Goal: Task Accomplishment & Management: Manage account settings

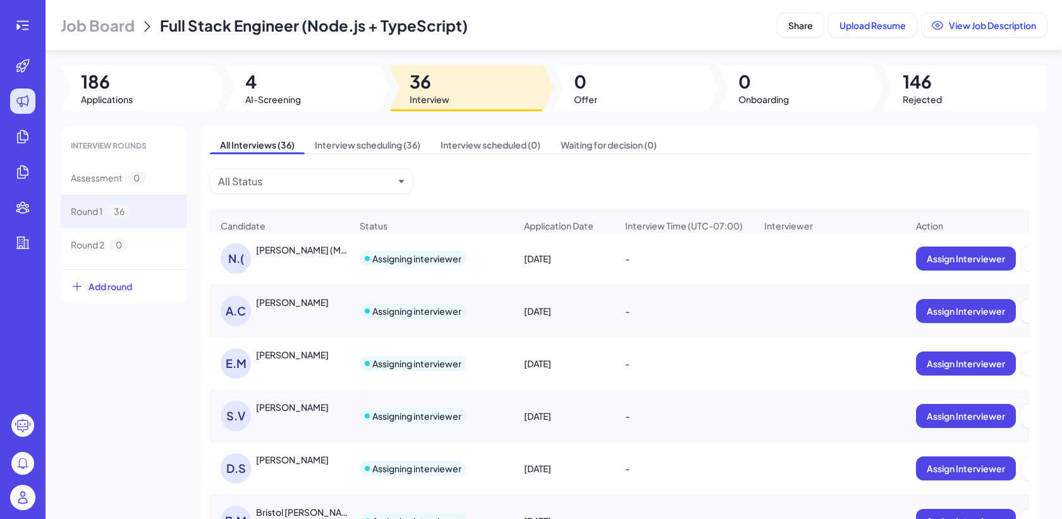
scroll to position [5, 0]
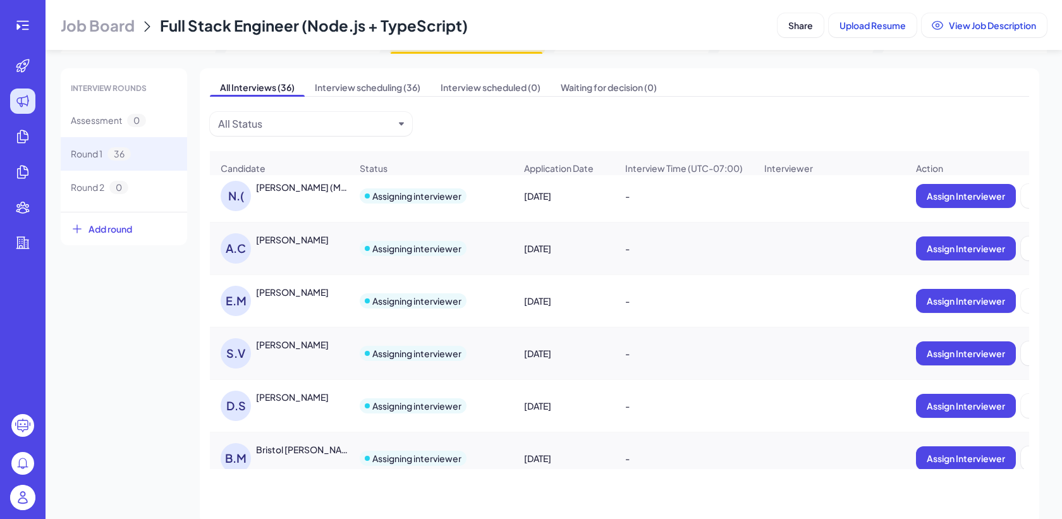
click at [22, 505] on img at bounding box center [22, 497] width 25 height 25
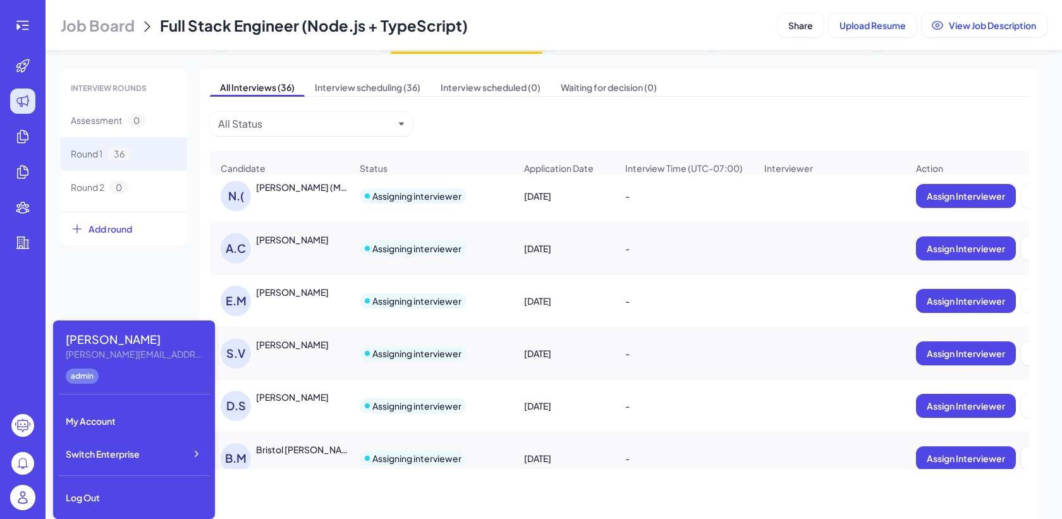
click at [129, 468] on div "Maggie Maggie@joinbrix.com admin My Account Switch Enterprise Log Out" at bounding box center [134, 419] width 162 height 198
click at [148, 459] on div "Switch Enterprise" at bounding box center [134, 454] width 152 height 28
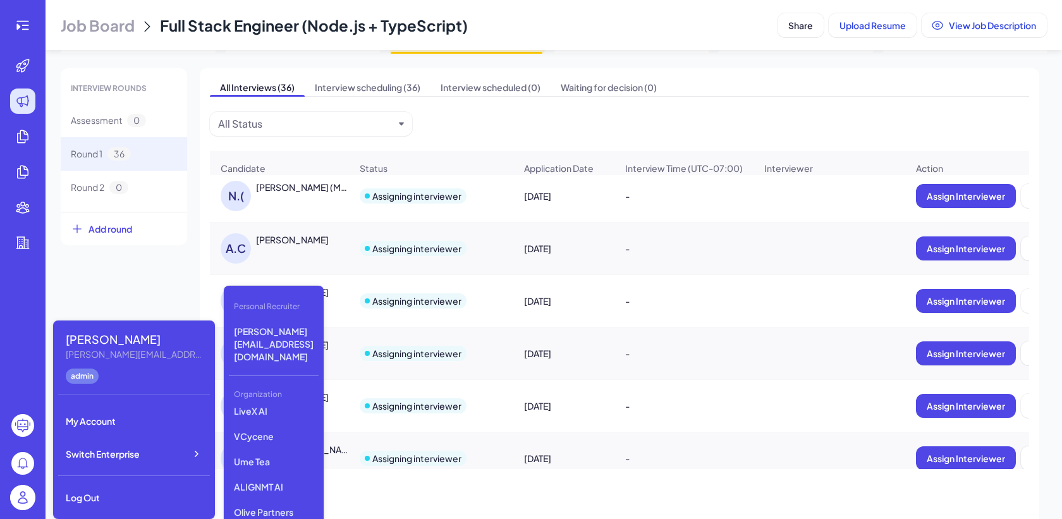
scroll to position [216, 0]
click at [272, 394] on p "LiveX AI" at bounding box center [274, 405] width 90 height 23
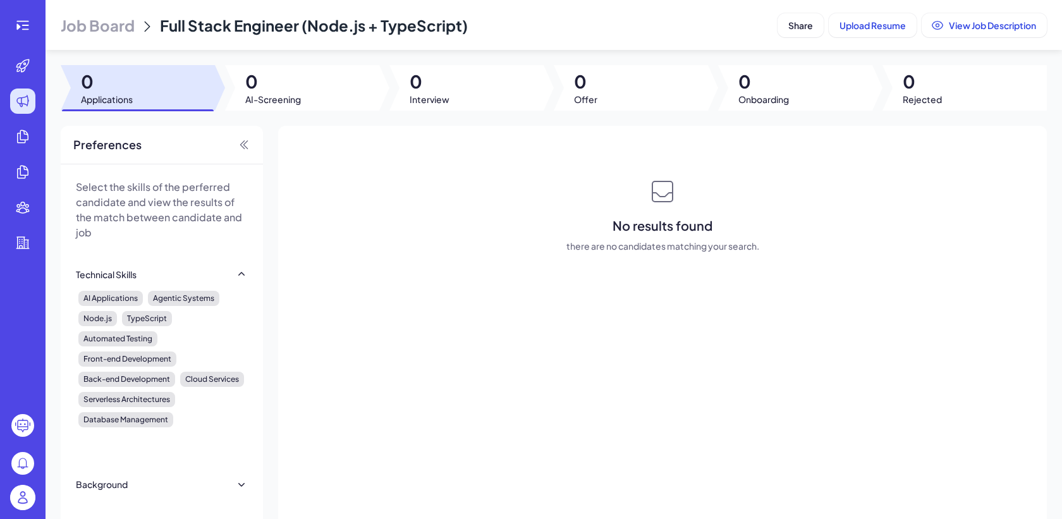
click at [91, 8] on header "Job Board Full Stack Engineer (Node.js + TypeScript) Share Upload Resume View J…" at bounding box center [553, 25] width 1016 height 50
click at [98, 21] on span "Job Board" at bounding box center [98, 25] width 74 height 20
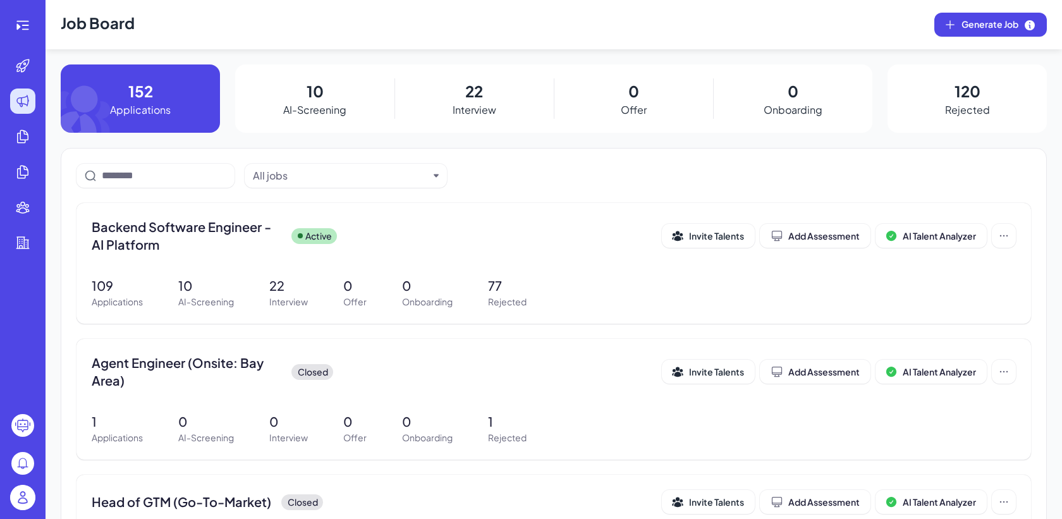
click at [466, 103] on p "Interview" at bounding box center [474, 109] width 44 height 15
click at [291, 278] on p "22" at bounding box center [288, 285] width 39 height 19
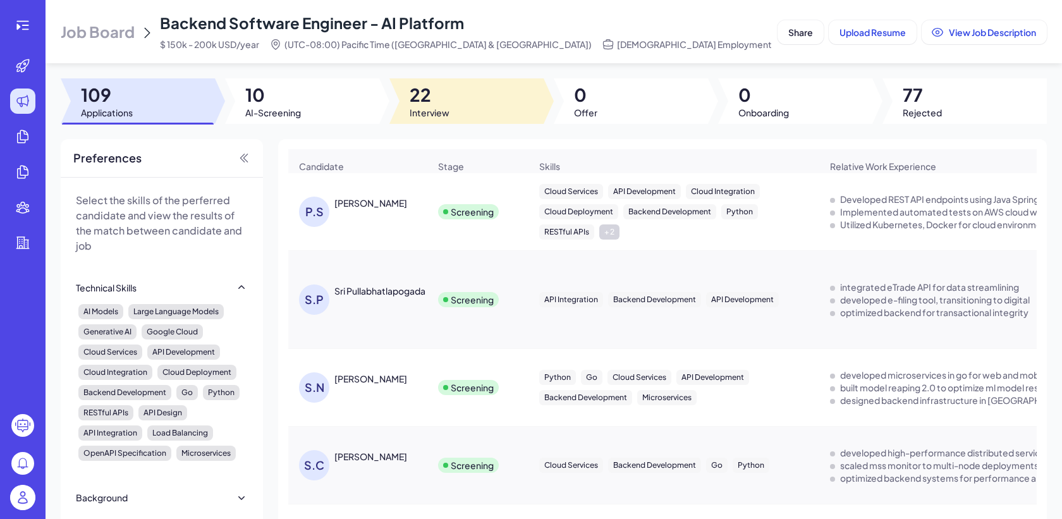
click at [431, 109] on span "Interview" at bounding box center [429, 112] width 40 height 13
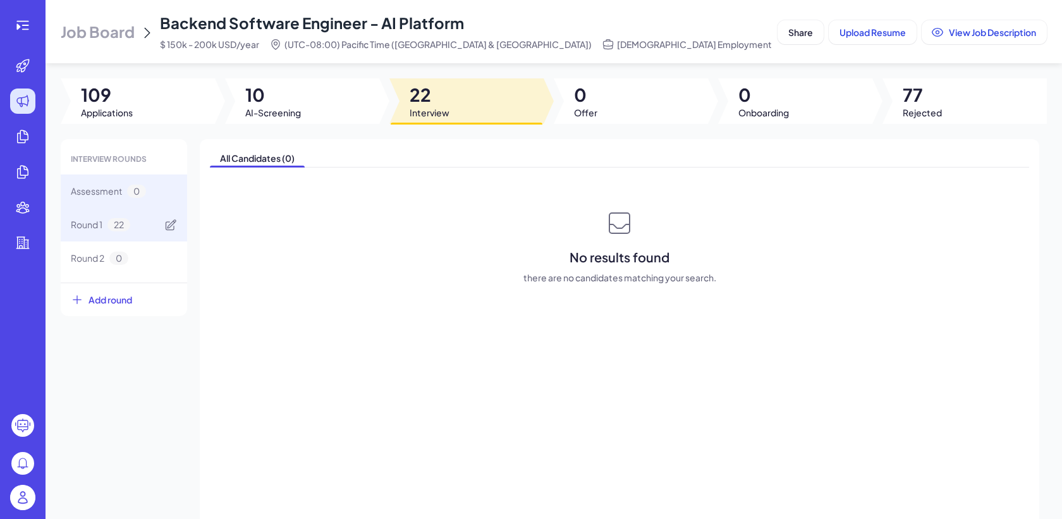
click at [125, 221] on span "22" at bounding box center [118, 224] width 23 height 13
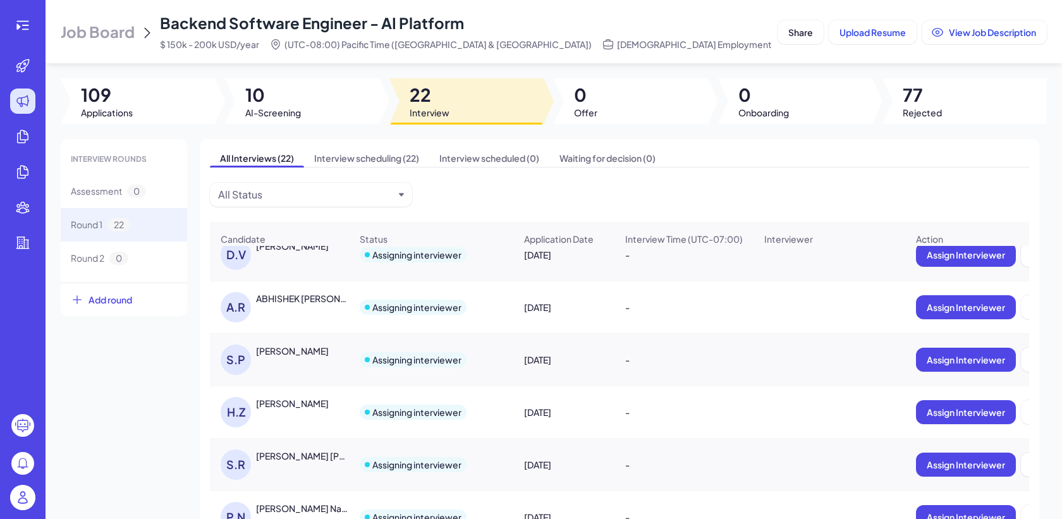
scroll to position [231, 0]
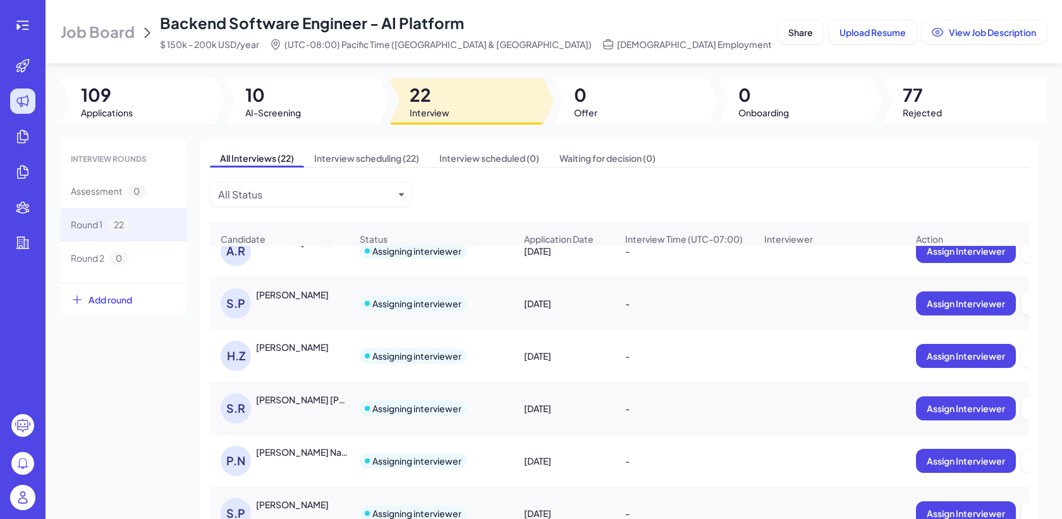
click at [116, 27] on span "Job Board" at bounding box center [98, 31] width 74 height 20
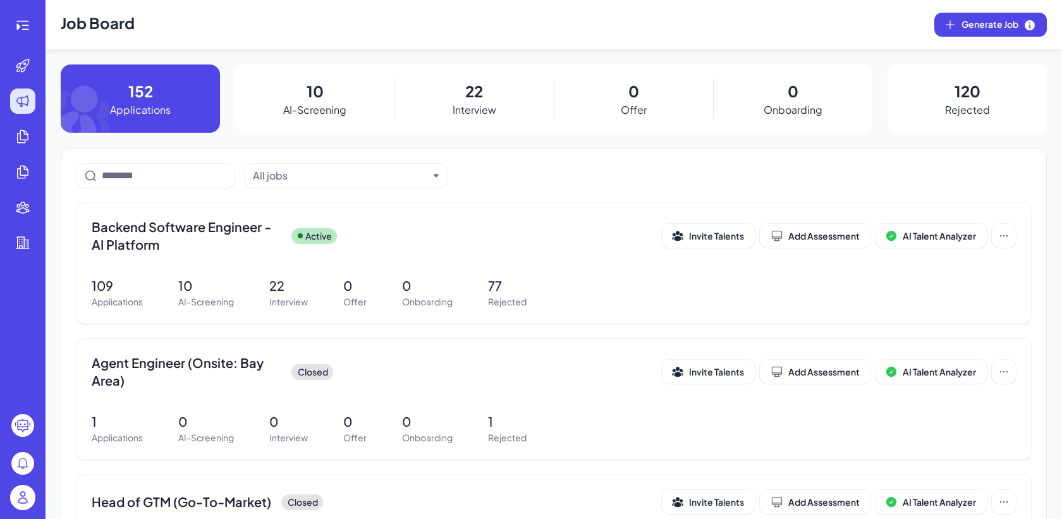
click at [837, 42] on header "Job Board Generate Job" at bounding box center [553, 24] width 1016 height 49
click at [390, 277] on div "109 Applications 10 AI-Screening 22 Interview 0 Offer 0 Onboarding 77 Rejected" at bounding box center [554, 292] width 924 height 32
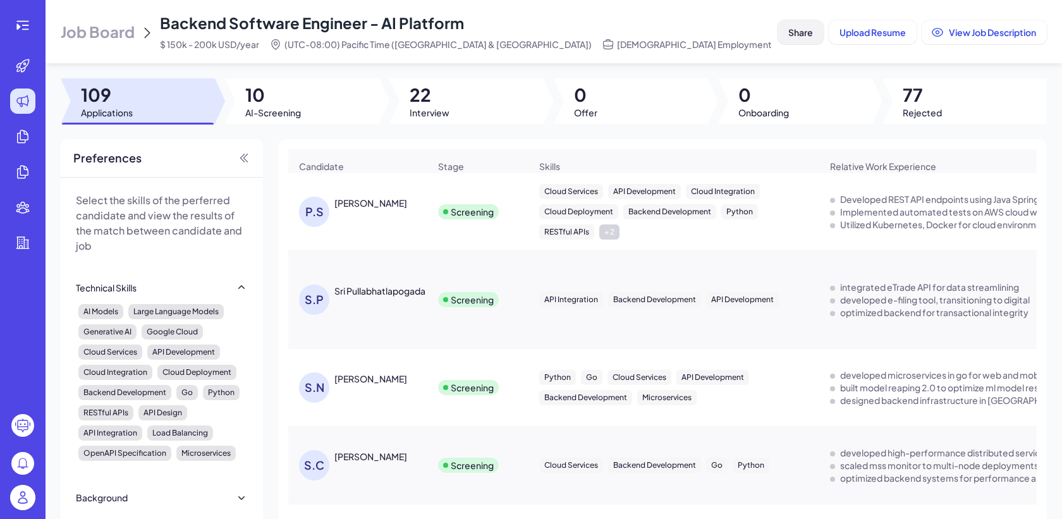
click at [785, 40] on button "Share" at bounding box center [800, 32] width 46 height 24
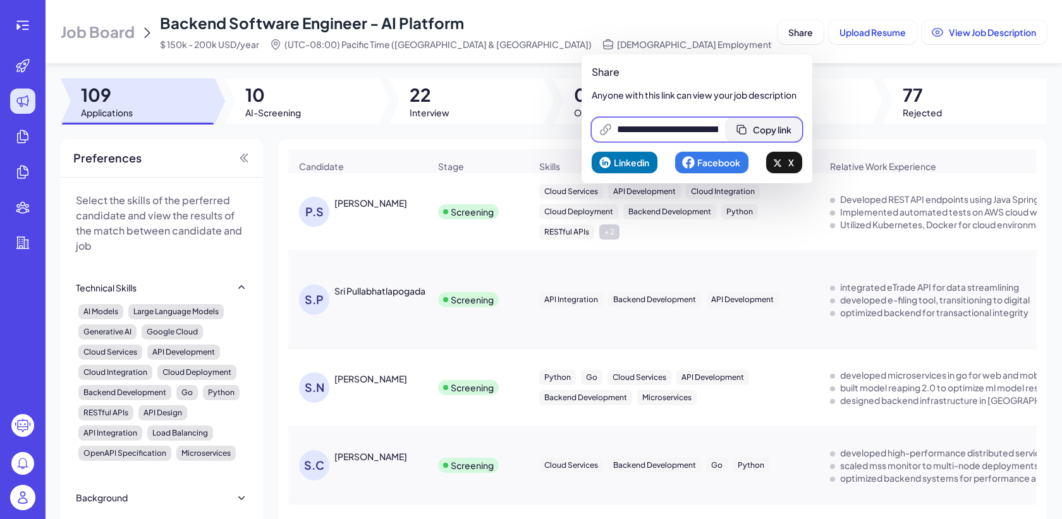
click at [780, 124] on span "Copy link" at bounding box center [772, 129] width 39 height 11
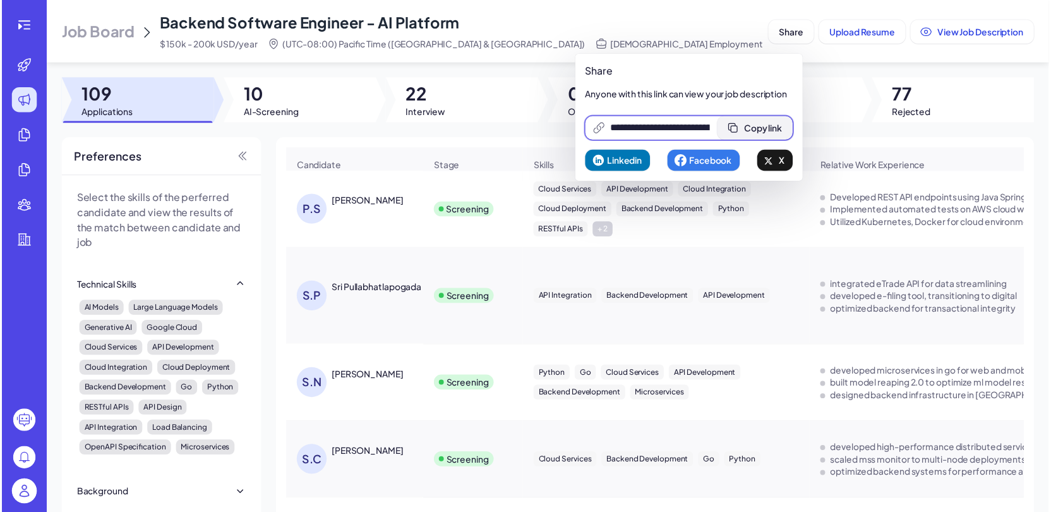
scroll to position [0, 274]
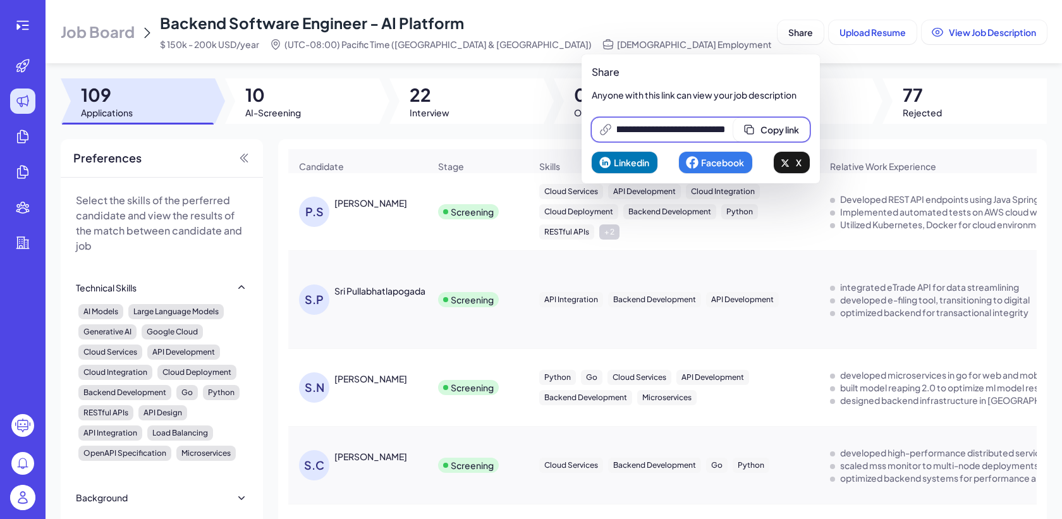
paste input
type input "**********"
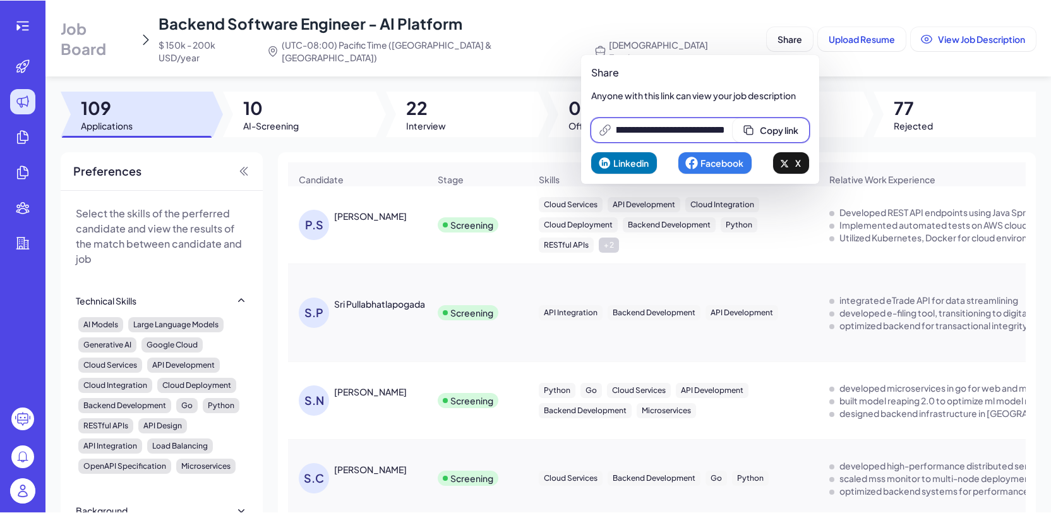
scroll to position [0, 0]
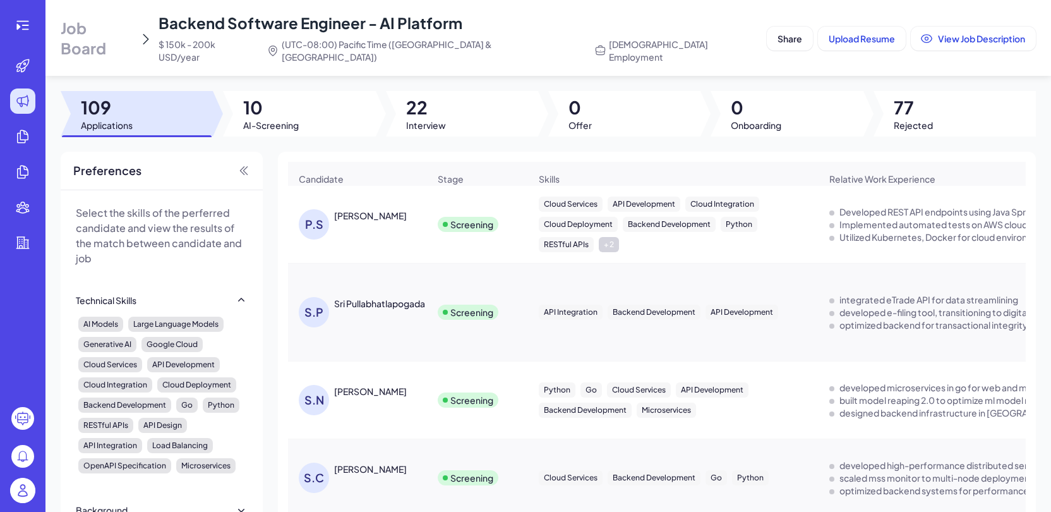
click at [694, 41] on div "Job Board Backend Software Engineer - AI Platform $ 150k - 200k USD/year (UTC-0…" at bounding box center [411, 38] width 701 height 51
click at [82, 32] on span "Job Board" at bounding box center [97, 38] width 73 height 40
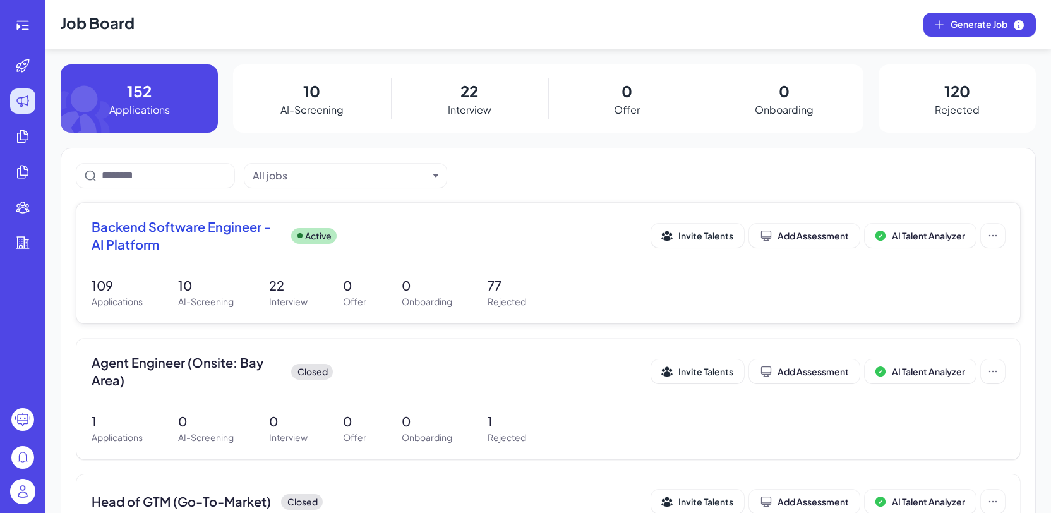
click at [300, 279] on p "22" at bounding box center [288, 285] width 39 height 19
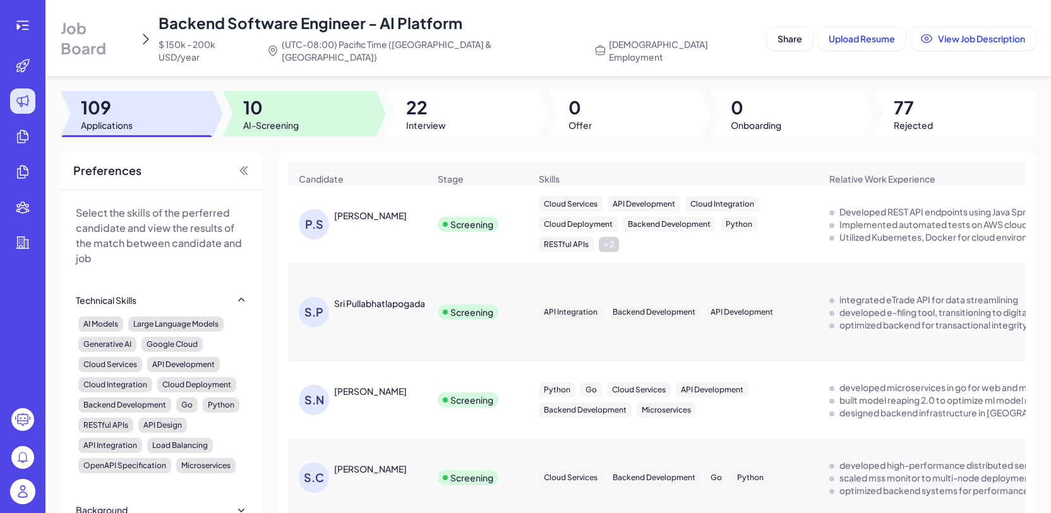
click at [296, 119] on span "AI-Screening" at bounding box center [271, 125] width 56 height 13
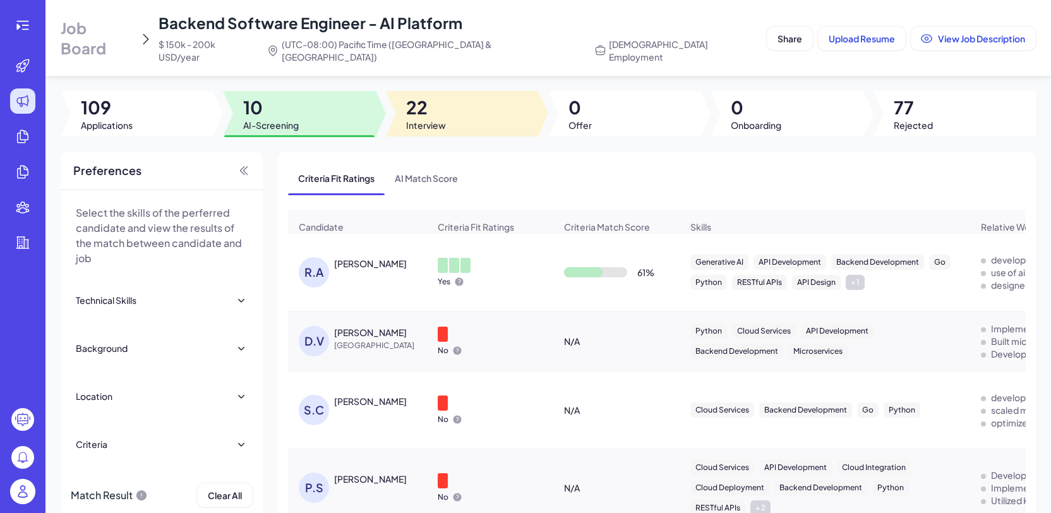
click at [415, 96] on span "22" at bounding box center [426, 107] width 40 height 23
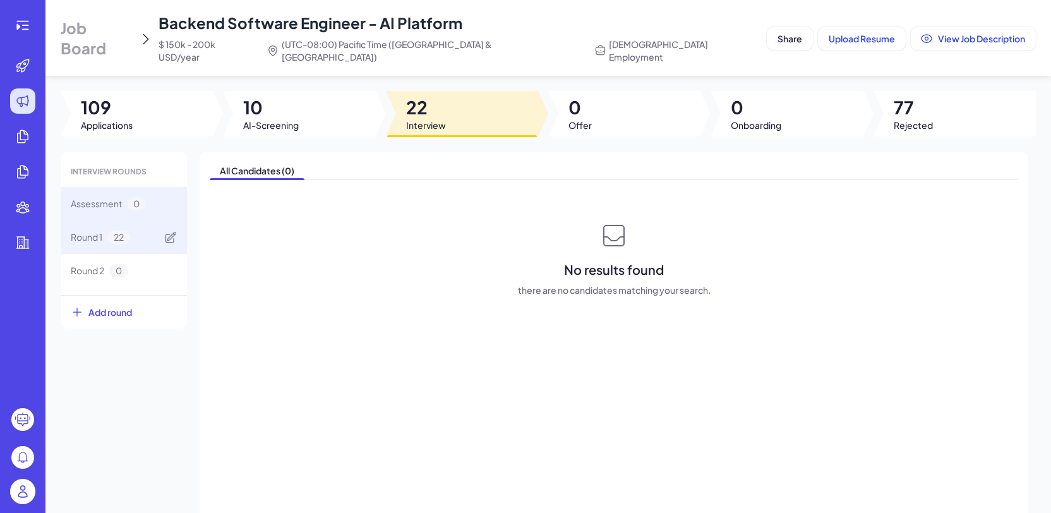
click at [154, 222] on div "Round 1 22" at bounding box center [124, 237] width 126 height 33
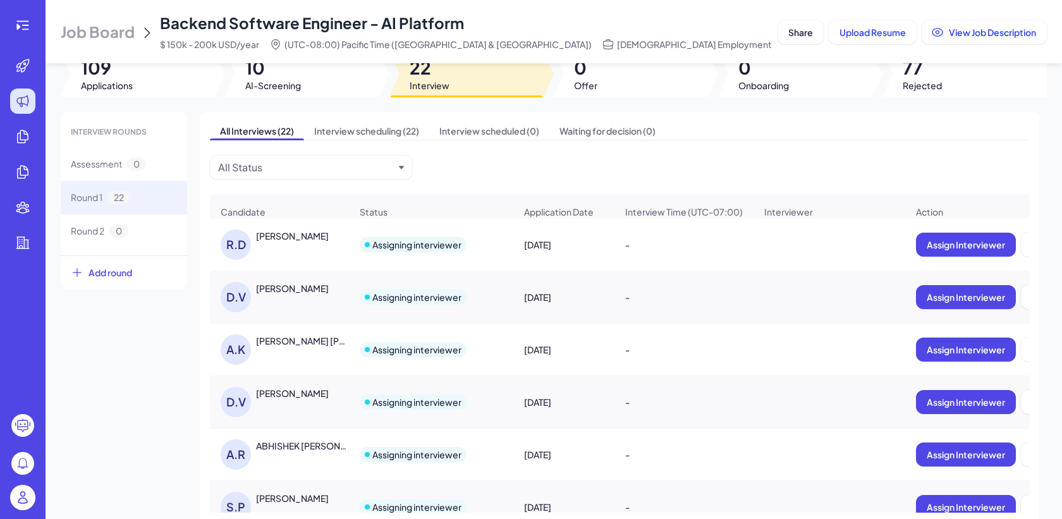
click at [310, 348] on div "A.K Ashish Kumar Jha" at bounding box center [286, 349] width 130 height 30
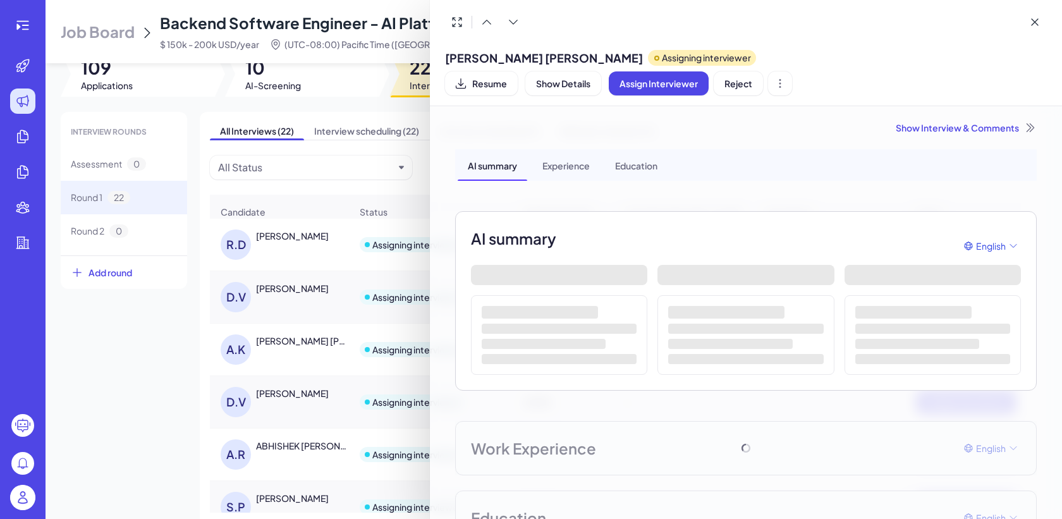
click at [911, 121] on div "Show Interview & Comments" at bounding box center [745, 127] width 581 height 13
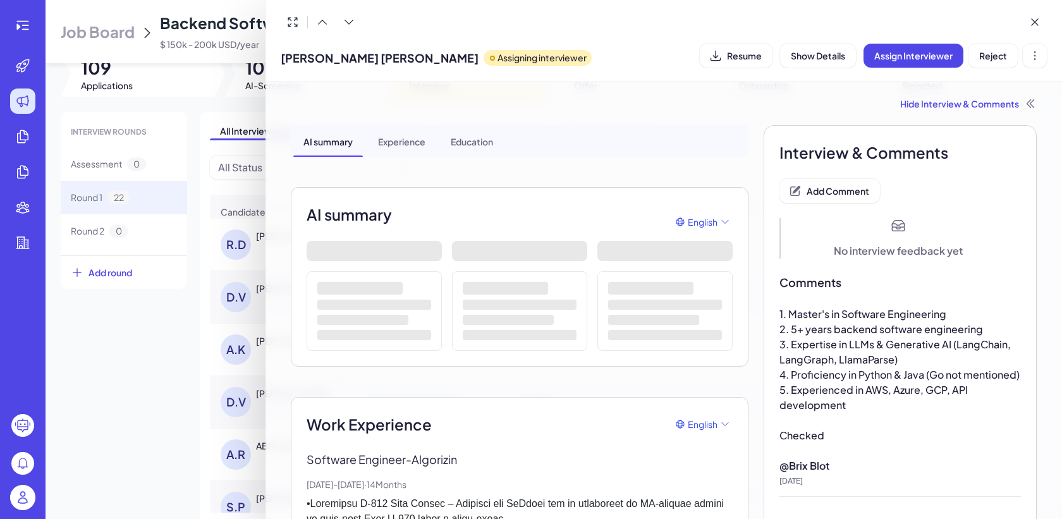
click at [836, 185] on span "Add Comment" at bounding box center [837, 190] width 63 height 11
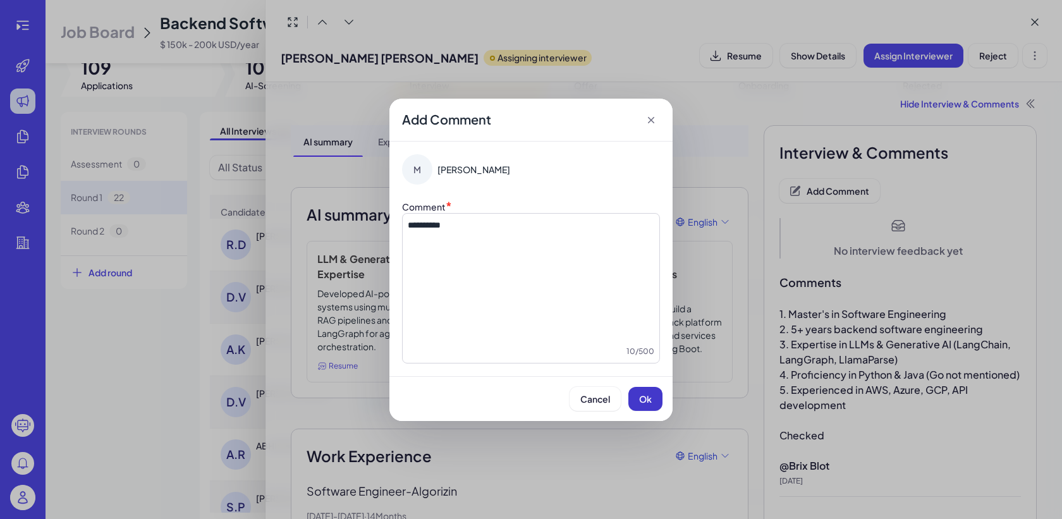
click at [645, 402] on span "Ok" at bounding box center [645, 398] width 13 height 11
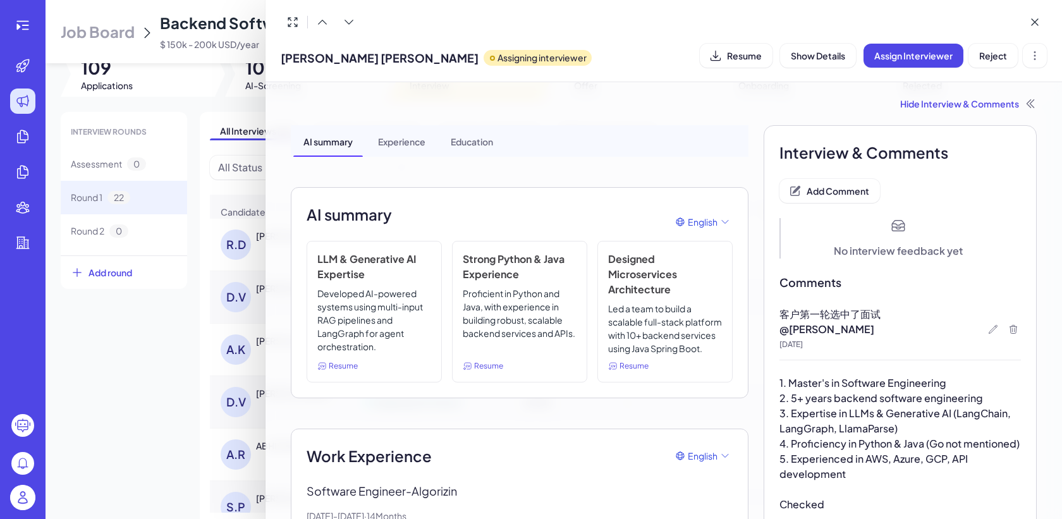
click at [122, 316] on div at bounding box center [531, 259] width 1062 height 519
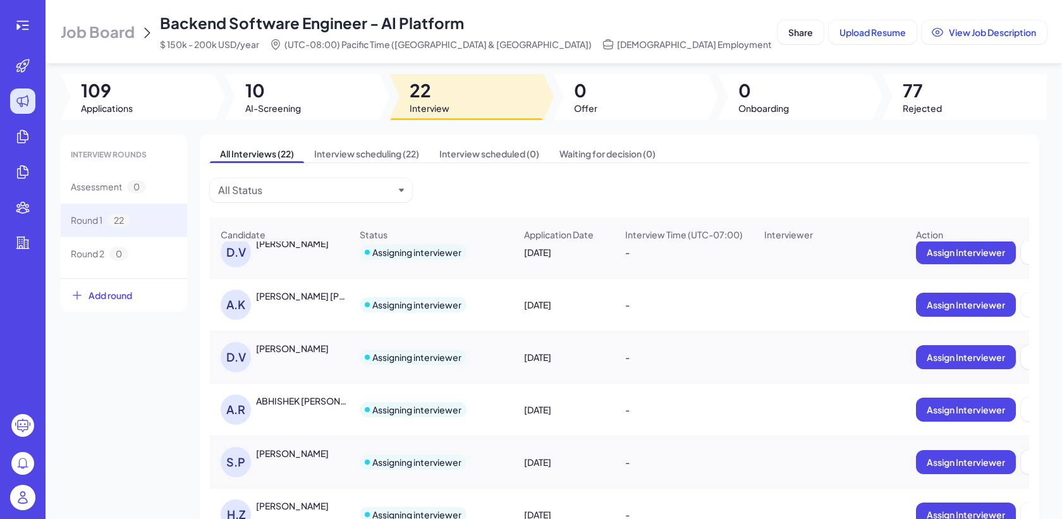
scroll to position [90, 0]
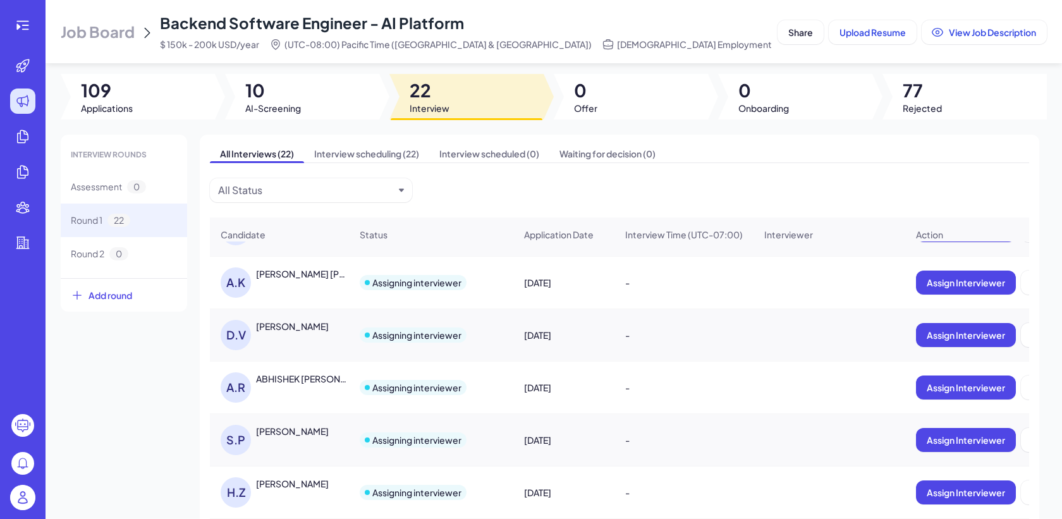
click at [318, 382] on div "ABHISHEK RAMESH KESHAV" at bounding box center [303, 378] width 94 height 13
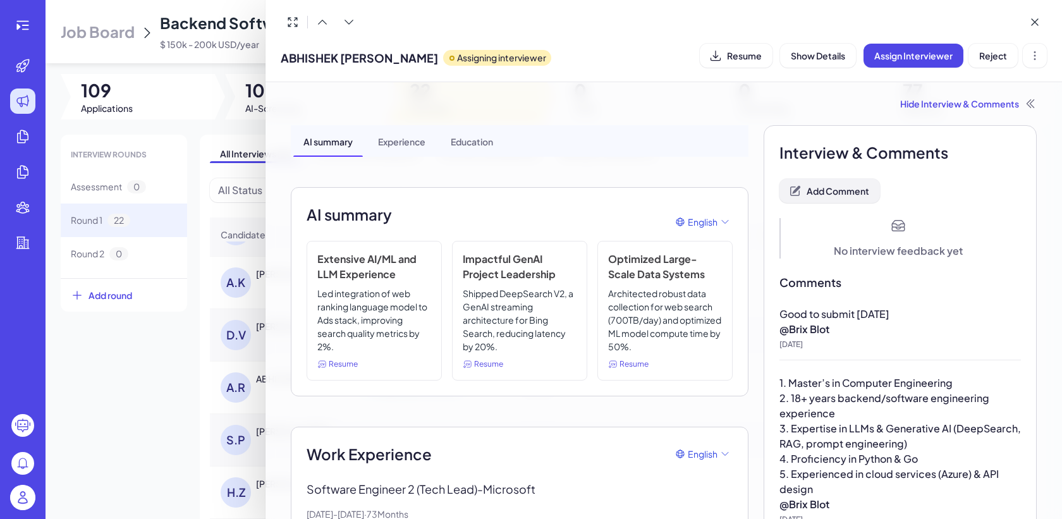
click at [826, 195] on span "Add Comment" at bounding box center [837, 190] width 63 height 11
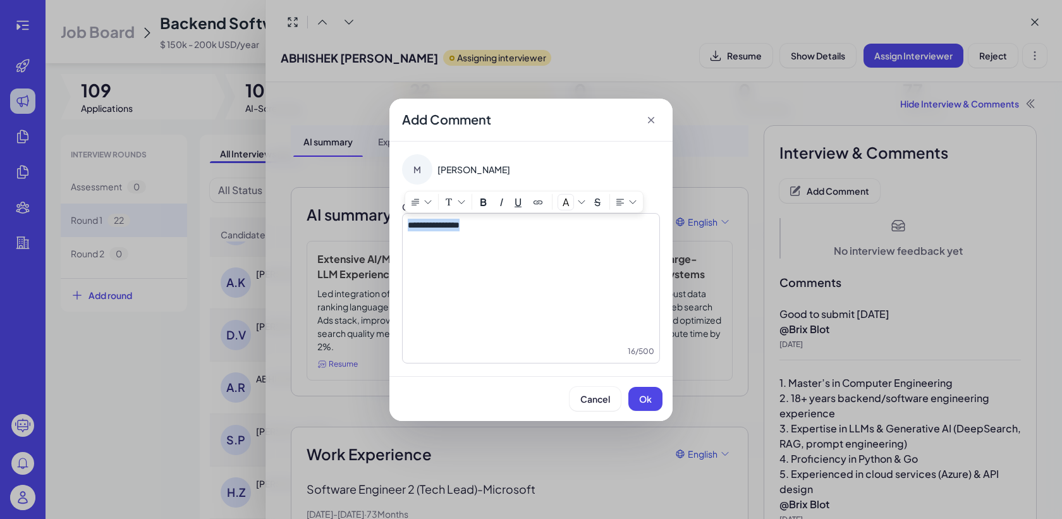
copy span "**********"
click at [641, 383] on div "Cancel Ok" at bounding box center [530, 398] width 283 height 45
click at [645, 391] on button "Ok" at bounding box center [645, 399] width 34 height 24
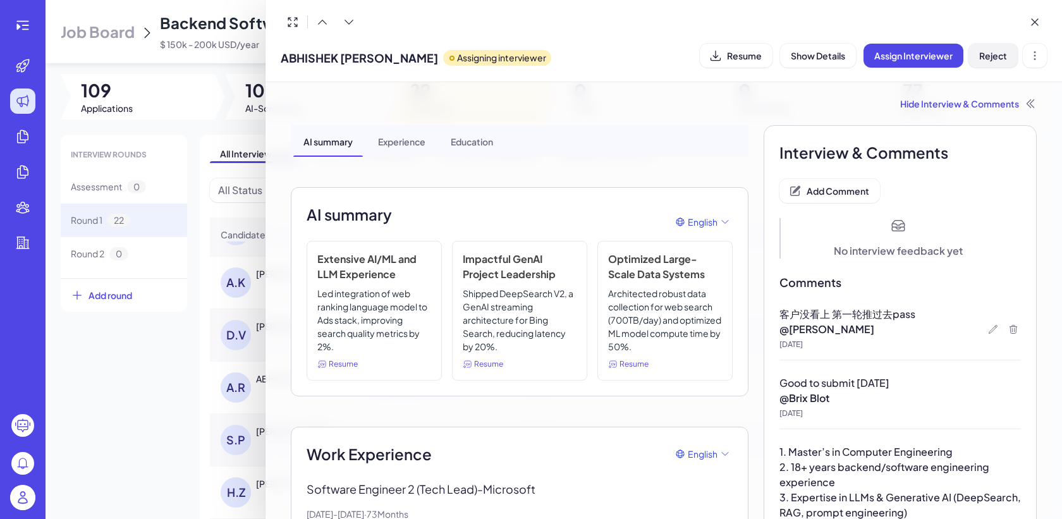
click at [988, 51] on span "Reject" at bounding box center [993, 55] width 28 height 11
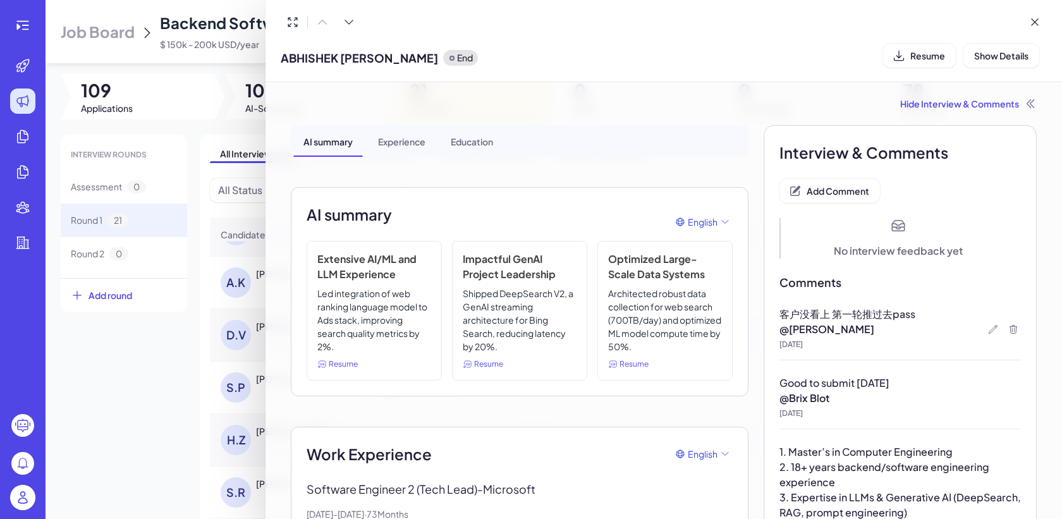
click at [75, 341] on div at bounding box center [531, 259] width 1062 height 519
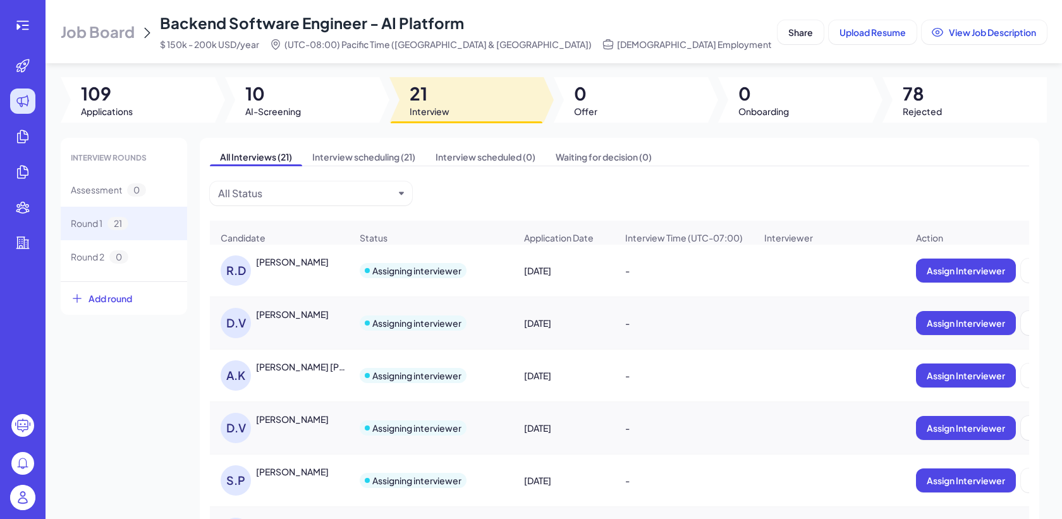
scroll to position [0, 0]
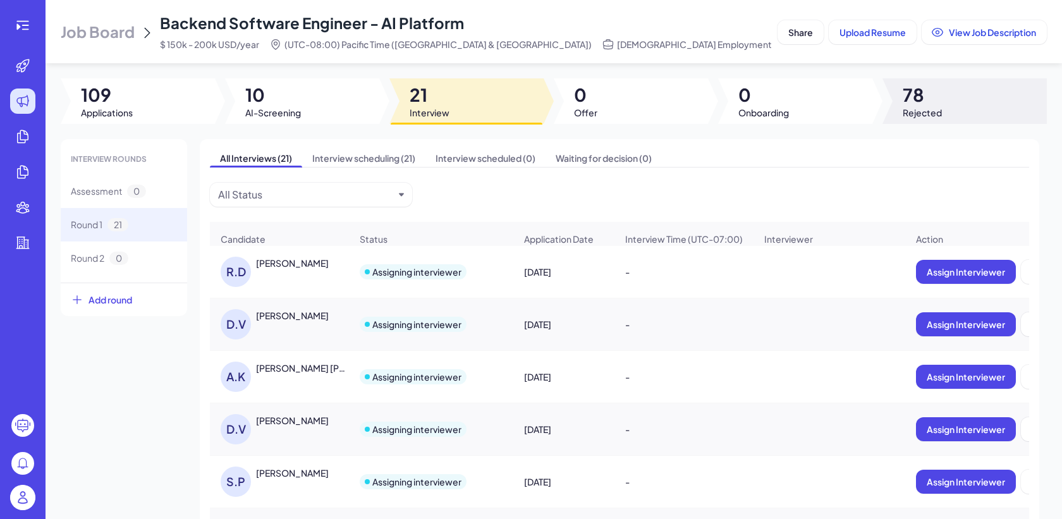
click at [955, 94] on div at bounding box center [964, 100] width 164 height 45
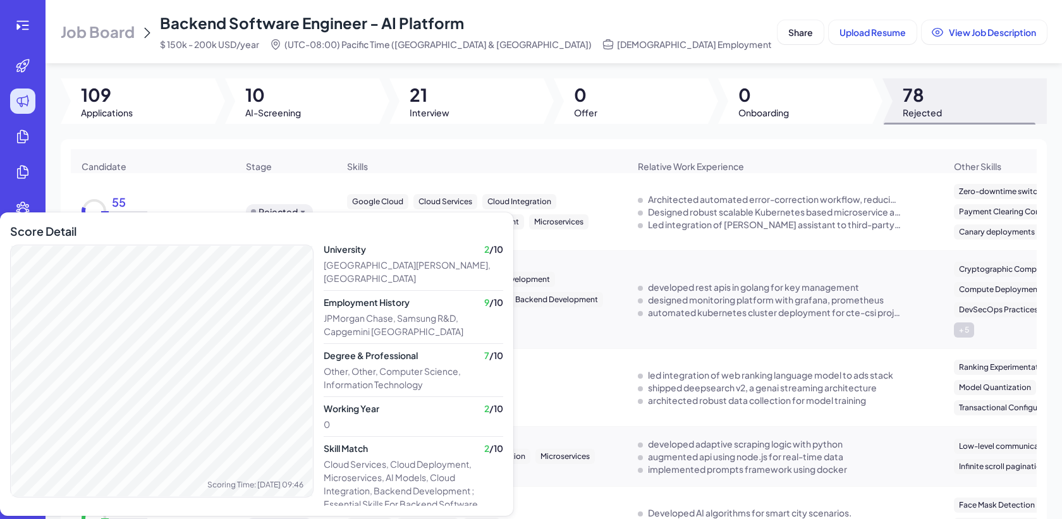
click at [119, 207] on div "55" at bounding box center [127, 205] width 40 height 14
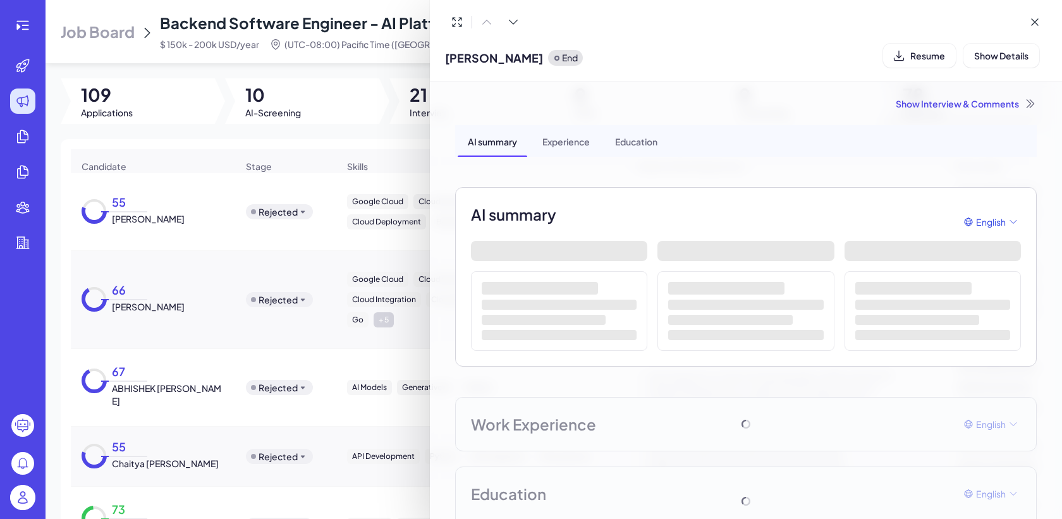
click at [976, 108] on div "Show Interview & Comments" at bounding box center [745, 103] width 581 height 13
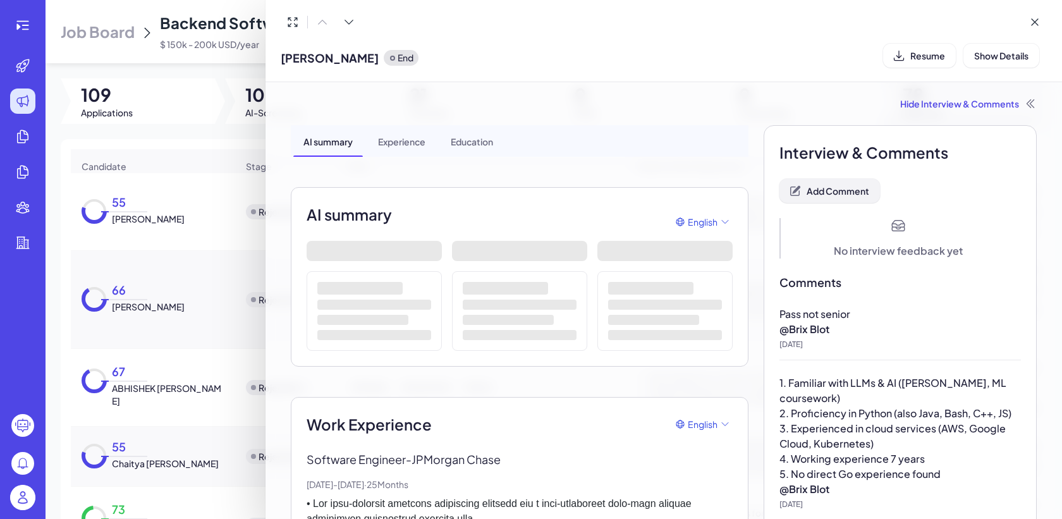
click at [840, 197] on button "Add Comment" at bounding box center [829, 191] width 100 height 24
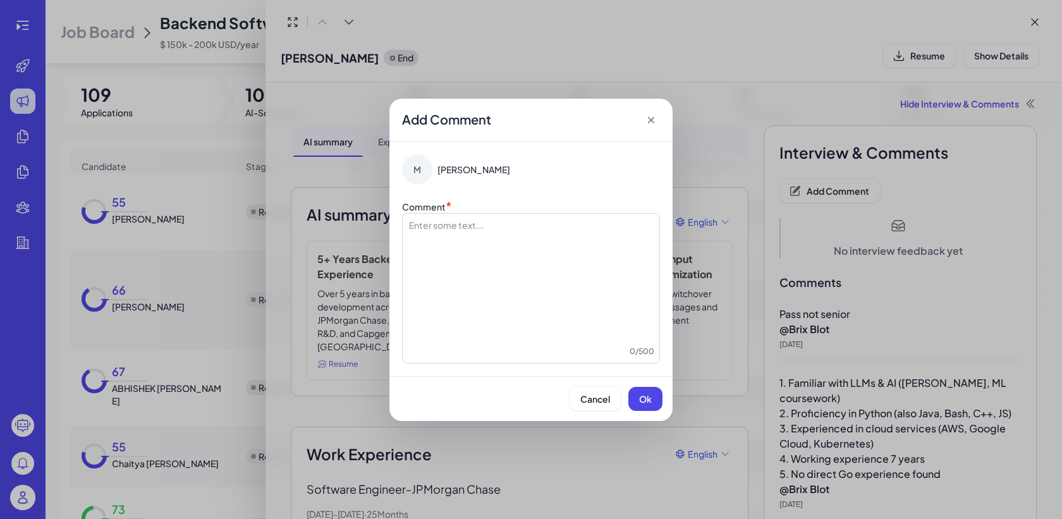
click at [512, 264] on div at bounding box center [531, 282] width 246 height 126
click at [655, 404] on button "Ok" at bounding box center [645, 399] width 34 height 24
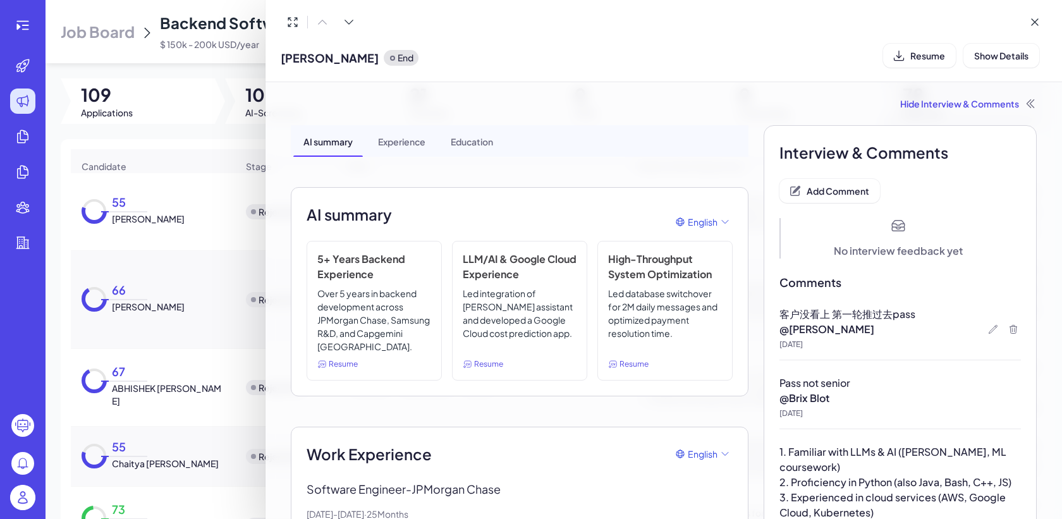
click at [152, 183] on div at bounding box center [531, 259] width 1062 height 519
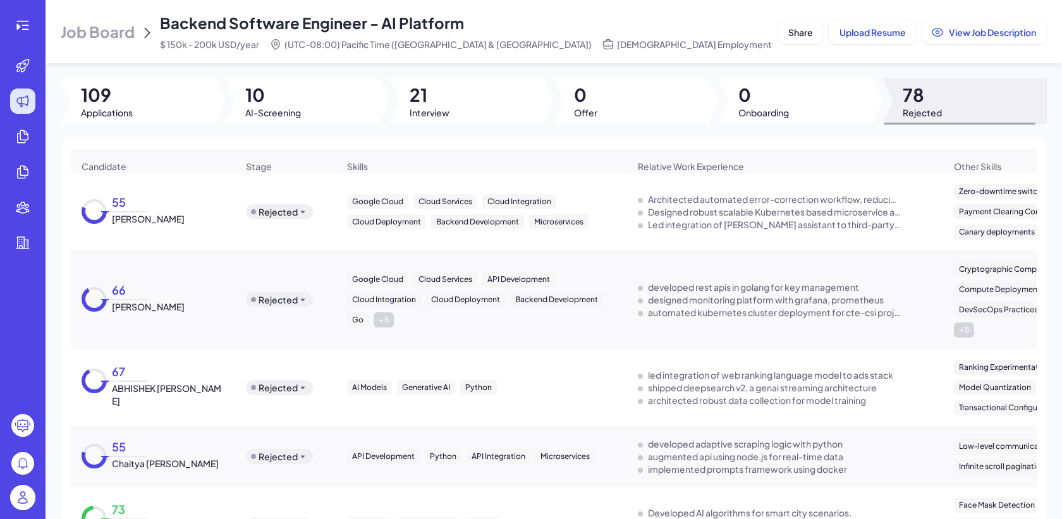
click at [125, 32] on span "Job Board" at bounding box center [98, 31] width 74 height 20
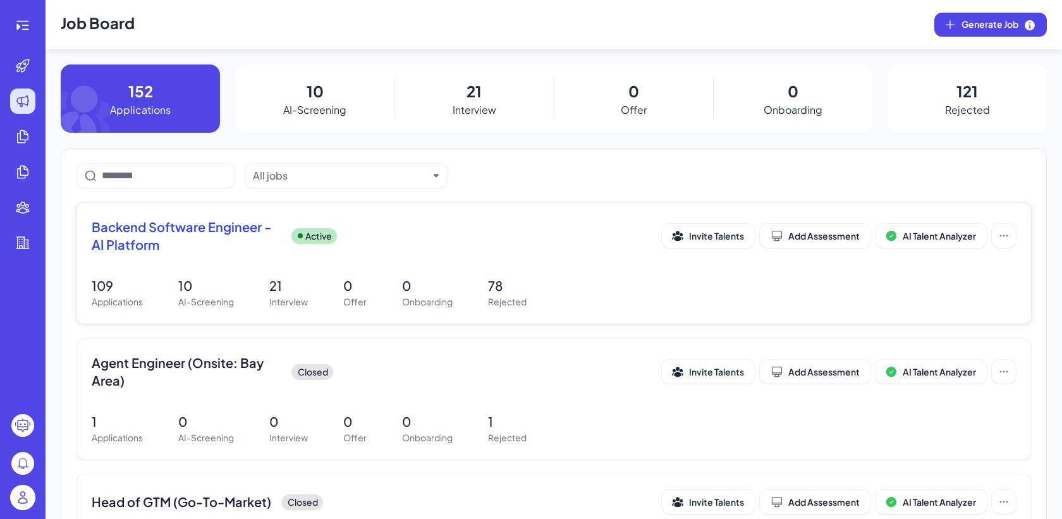
click at [301, 294] on p "21" at bounding box center [288, 285] width 39 height 19
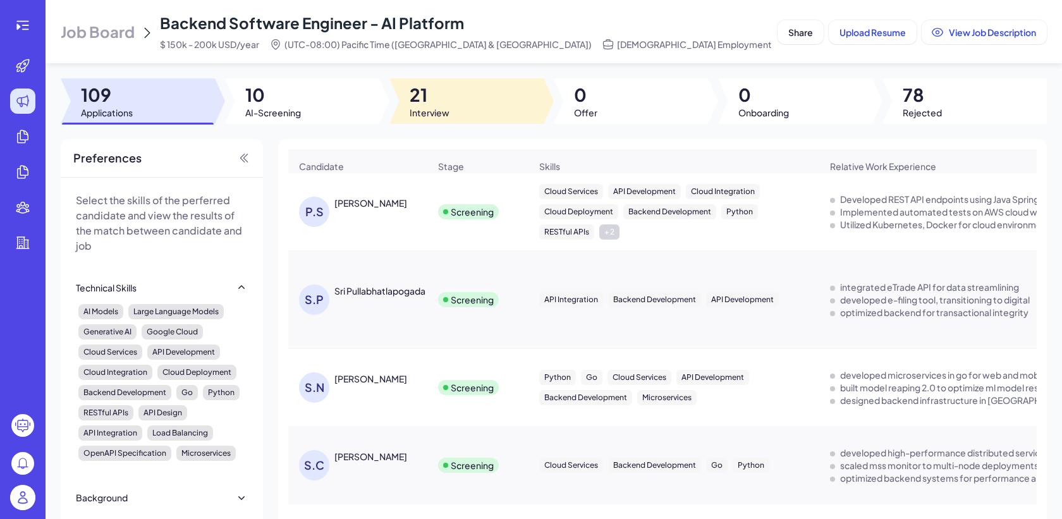
click at [437, 102] on span "21" at bounding box center [429, 94] width 40 height 23
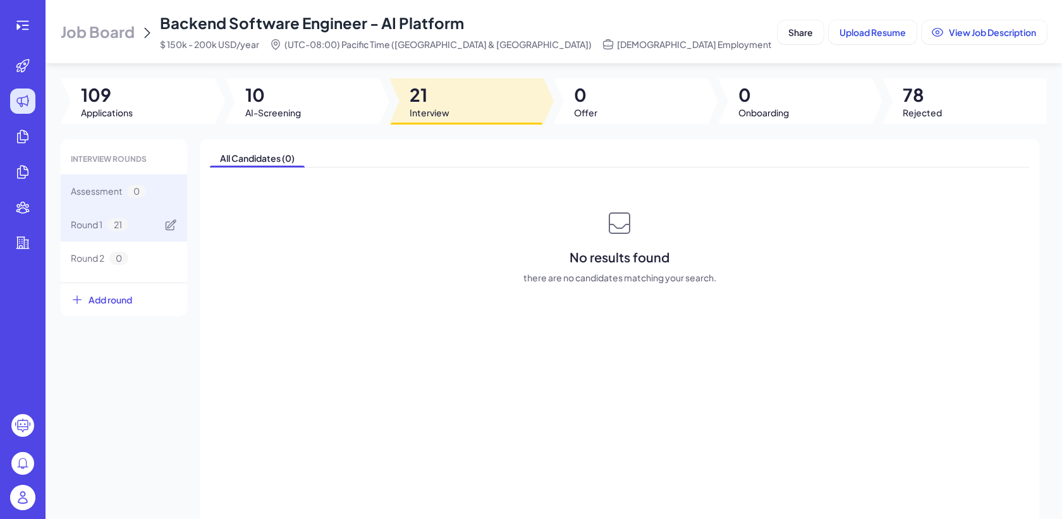
click at [124, 221] on span "21" at bounding box center [117, 224] width 21 height 13
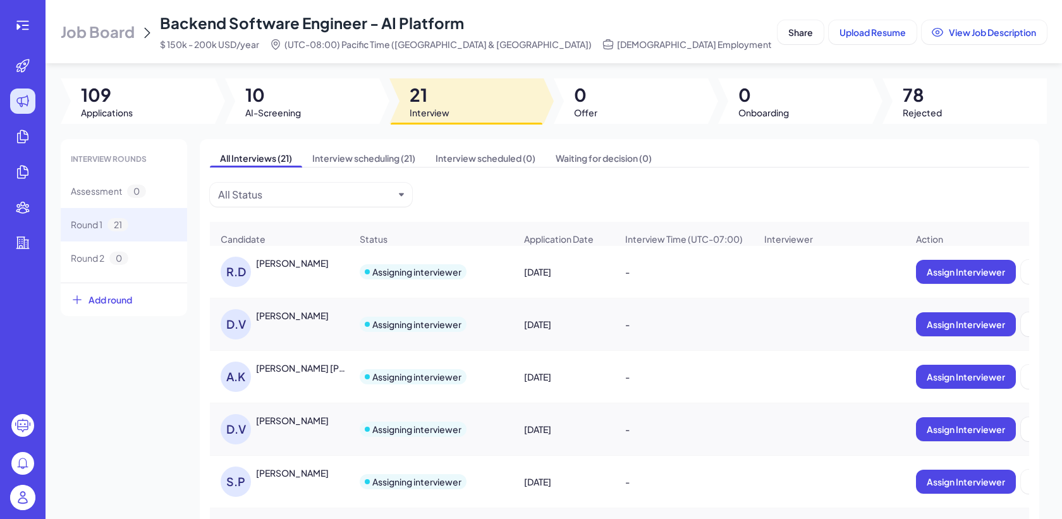
click at [298, 315] on div "DANIEL VALDIVIA MILANES" at bounding box center [292, 315] width 73 height 13
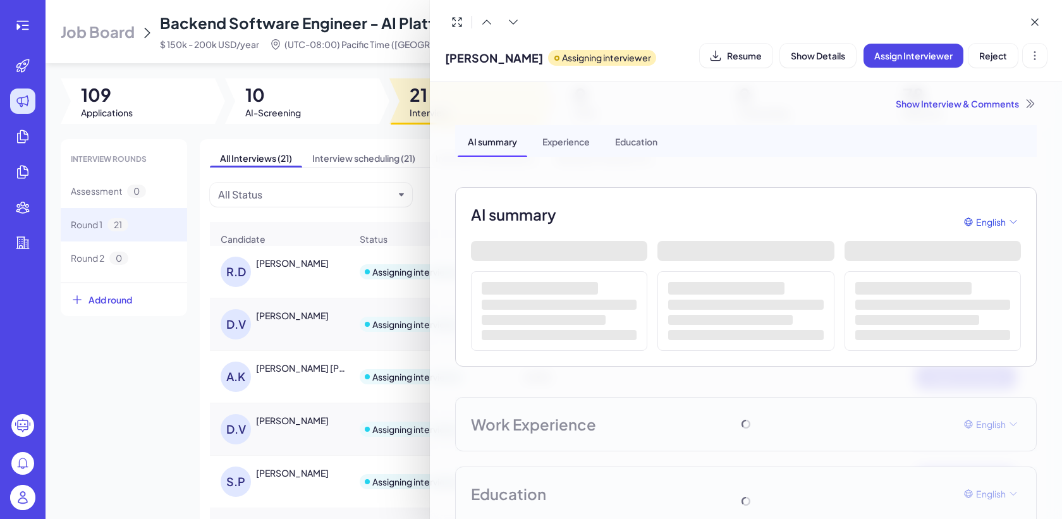
click at [959, 110] on div "Show Interview & Comments" at bounding box center [745, 103] width 581 height 13
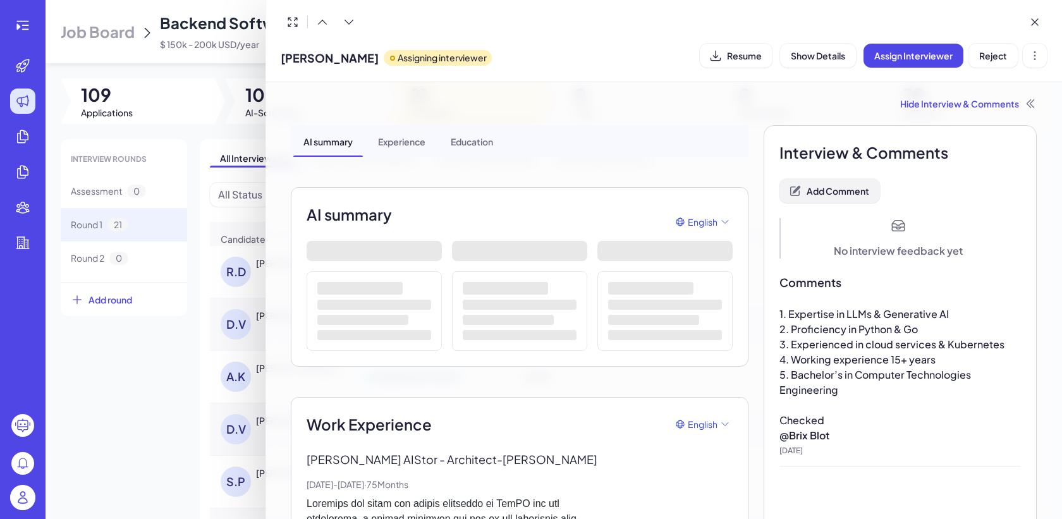
click at [824, 200] on button "Add Comment" at bounding box center [829, 191] width 100 height 24
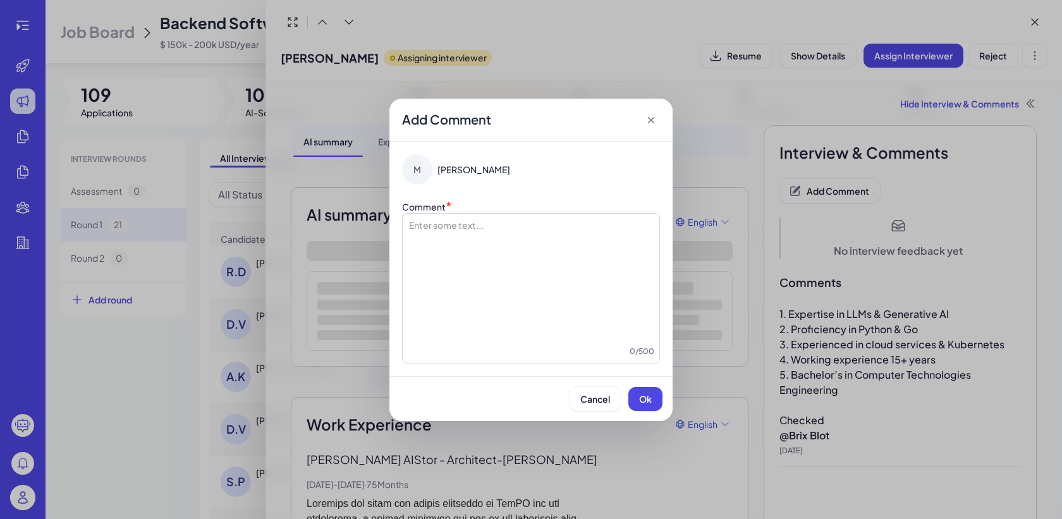
click at [530, 267] on div at bounding box center [531, 282] width 246 height 126
click at [651, 396] on span "Ok" at bounding box center [645, 398] width 13 height 11
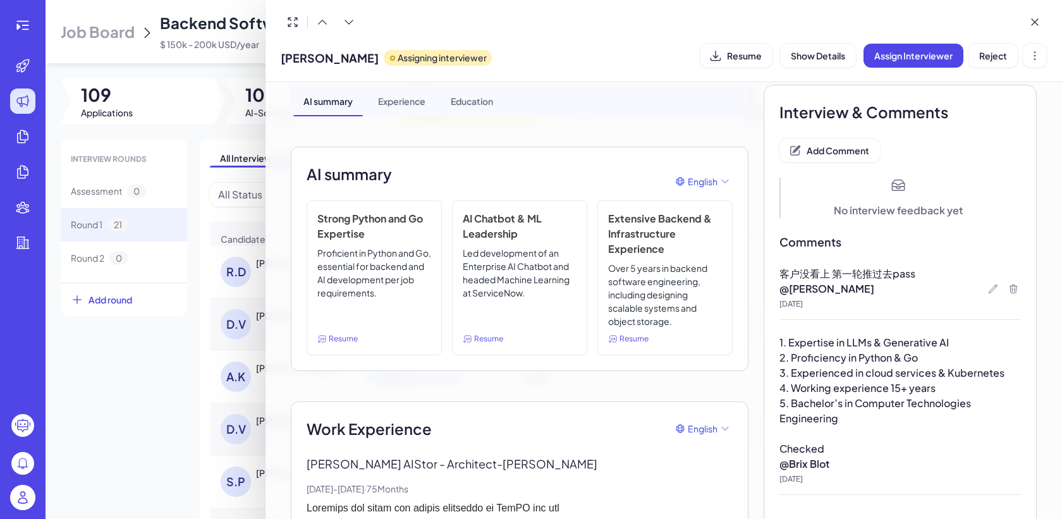
scroll to position [52, 0]
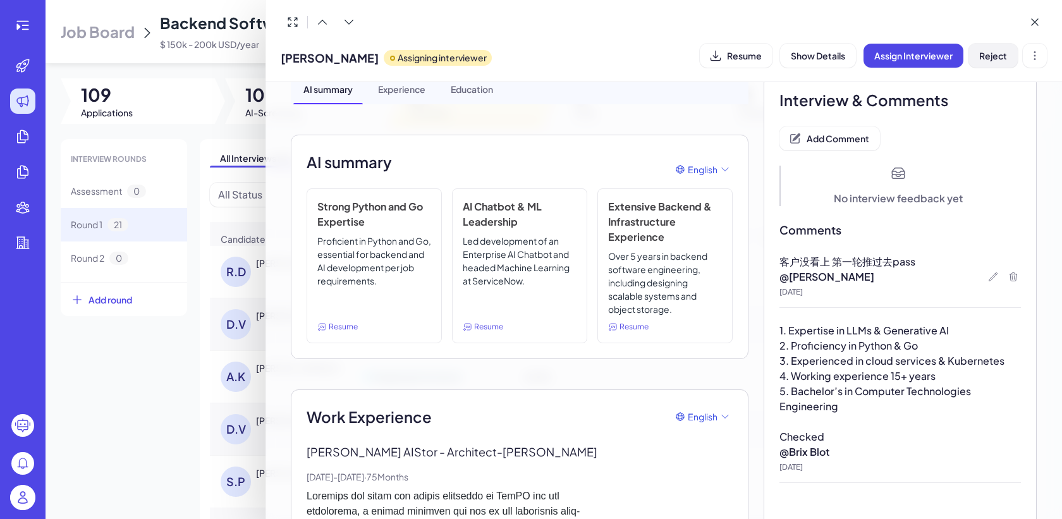
click at [1002, 54] on span "Reject" at bounding box center [993, 55] width 28 height 11
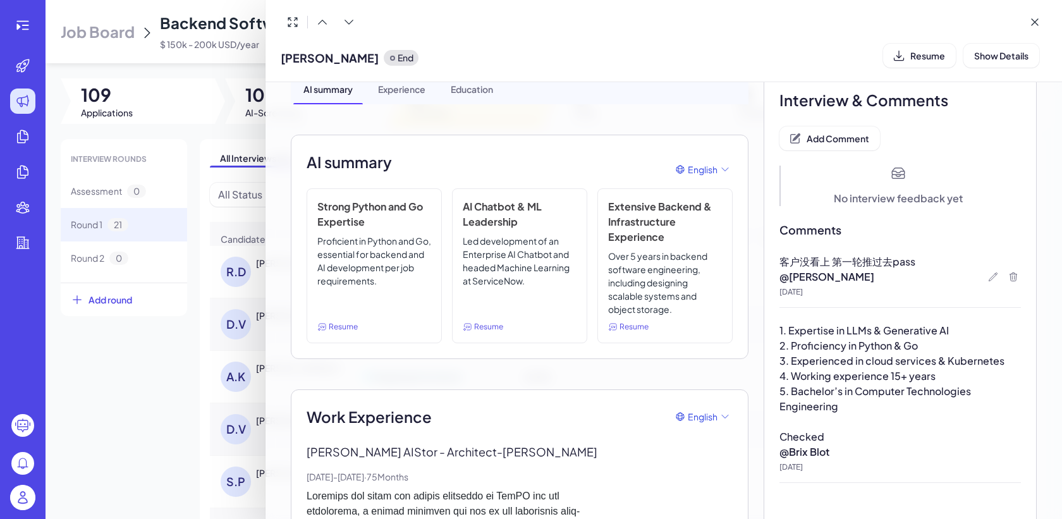
click at [104, 380] on div at bounding box center [531, 259] width 1062 height 519
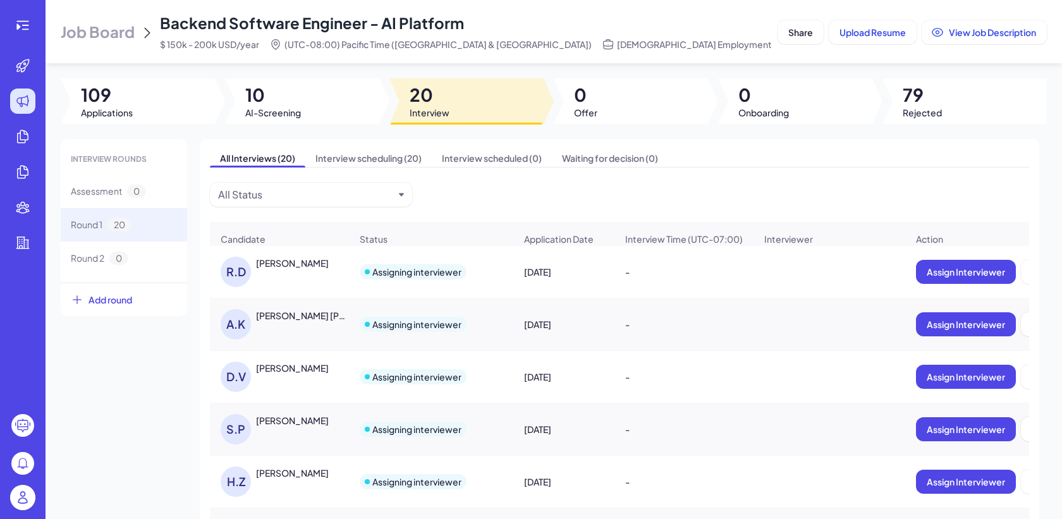
click at [308, 324] on div "A.K Ashish Kumar Jha" at bounding box center [286, 324] width 130 height 30
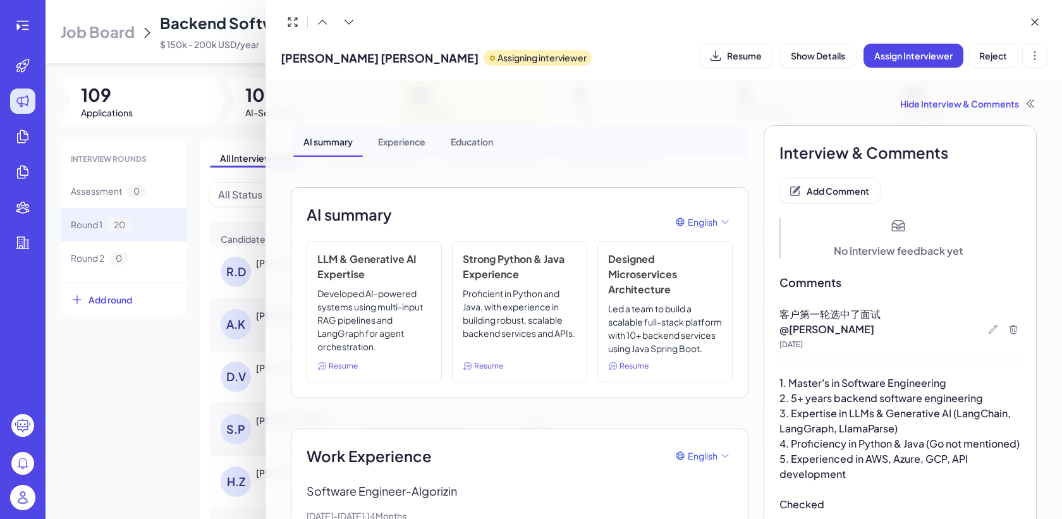
click at [267, 272] on div "Hide Interview & Comments AI summary Experience Education AI summary English LL…" at bounding box center [663, 300] width 796 height 437
click at [253, 270] on div at bounding box center [531, 259] width 1062 height 519
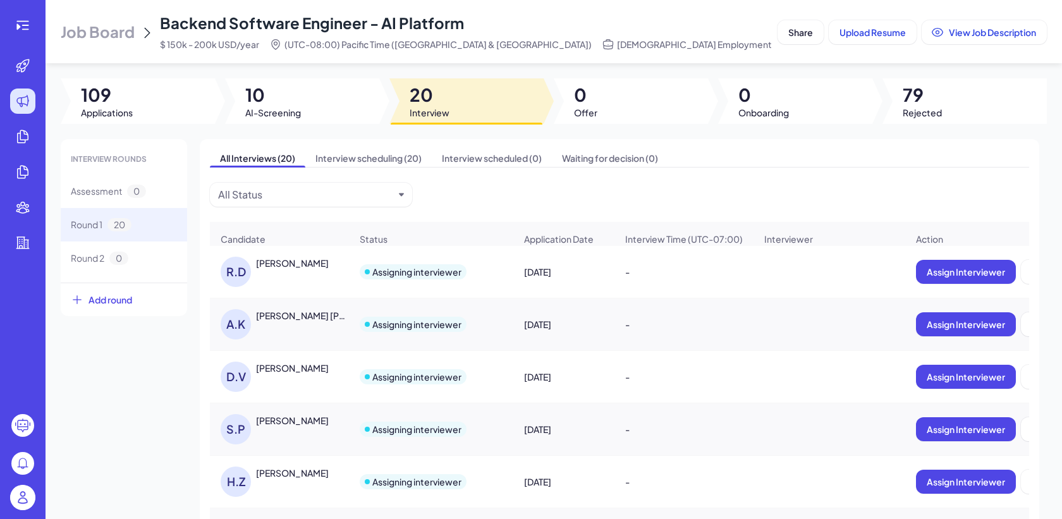
click at [270, 270] on div "R.D Rahul Dalal" at bounding box center [286, 272] width 130 height 30
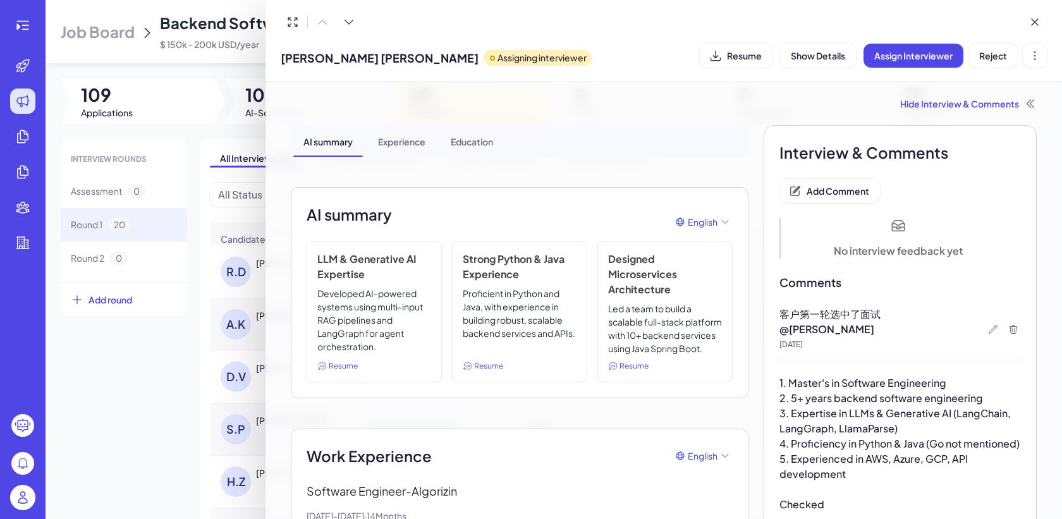
click at [123, 425] on div at bounding box center [531, 259] width 1062 height 519
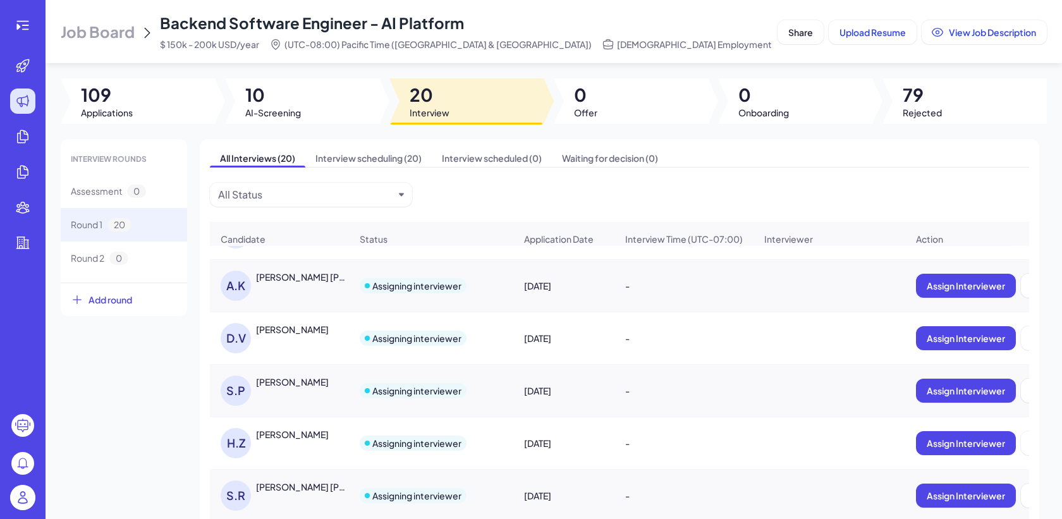
scroll to position [53, 0]
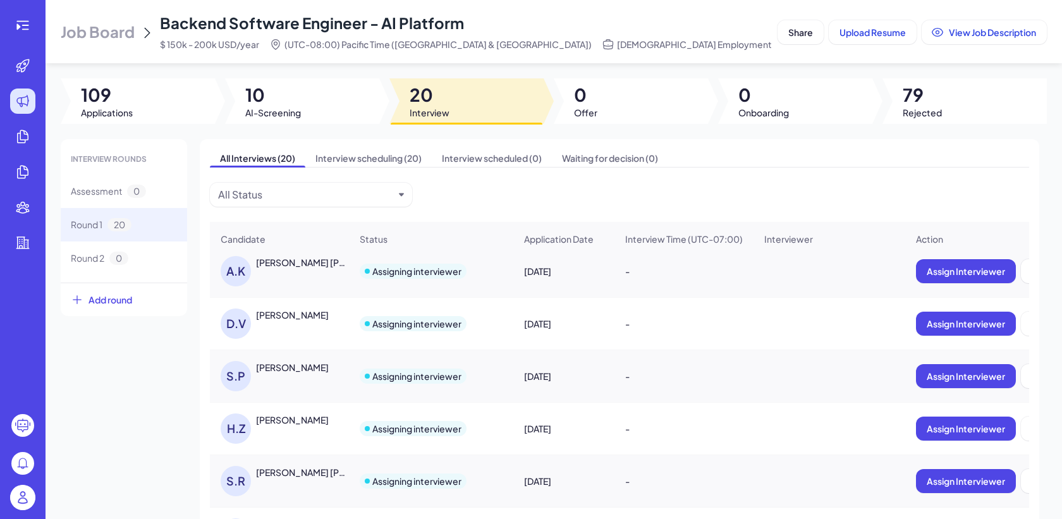
click at [304, 364] on div "Srikar Prayaga" at bounding box center [292, 367] width 73 height 13
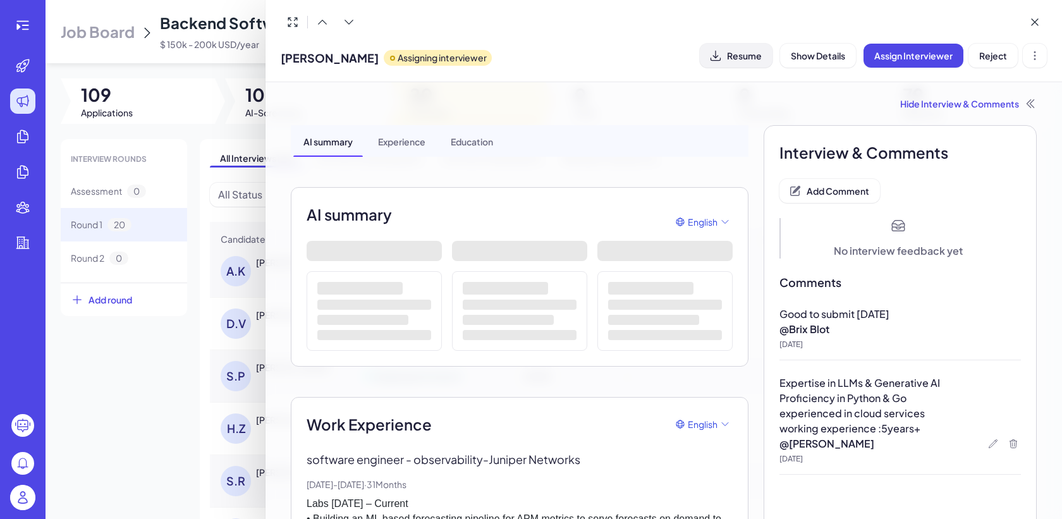
click at [749, 50] on span "Resume" at bounding box center [744, 55] width 35 height 11
click at [157, 382] on div at bounding box center [531, 259] width 1062 height 519
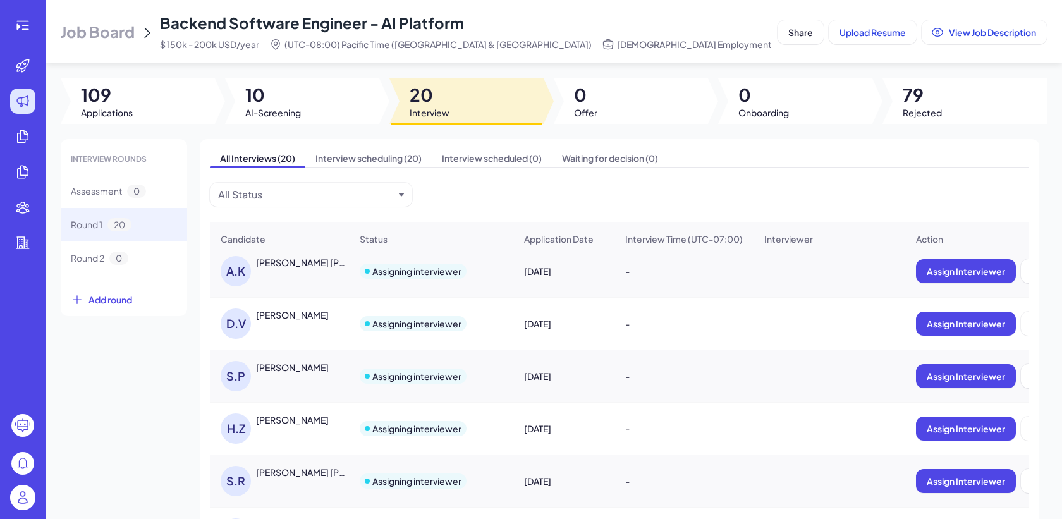
click at [276, 416] on div "Hang Zhang" at bounding box center [292, 419] width 73 height 13
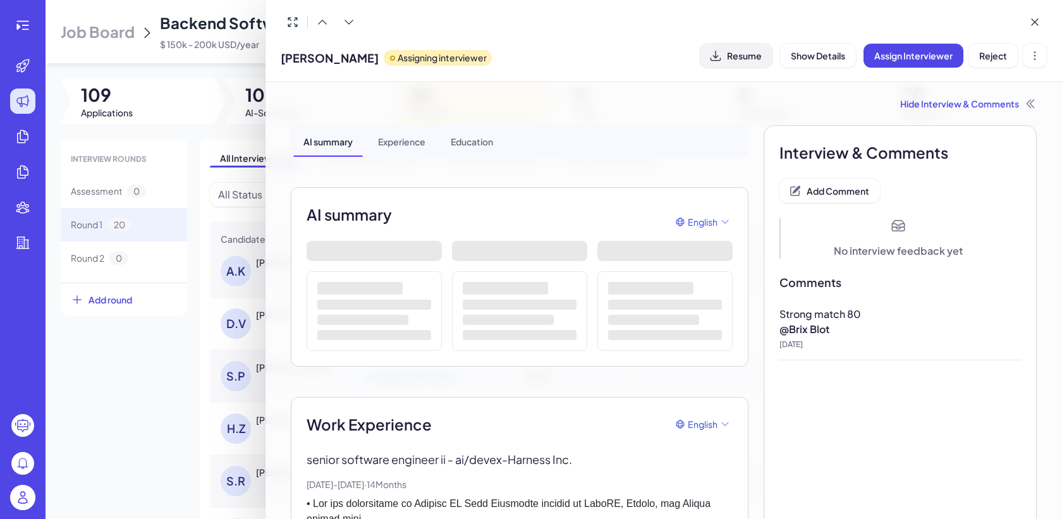
click at [740, 59] on span "Resume" at bounding box center [744, 55] width 35 height 11
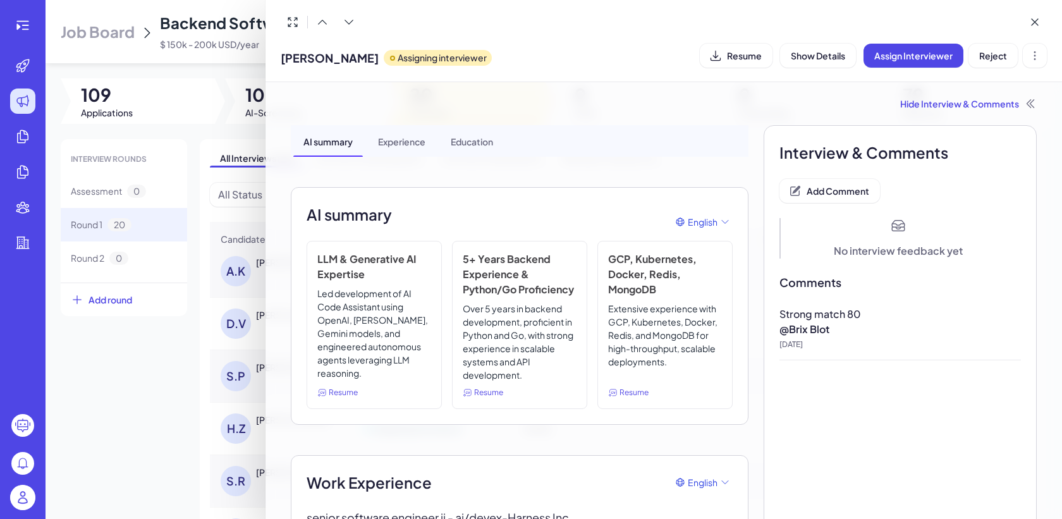
click at [130, 370] on div at bounding box center [531, 259] width 1062 height 519
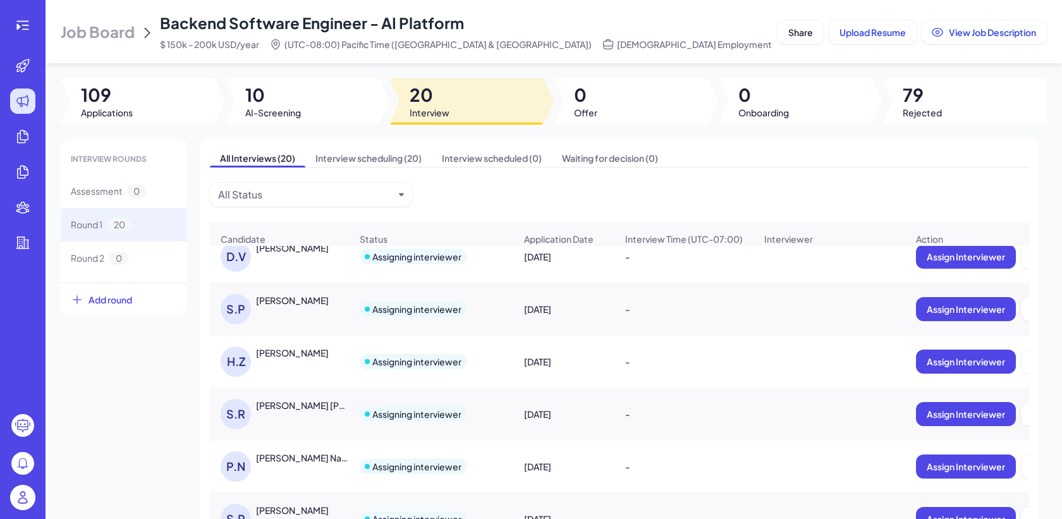
scroll to position [121, 0]
click at [325, 421] on div "S.R Shreyas Ramkumar Karthik" at bounding box center [286, 413] width 130 height 30
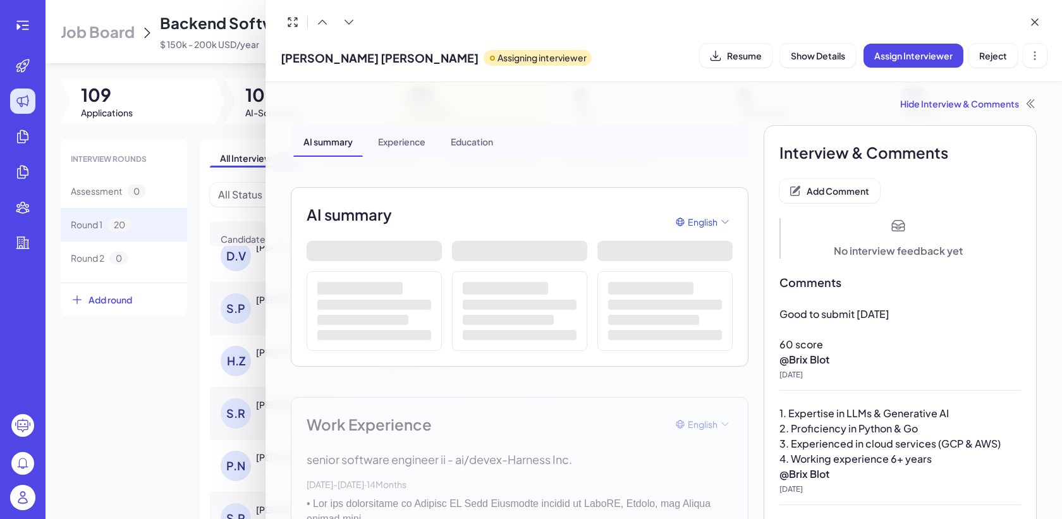
click at [672, 102] on div "Hide Interview & Comments" at bounding box center [664, 103] width 746 height 13
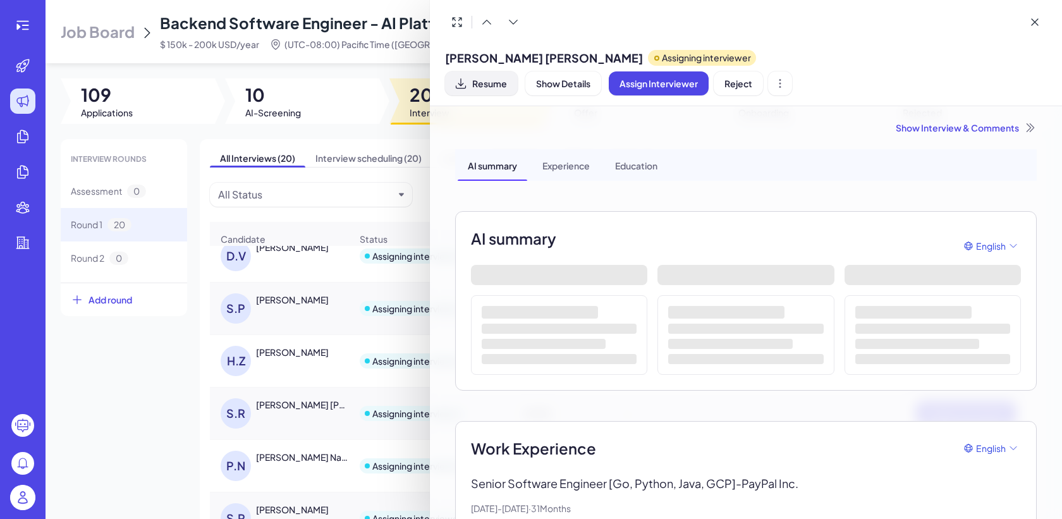
click at [480, 91] on button "Resume" at bounding box center [481, 83] width 73 height 24
click at [163, 438] on div at bounding box center [531, 259] width 1062 height 519
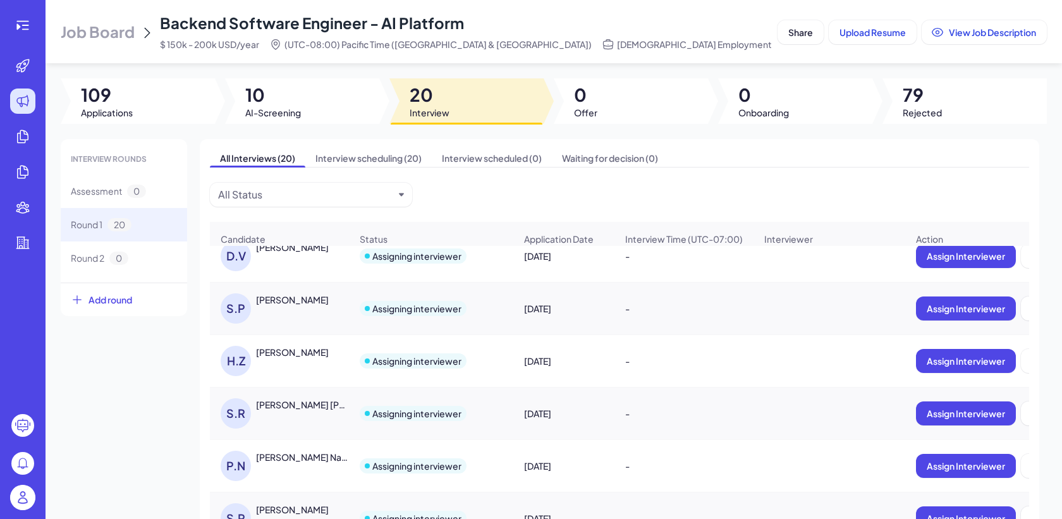
click at [286, 458] on div "Prakhar Naval" at bounding box center [303, 457] width 94 height 13
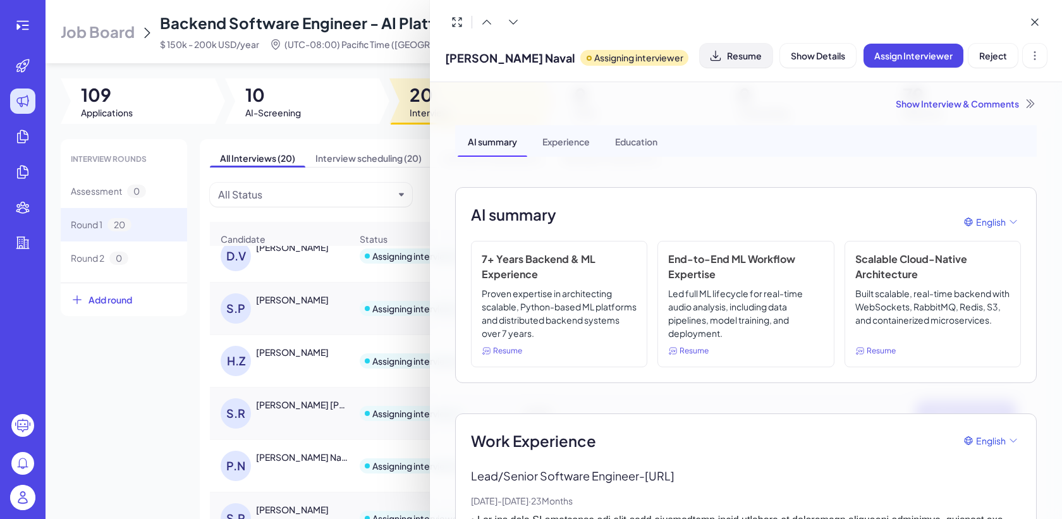
click at [753, 56] on span "Resume" at bounding box center [744, 55] width 35 height 11
click at [169, 425] on div at bounding box center [531, 259] width 1062 height 519
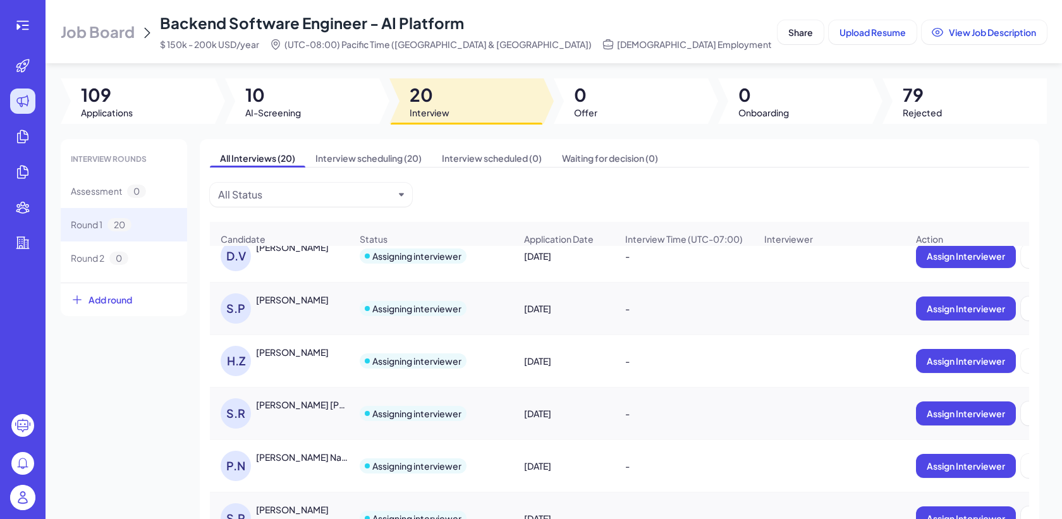
scroll to position [200, 0]
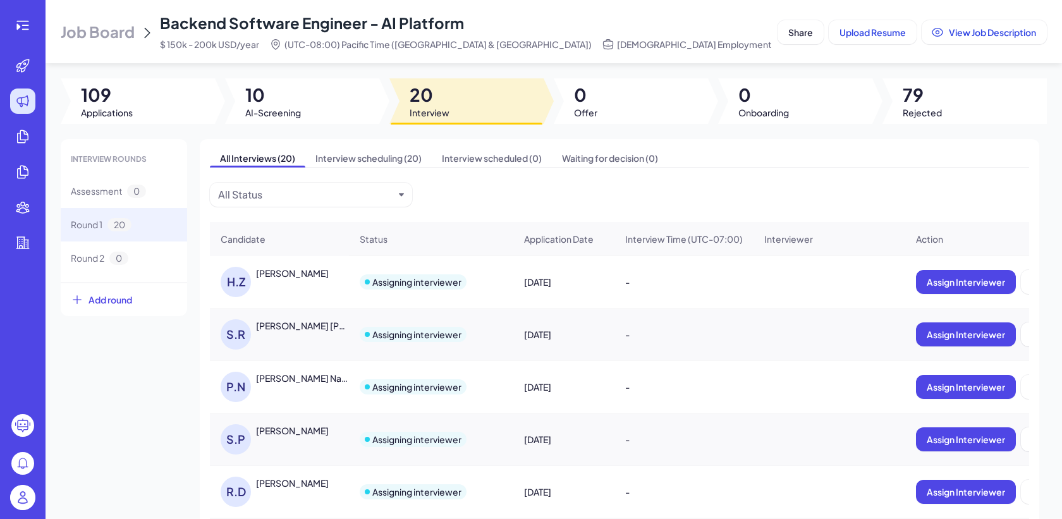
click at [297, 433] on div "Supriya Pillai" at bounding box center [292, 430] width 73 height 13
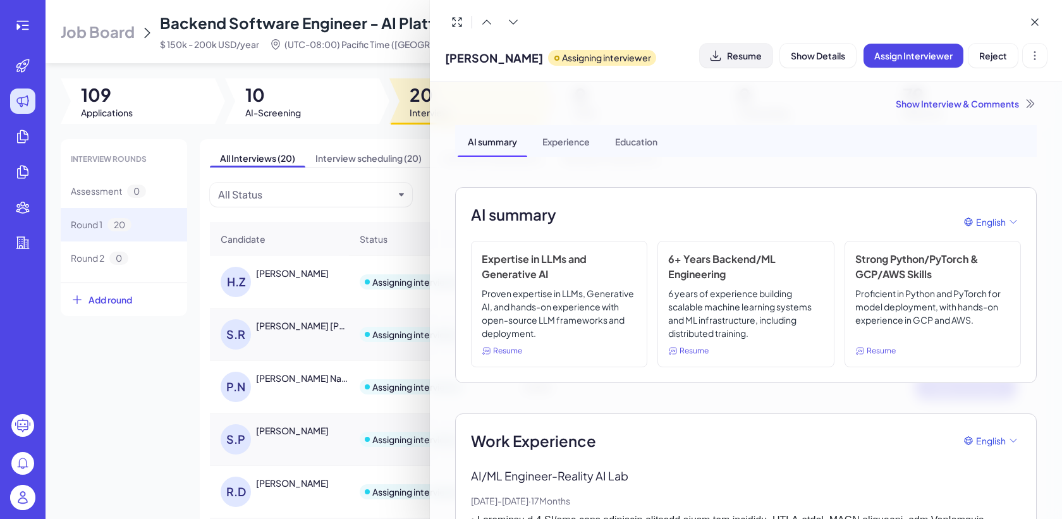
click at [746, 52] on span "Resume" at bounding box center [744, 55] width 35 height 11
click at [404, 2] on div at bounding box center [531, 259] width 1062 height 519
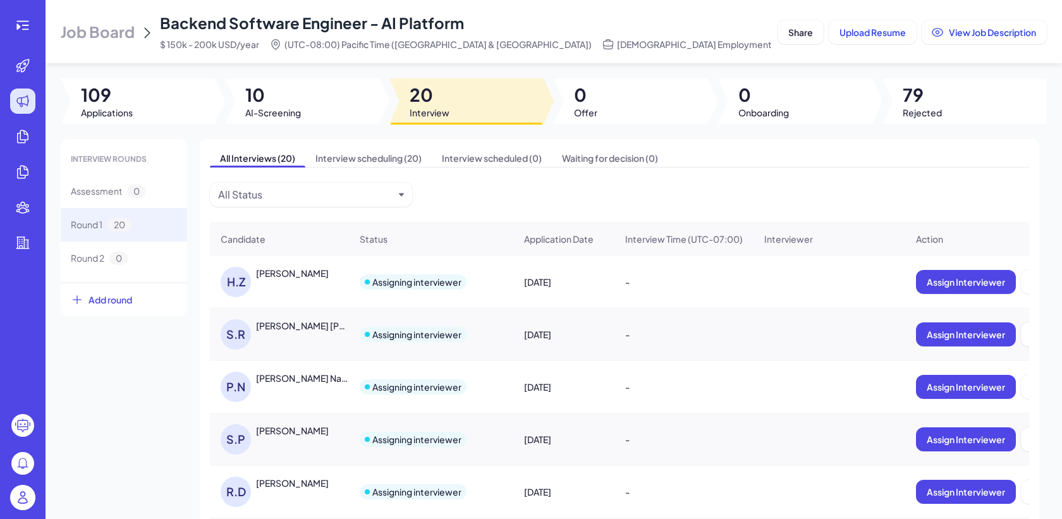
click at [76, 36] on span "Job Board" at bounding box center [98, 31] width 74 height 20
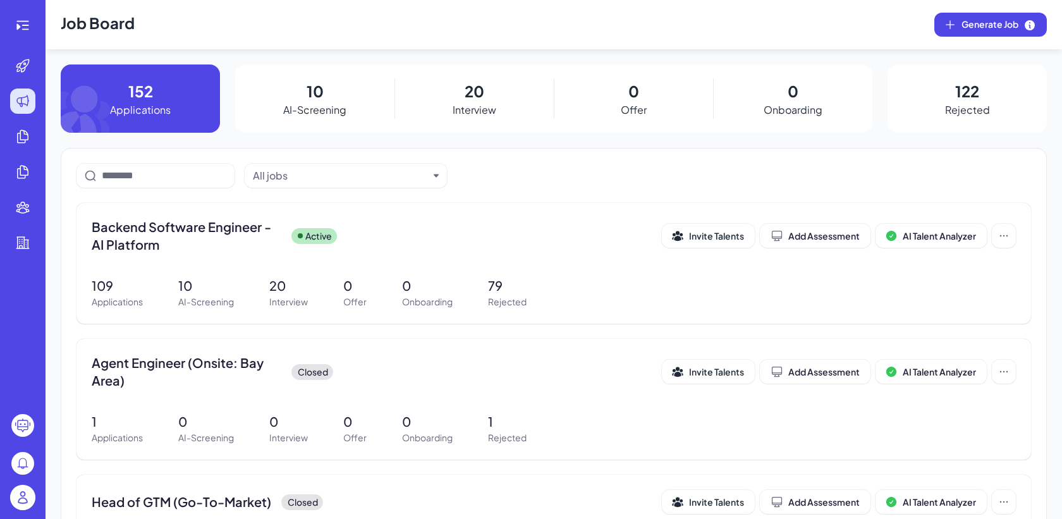
click at [20, 482] on div at bounding box center [23, 499] width 40 height 39
click at [29, 492] on img at bounding box center [22, 497] width 25 height 25
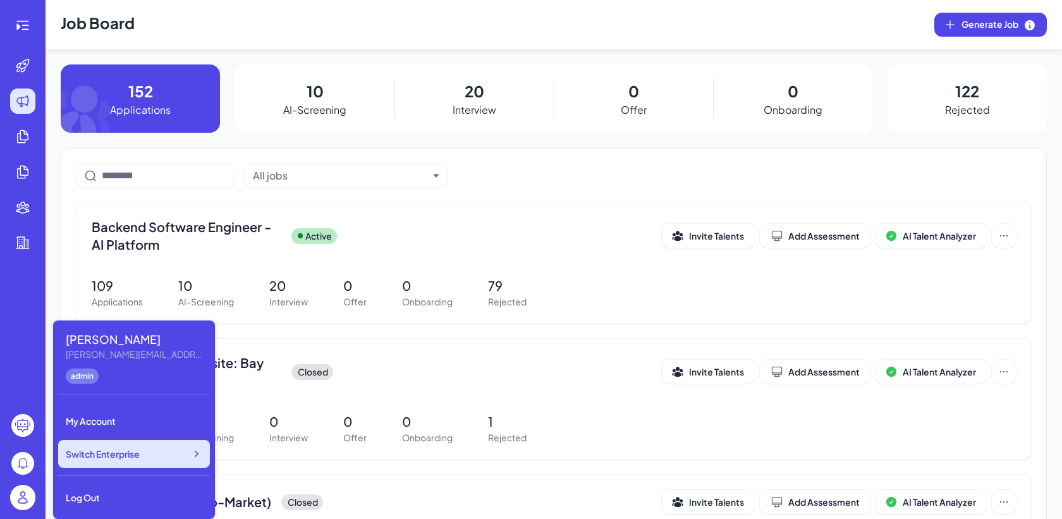
click at [115, 455] on span "Switch Enterprise" at bounding box center [103, 453] width 74 height 13
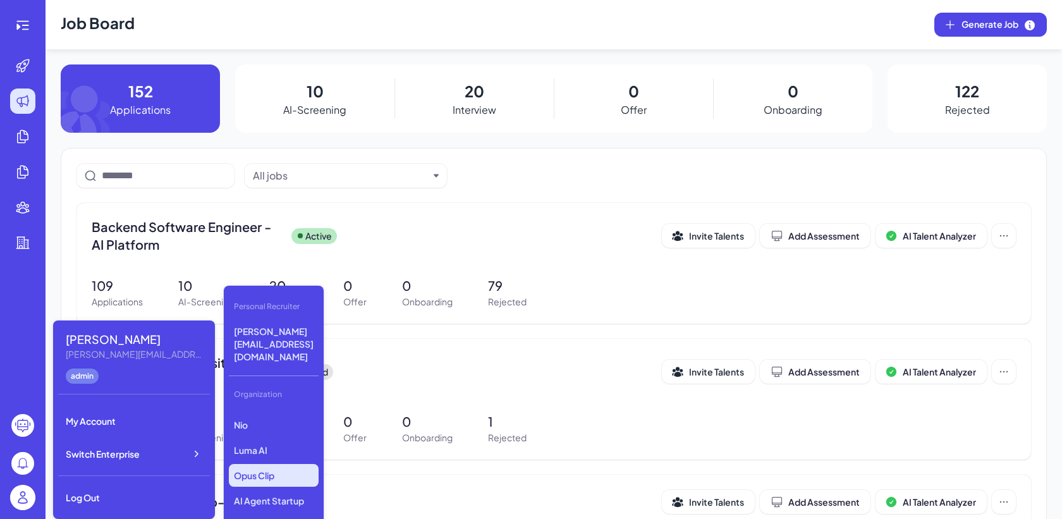
scroll to position [142, 0]
click at [260, 443] on p "Newfront" at bounding box center [274, 454] width 90 height 23
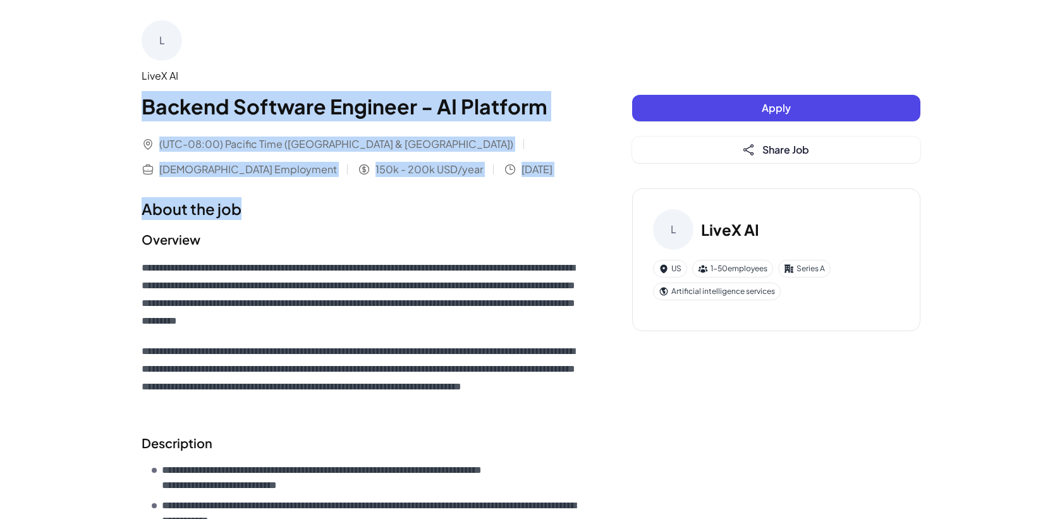
drag, startPoint x: 125, startPoint y: 99, endPoint x: 368, endPoint y: 253, distance: 287.7
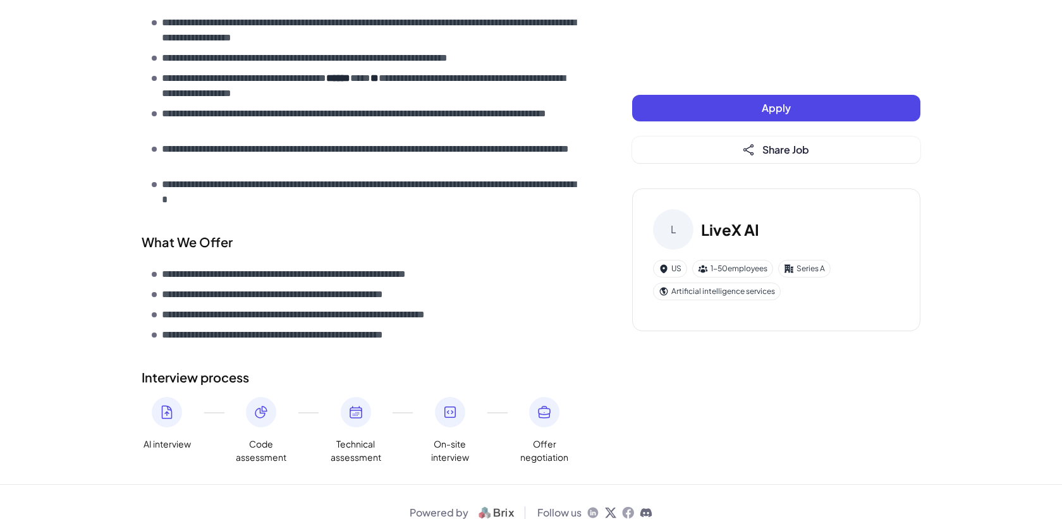
scroll to position [751, 0]
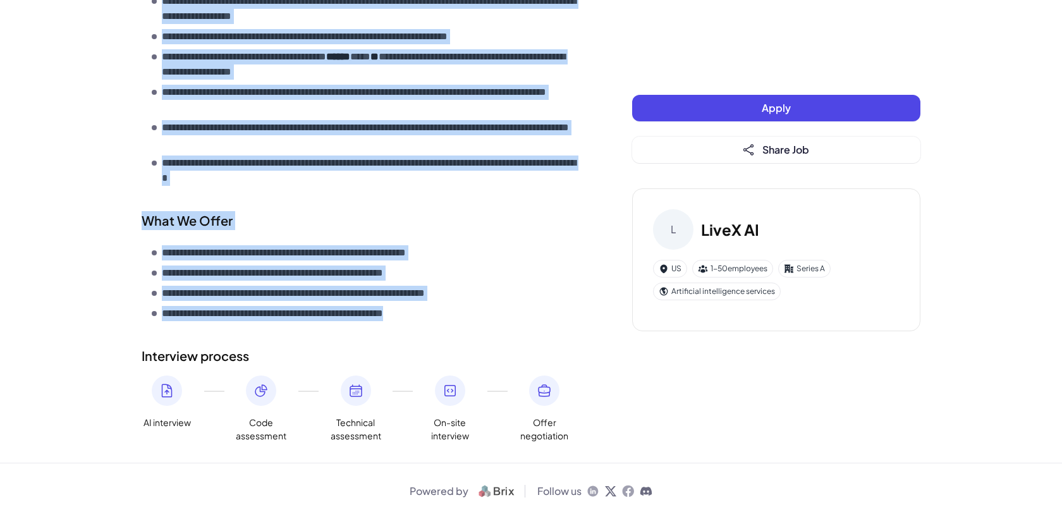
copy div "**********"
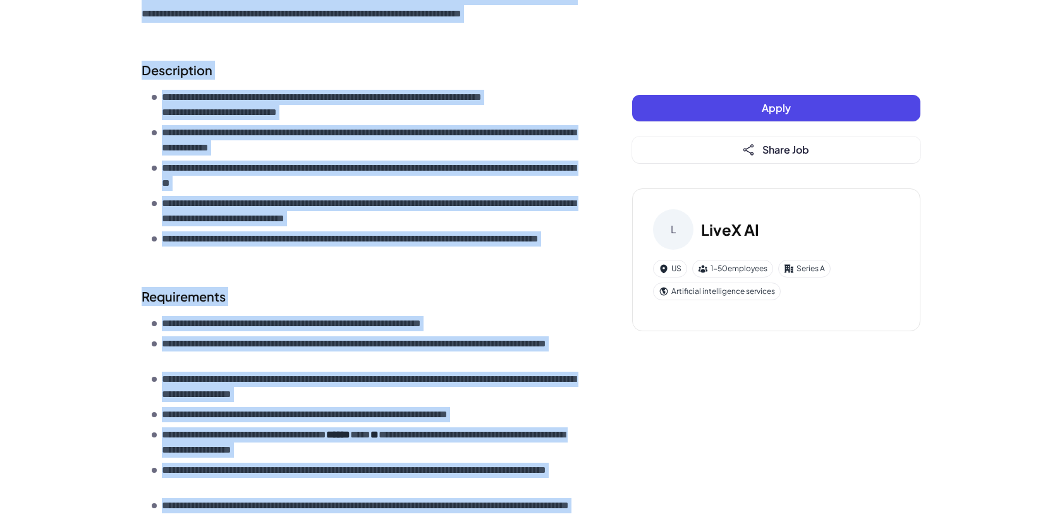
scroll to position [0, 0]
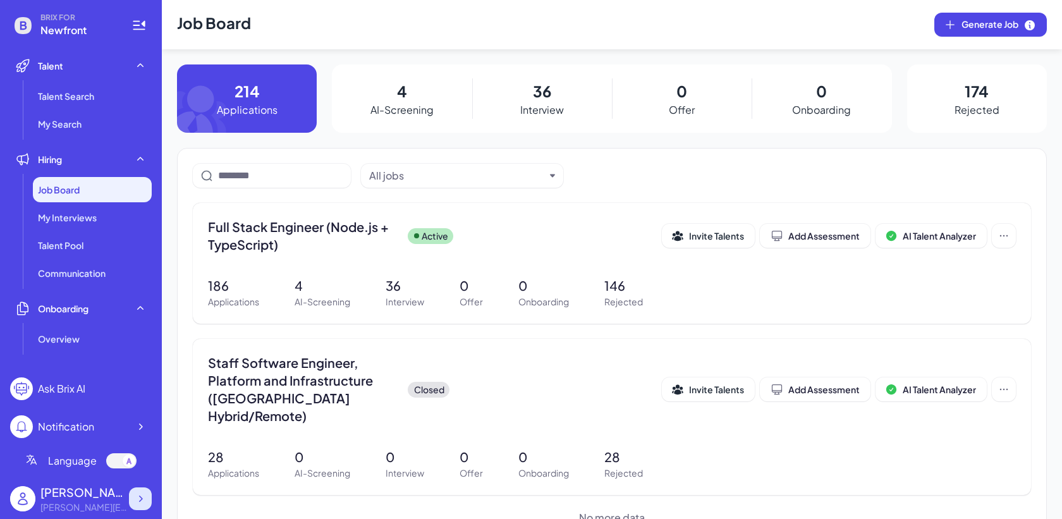
click at [143, 495] on icon at bounding box center [140, 498] width 13 height 13
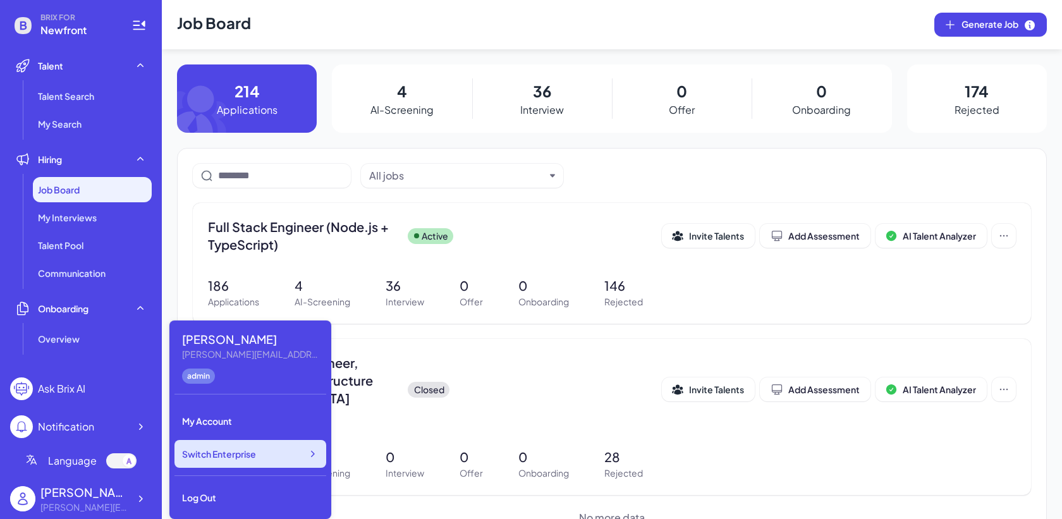
click at [236, 452] on span "Switch Enterprise" at bounding box center [219, 453] width 74 height 13
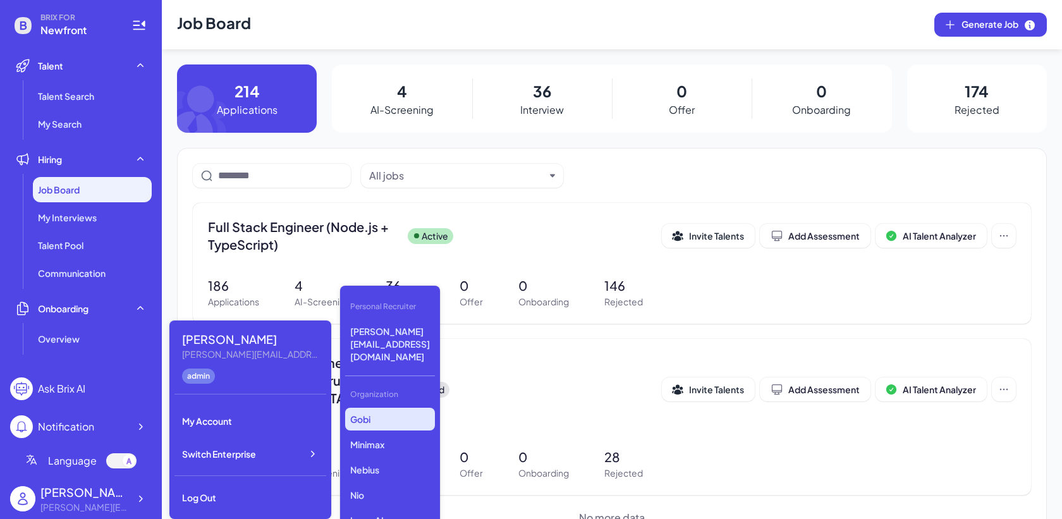
click at [387, 408] on p "Gobi" at bounding box center [390, 419] width 90 height 23
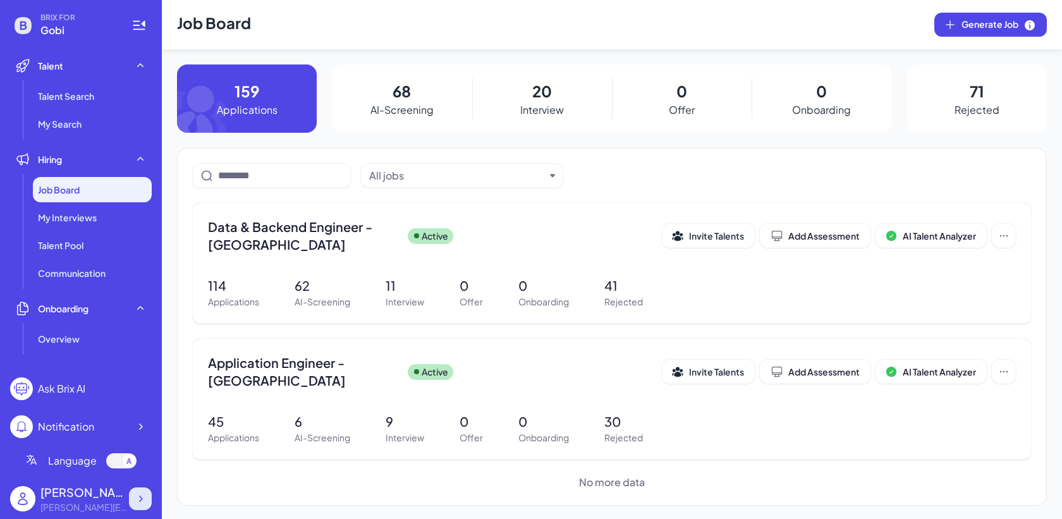
click at [141, 491] on div at bounding box center [140, 498] width 23 height 23
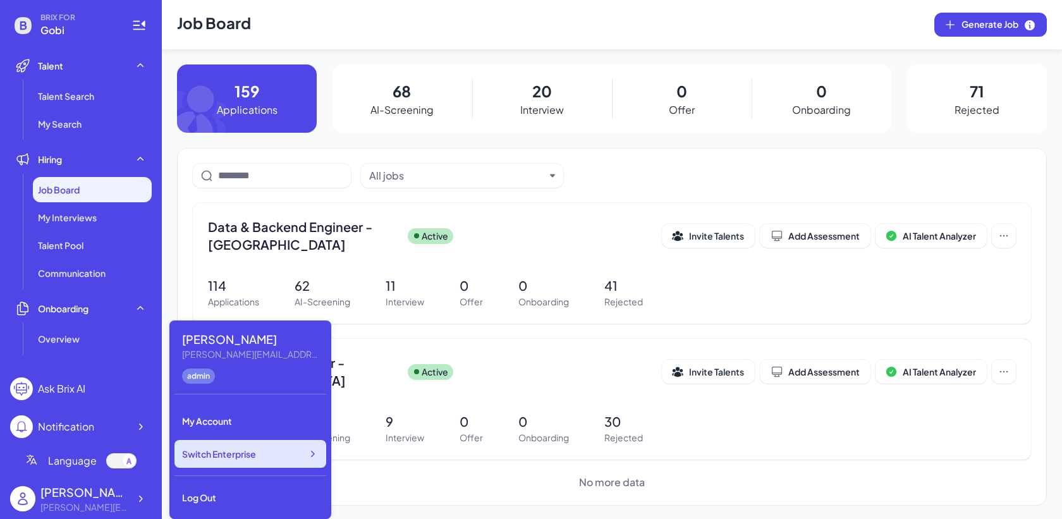
click at [249, 449] on span "Switch Enterprise" at bounding box center [219, 453] width 74 height 13
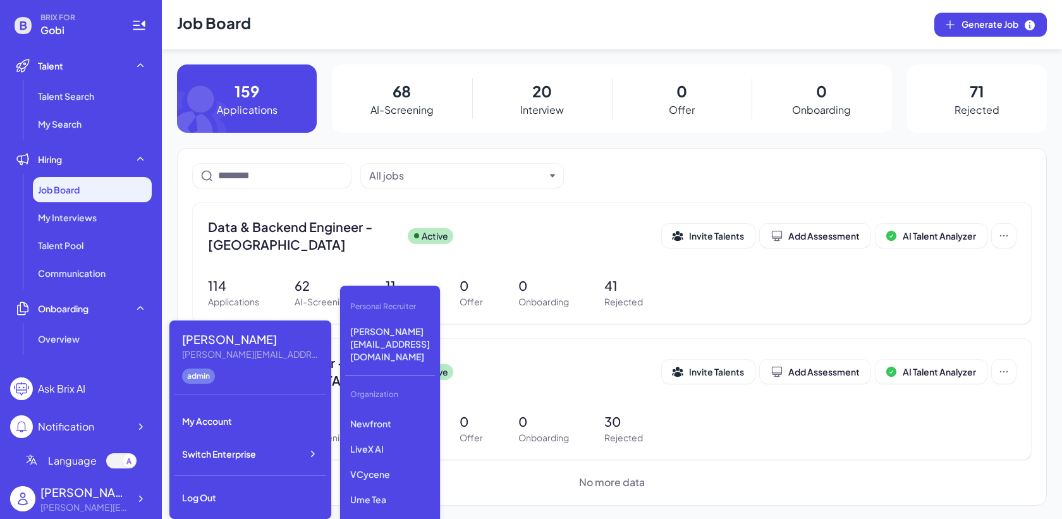
scroll to position [174, 0]
click at [378, 411] on p "Newfront" at bounding box center [390, 422] width 90 height 23
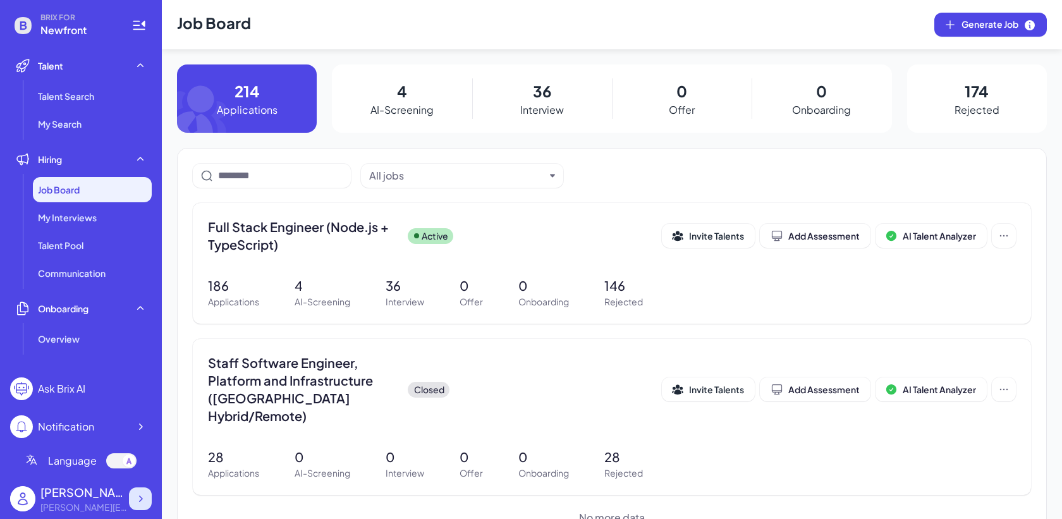
click at [138, 505] on div at bounding box center [140, 498] width 23 height 23
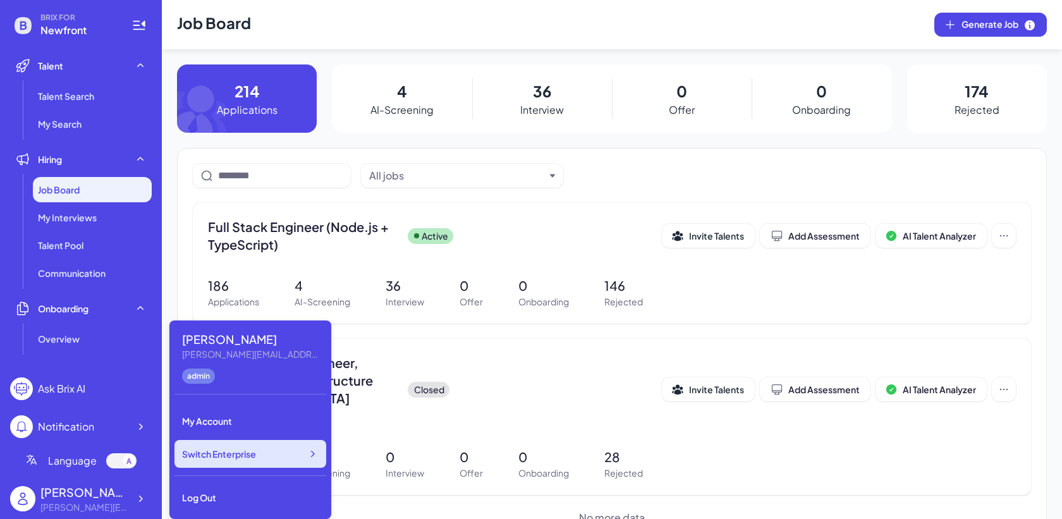
click at [229, 457] on span "Switch Enterprise" at bounding box center [219, 453] width 74 height 13
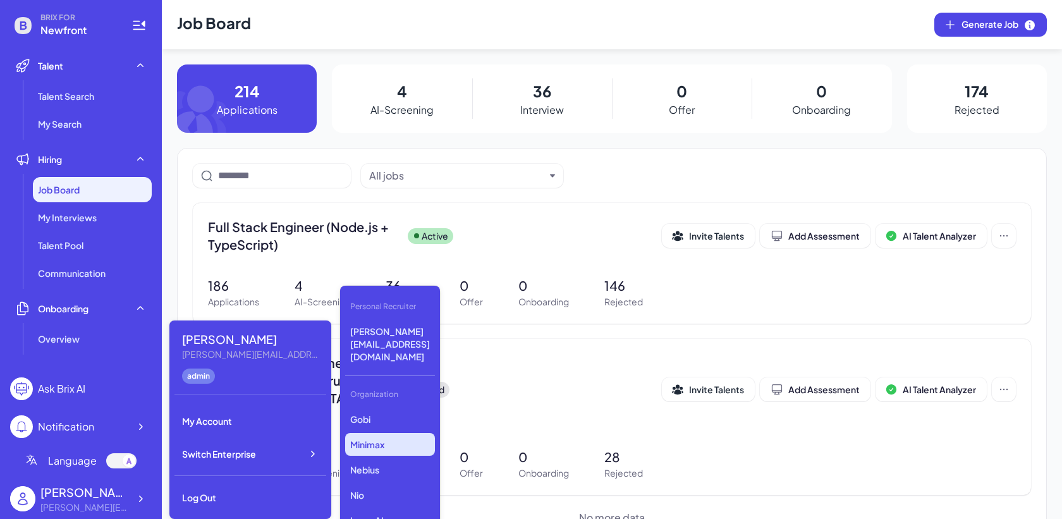
click at [368, 433] on p "Minimax" at bounding box center [390, 444] width 90 height 23
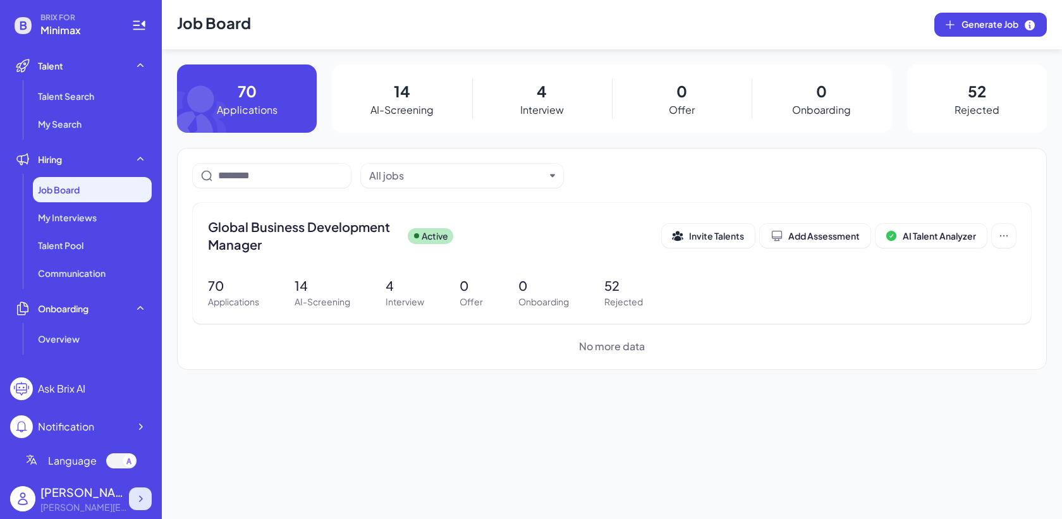
click at [145, 490] on div at bounding box center [140, 498] width 23 height 23
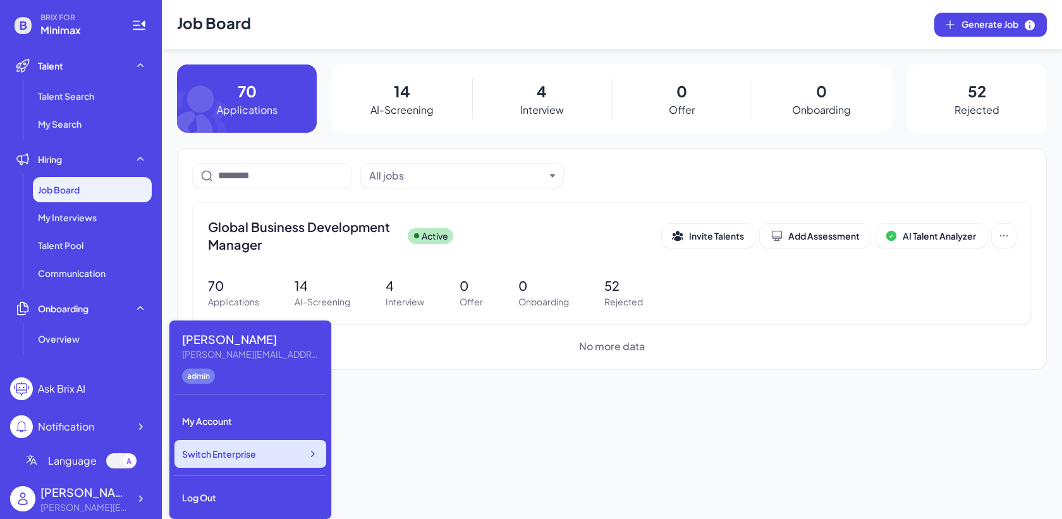
click at [209, 454] on span "Switch Enterprise" at bounding box center [219, 453] width 74 height 13
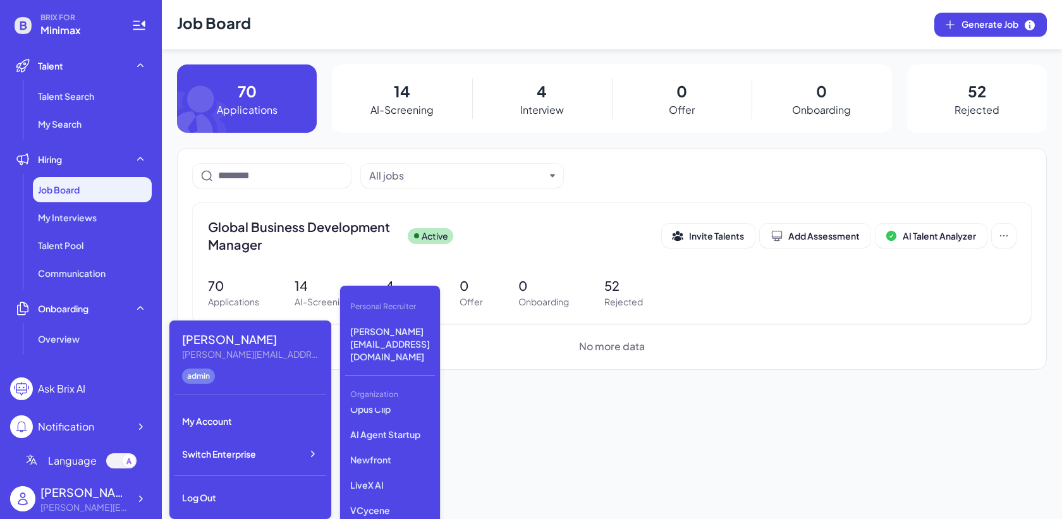
scroll to position [147, 0]
click at [371, 412] on p "AI Agent Startup" at bounding box center [390, 423] width 90 height 23
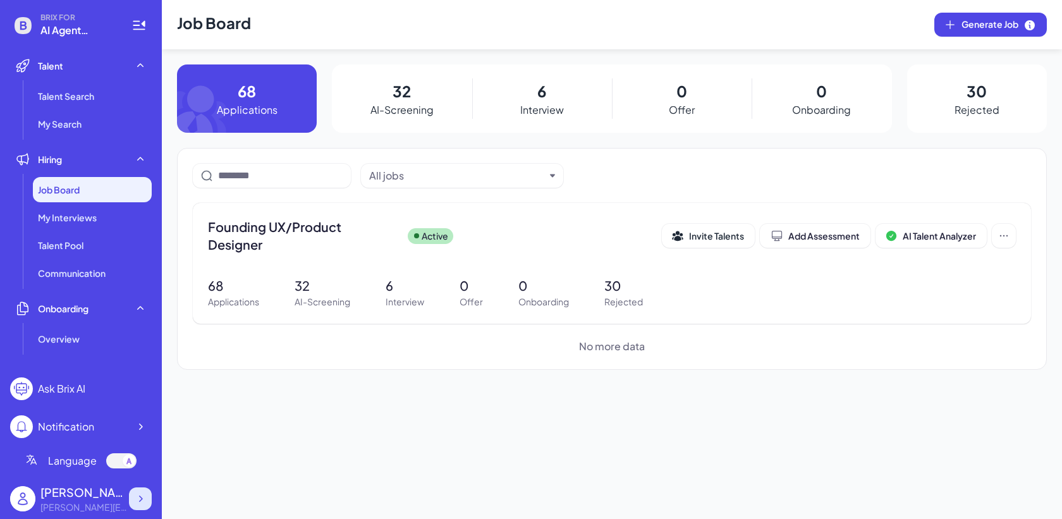
click at [144, 504] on icon at bounding box center [140, 498] width 13 height 13
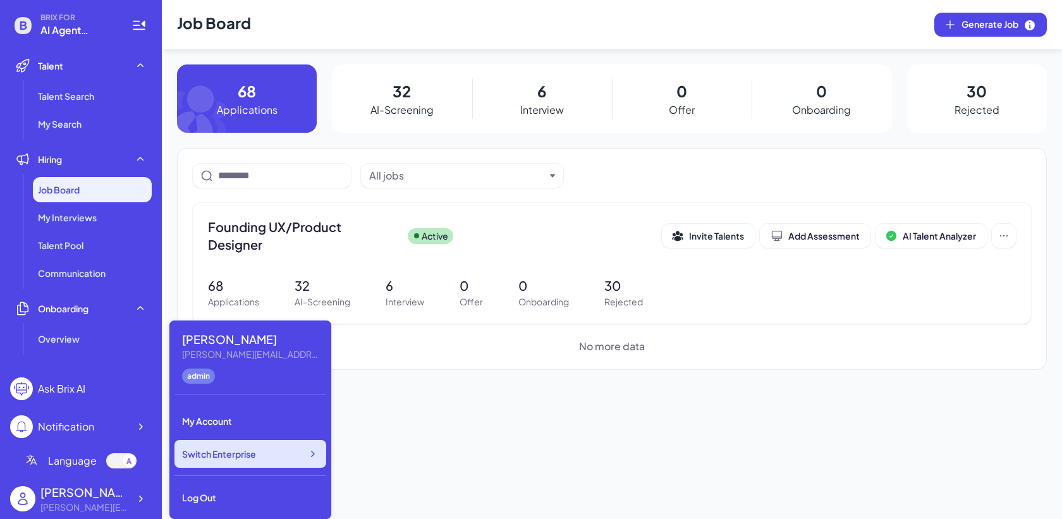
click at [219, 463] on div "Switch Enterprise" at bounding box center [250, 454] width 152 height 28
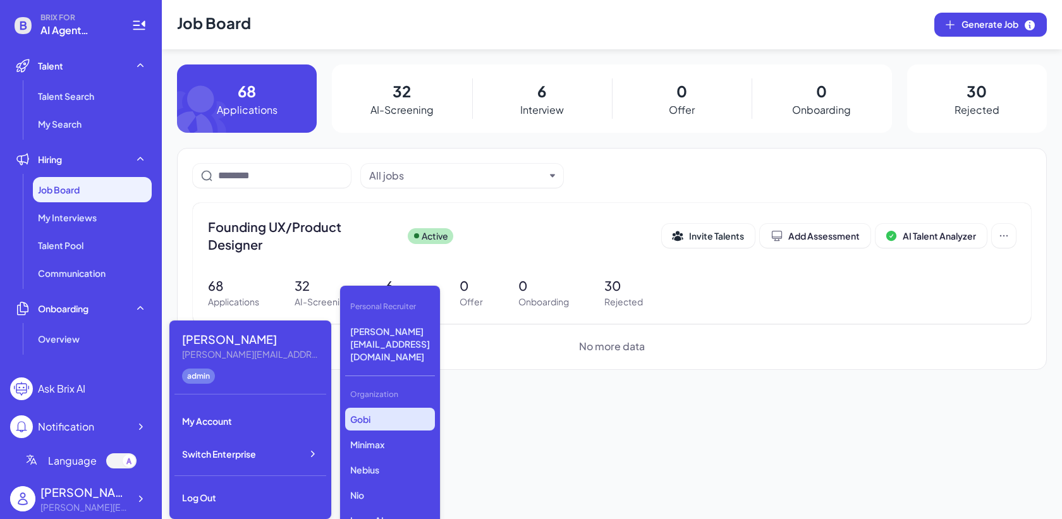
click at [391, 408] on p "Gobi" at bounding box center [390, 419] width 90 height 23
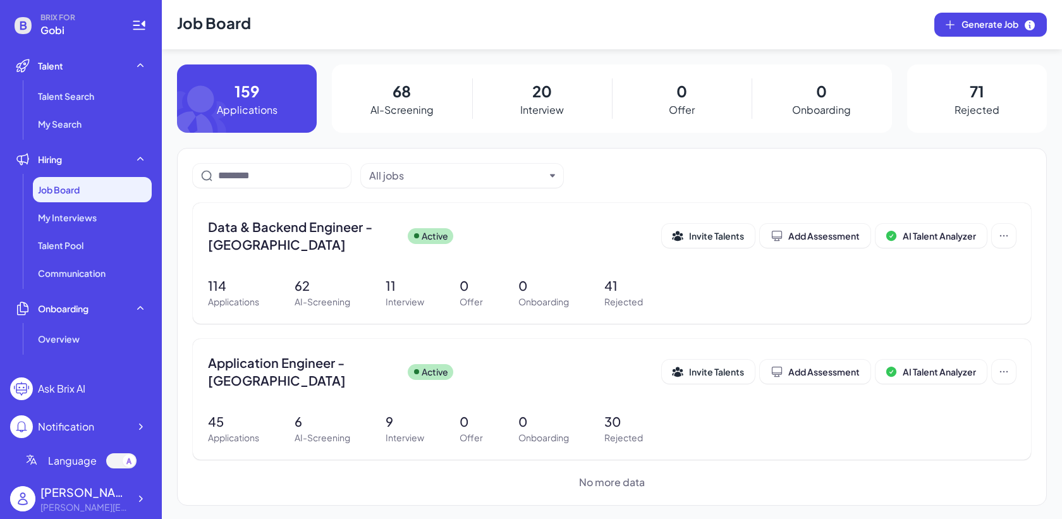
click at [141, 512] on div "[PERSON_NAME] [PERSON_NAME][EMAIL_ADDRESS][DOMAIN_NAME]" at bounding box center [81, 498] width 142 height 40
click at [142, 502] on icon at bounding box center [140, 498] width 13 height 13
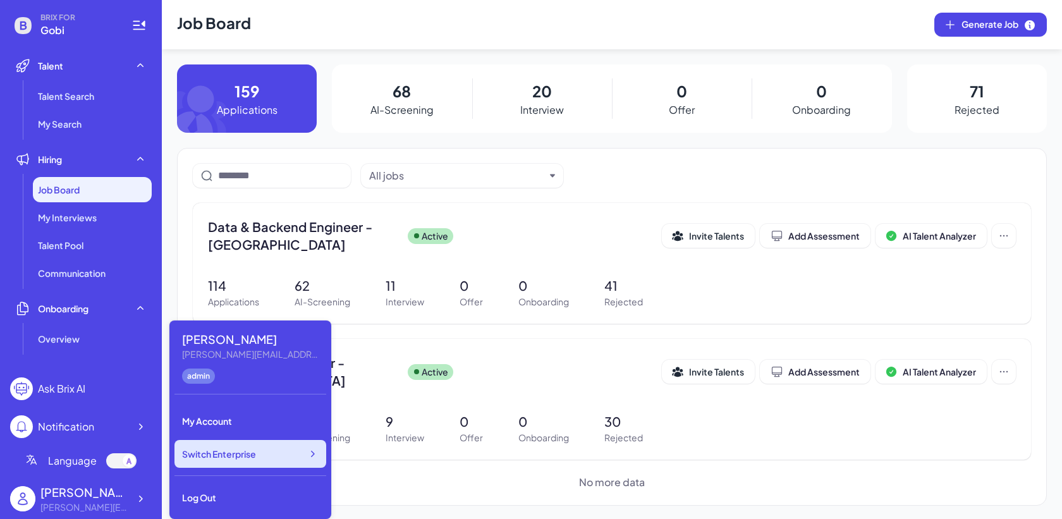
click at [233, 458] on span "Switch Enterprise" at bounding box center [219, 453] width 74 height 13
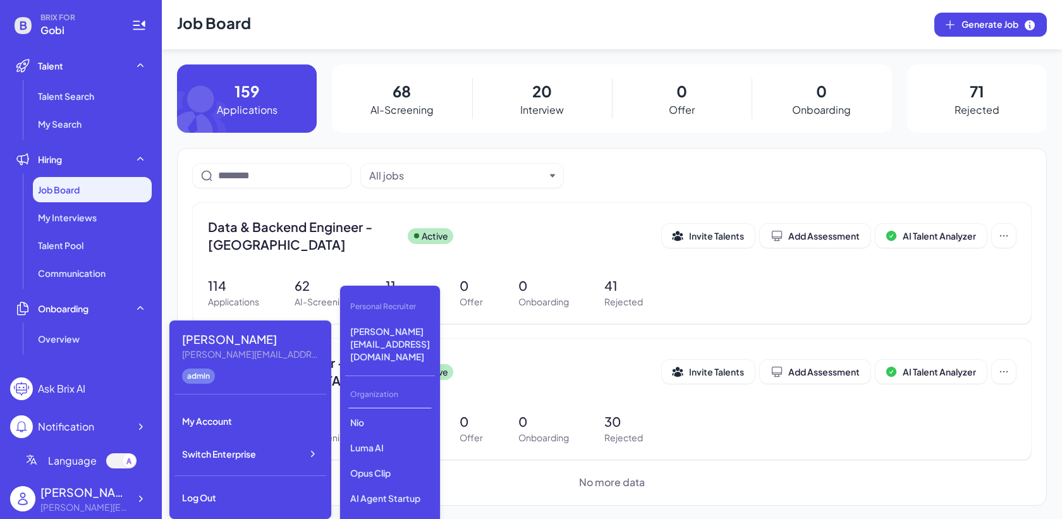
scroll to position [73, 0]
click at [372, 435] on p "Luma AI" at bounding box center [390, 446] width 90 height 23
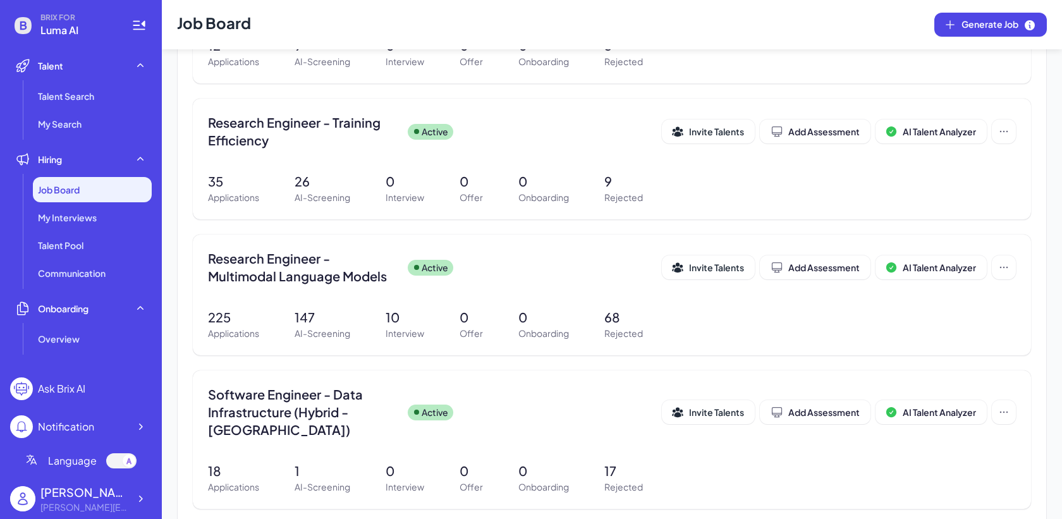
scroll to position [480, 0]
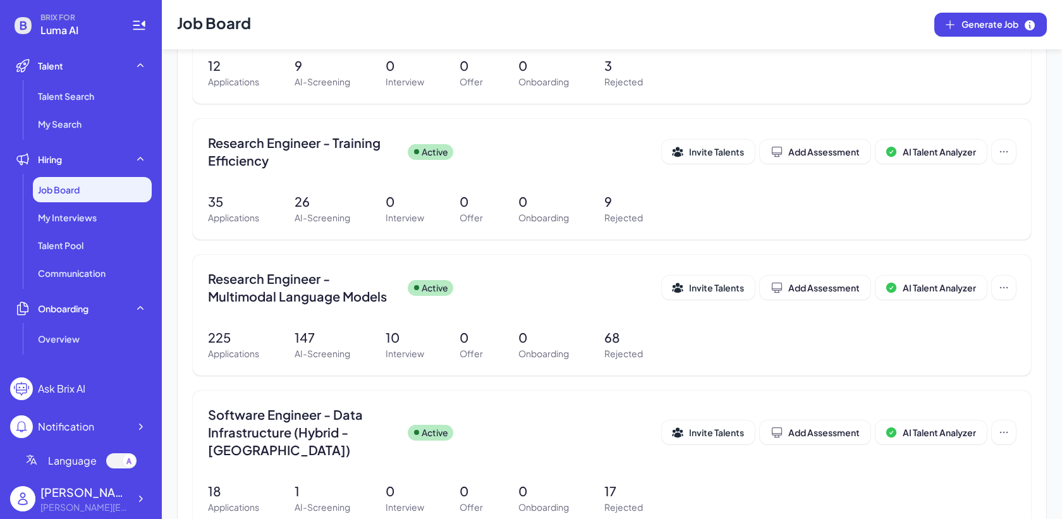
click at [155, 502] on div "BRIX FOR Luma AI Talent Talent Search My Search Hiring Job Board My Interviews …" at bounding box center [81, 259] width 162 height 519
click at [142, 499] on icon at bounding box center [141, 498] width 4 height 6
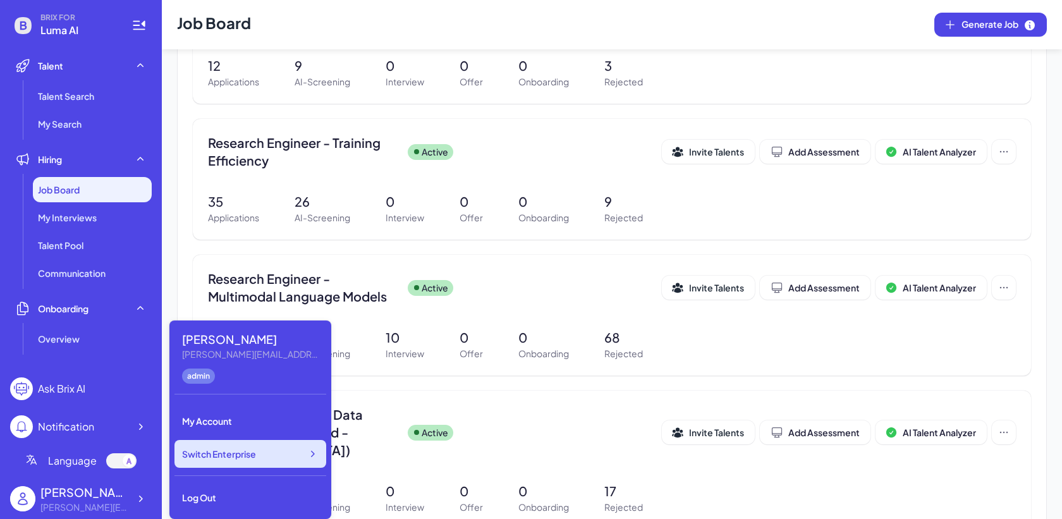
click at [239, 458] on span "Switch Enterprise" at bounding box center [219, 453] width 74 height 13
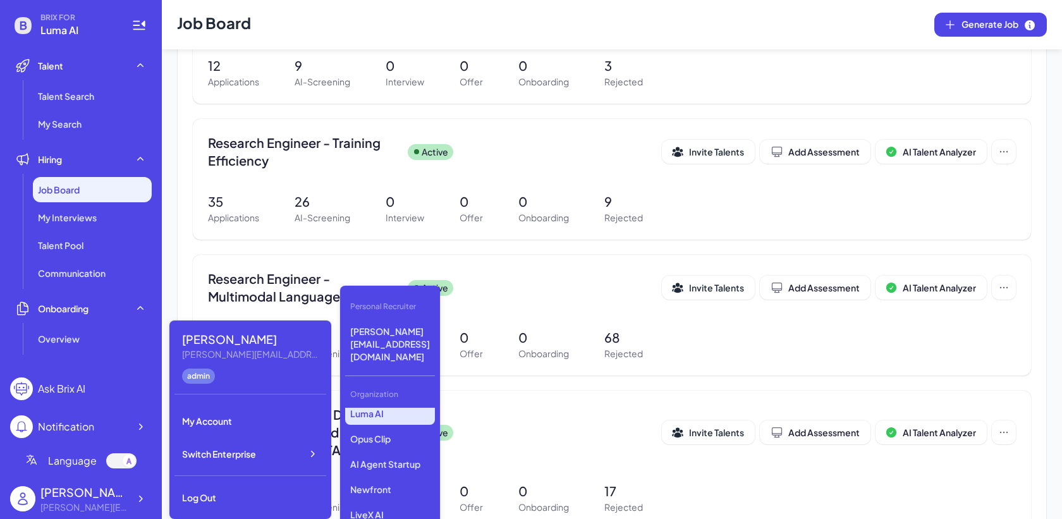
scroll to position [102, 0]
click at [383, 432] on p "Opus Clip" at bounding box center [390, 443] width 90 height 23
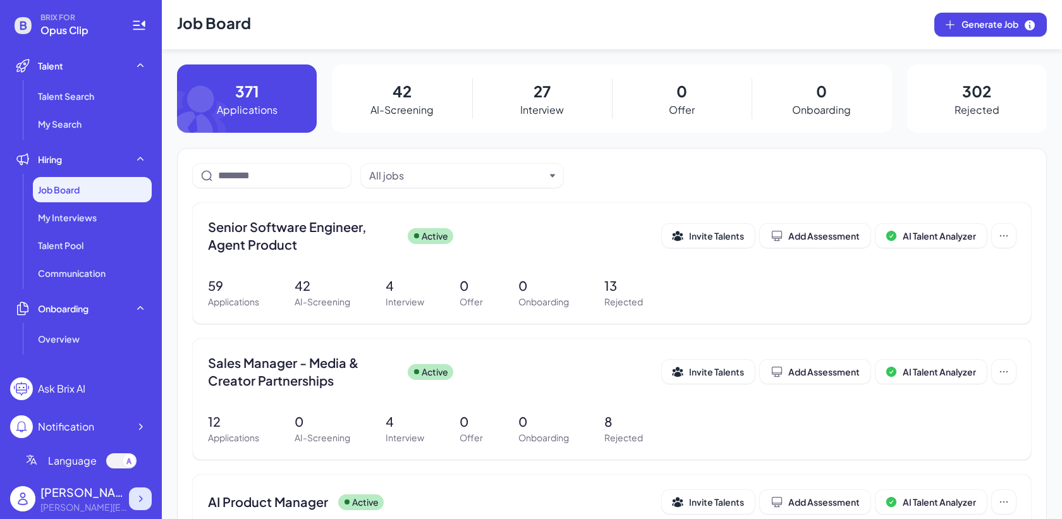
click at [148, 501] on div at bounding box center [140, 498] width 23 height 23
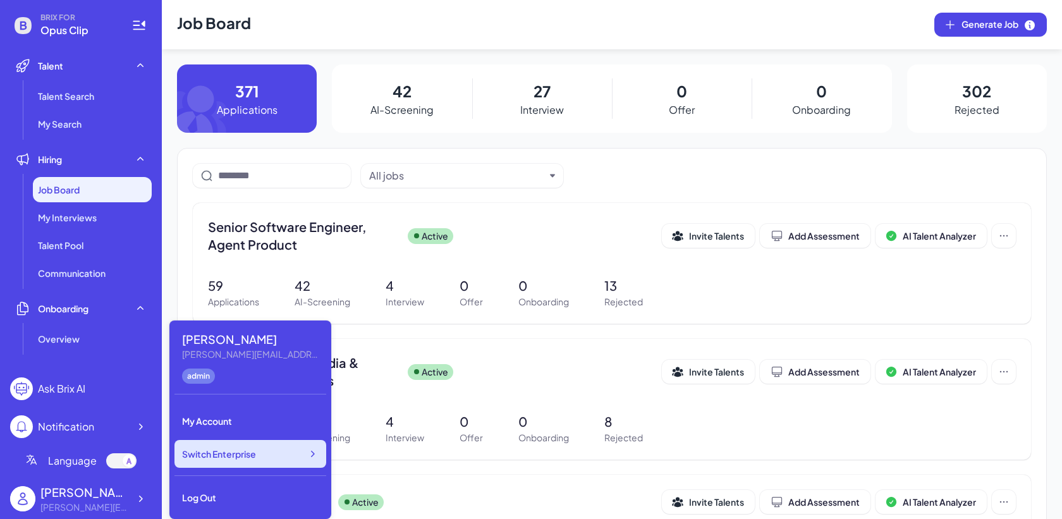
click at [239, 459] on span "Switch Enterprise" at bounding box center [219, 453] width 74 height 13
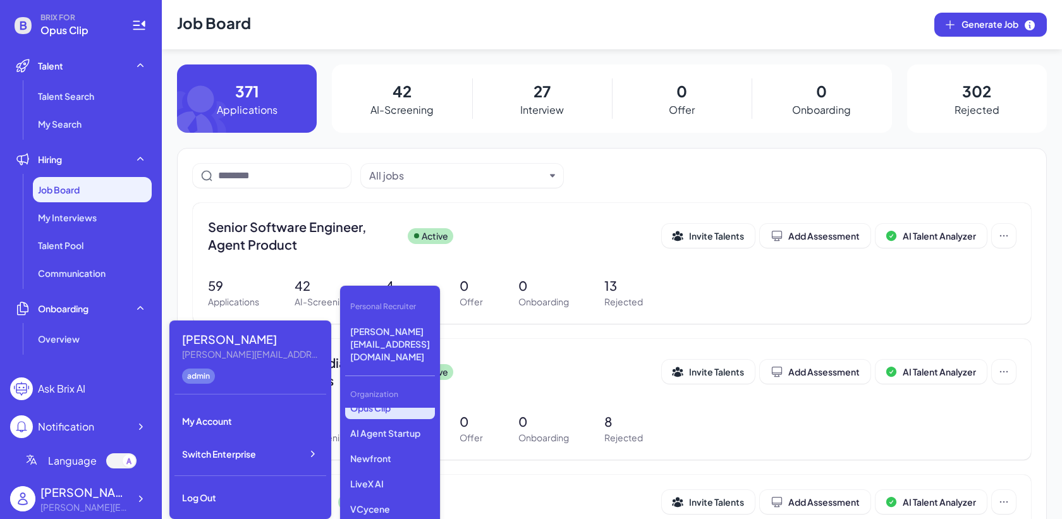
scroll to position [138, 0]
click at [373, 471] on p "LiveX AI" at bounding box center [390, 482] width 90 height 23
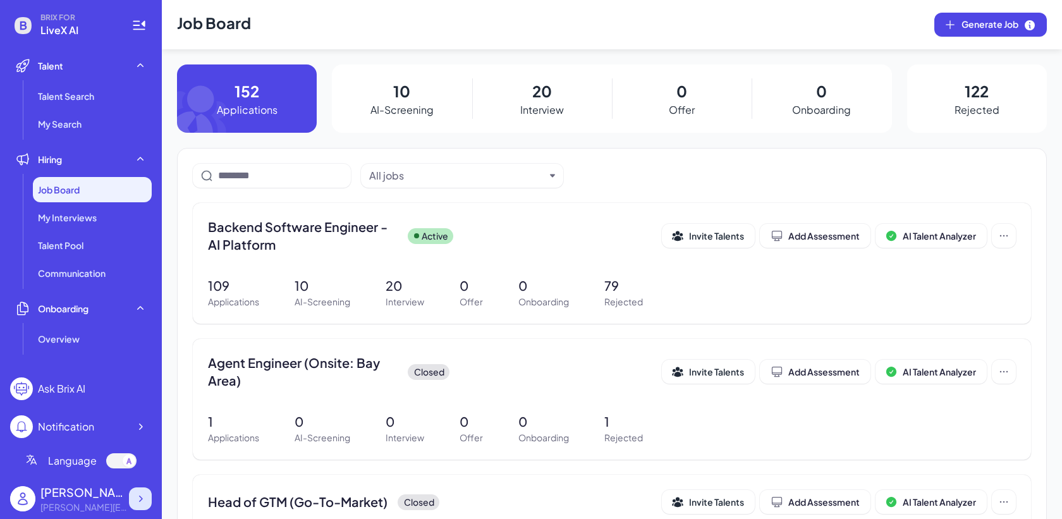
click at [145, 496] on icon at bounding box center [140, 498] width 13 height 13
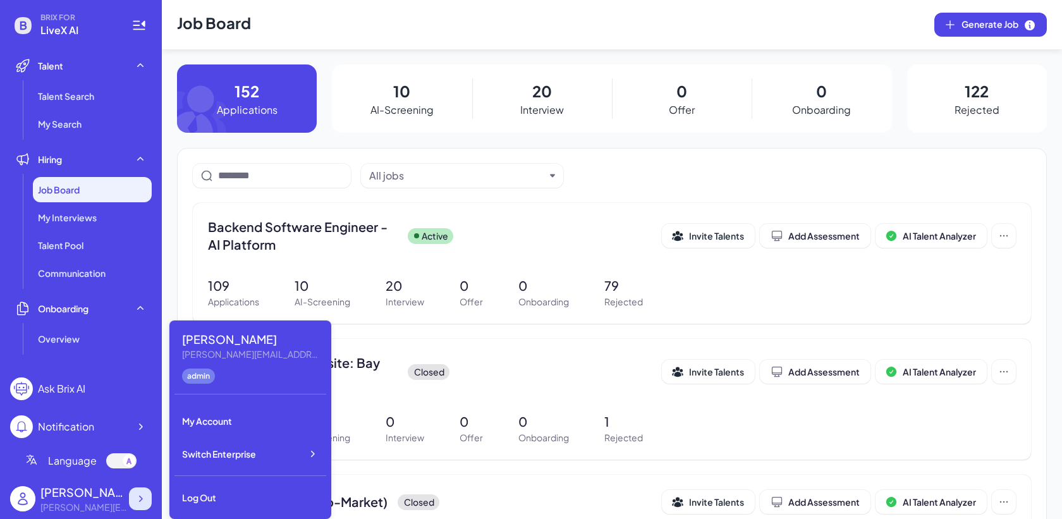
click at [150, 496] on div at bounding box center [140, 498] width 23 height 23
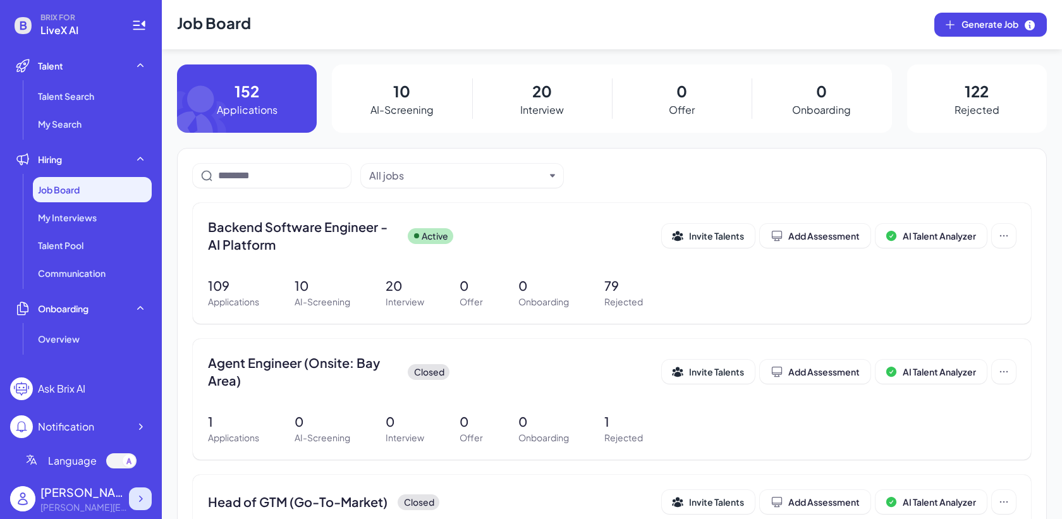
click at [143, 496] on icon at bounding box center [140, 498] width 13 height 13
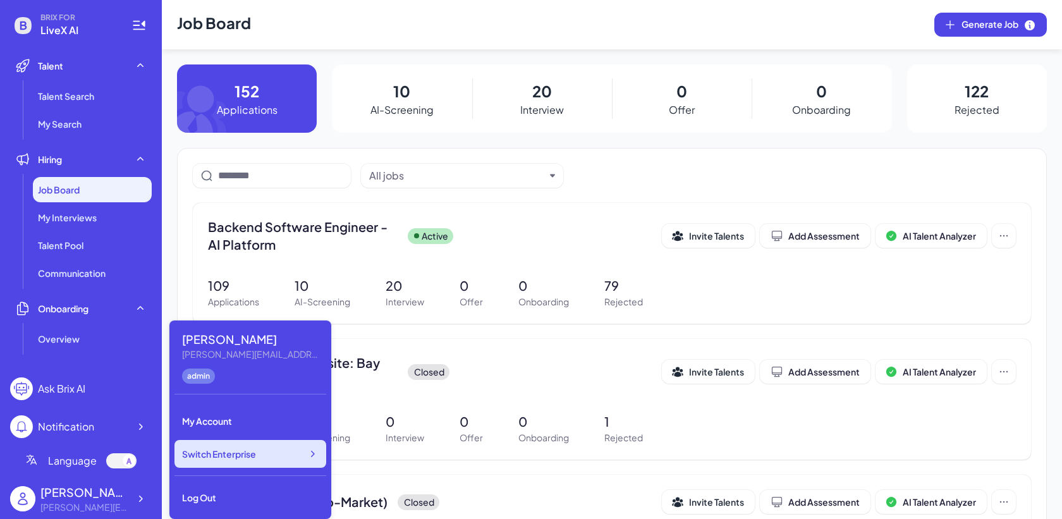
click at [242, 455] on span "Switch Enterprise" at bounding box center [219, 453] width 74 height 13
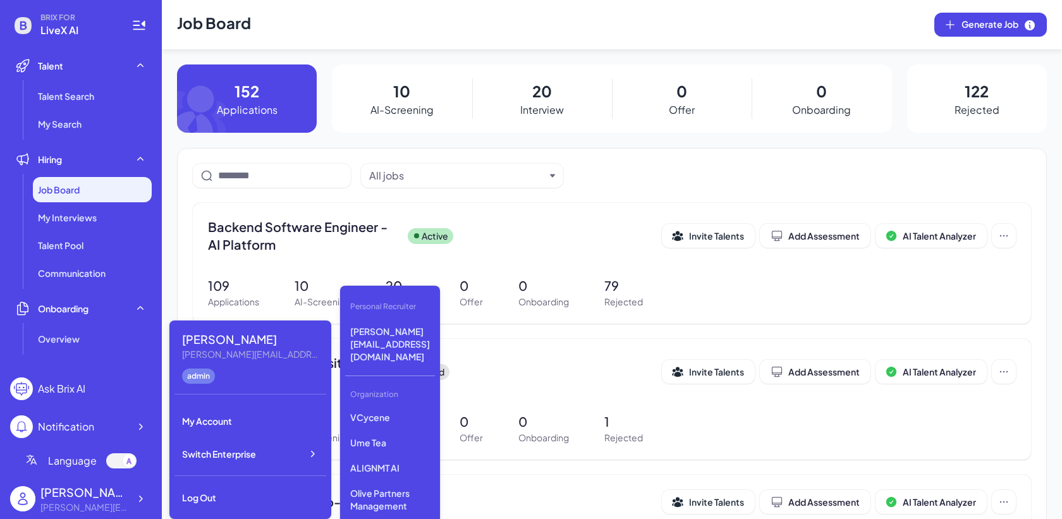
scroll to position [238, 0]
click at [385, 397] on p "VCycene" at bounding box center [390, 408] width 90 height 23
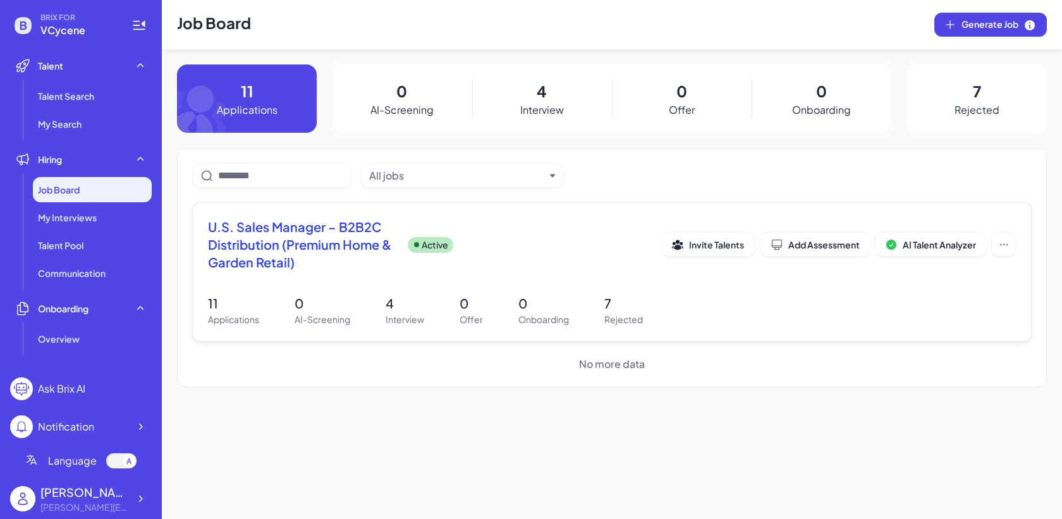
click at [544, 287] on div "U.S. Sales Manager – B2B2C Distribution (Premium Home & Garden Retail) Active I…" at bounding box center [612, 272] width 838 height 138
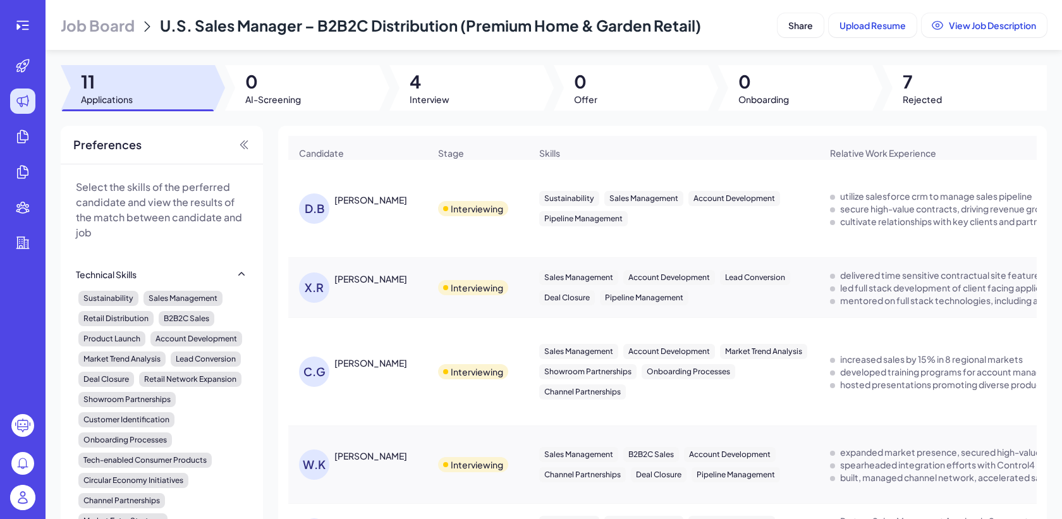
click at [118, 32] on span "Job Board" at bounding box center [98, 25] width 74 height 20
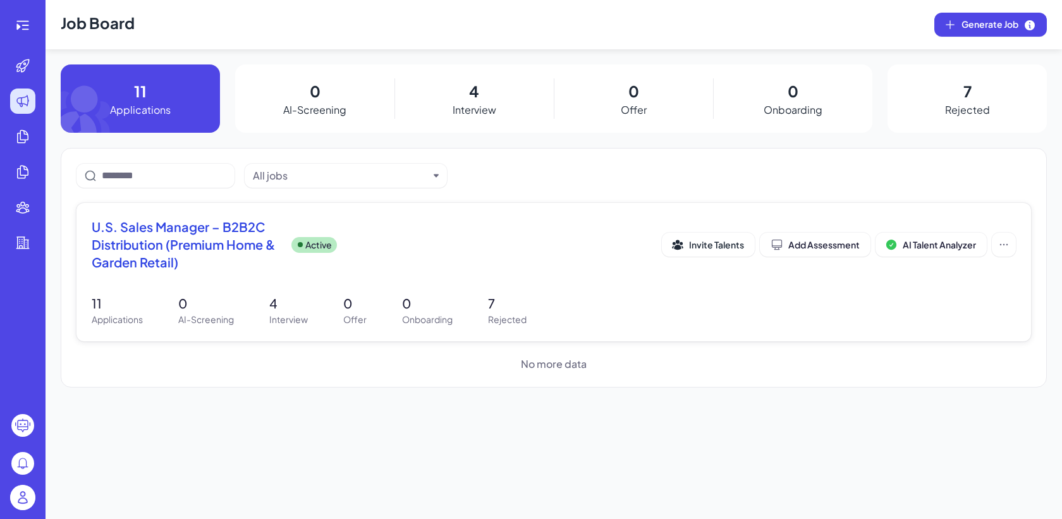
click at [376, 311] on div "11 Applications 0 AI-Screening 4 Interview 0 Offer 0 Onboarding 7 Rejected" at bounding box center [554, 310] width 924 height 32
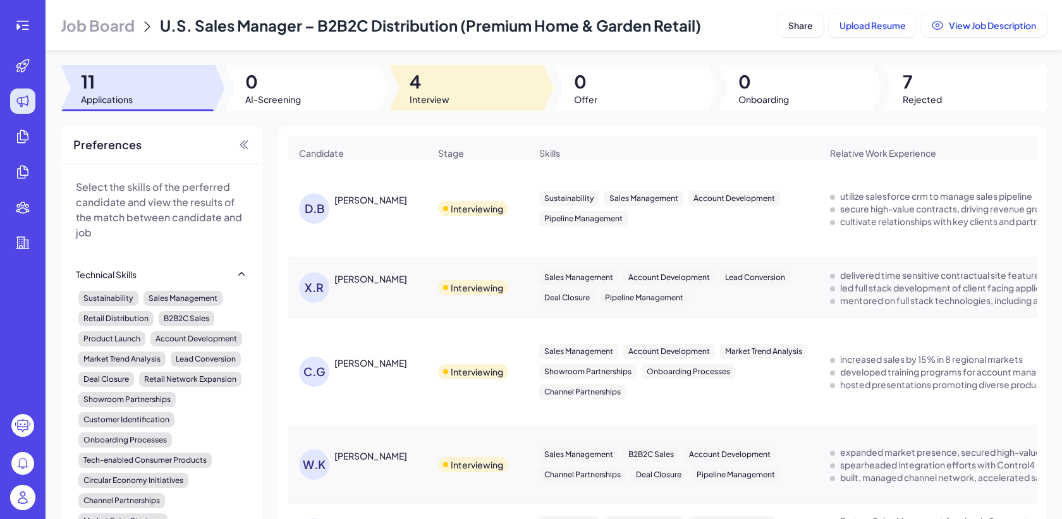
click at [457, 87] on div at bounding box center [466, 87] width 154 height 45
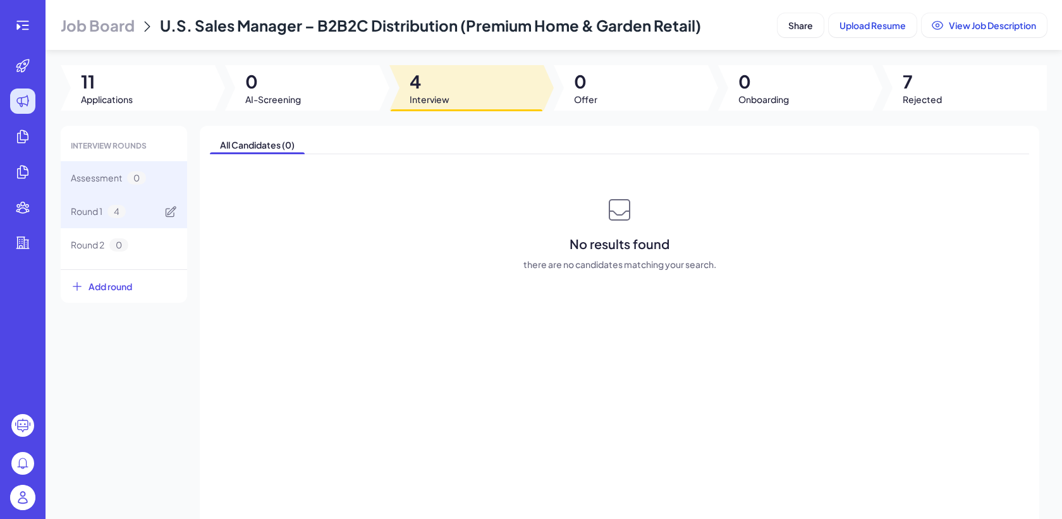
click at [147, 218] on div "Round 1 4" at bounding box center [124, 211] width 126 height 33
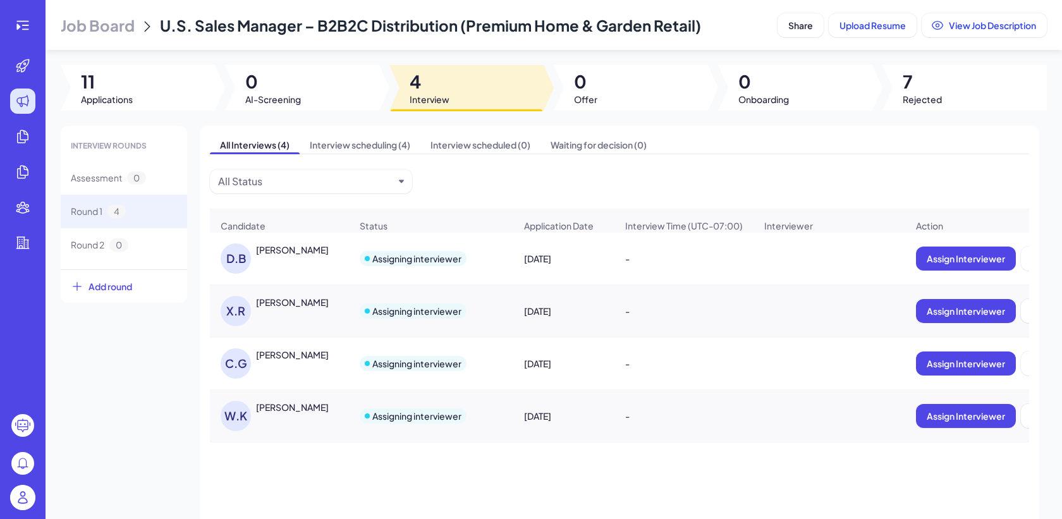
click at [124, 42] on header "Job Board U.S. Sales Manager – B2B2C Distribution (Premium Home & Garden Retail…" at bounding box center [553, 25] width 1016 height 50
click at [114, 23] on span "Job Board" at bounding box center [98, 25] width 74 height 20
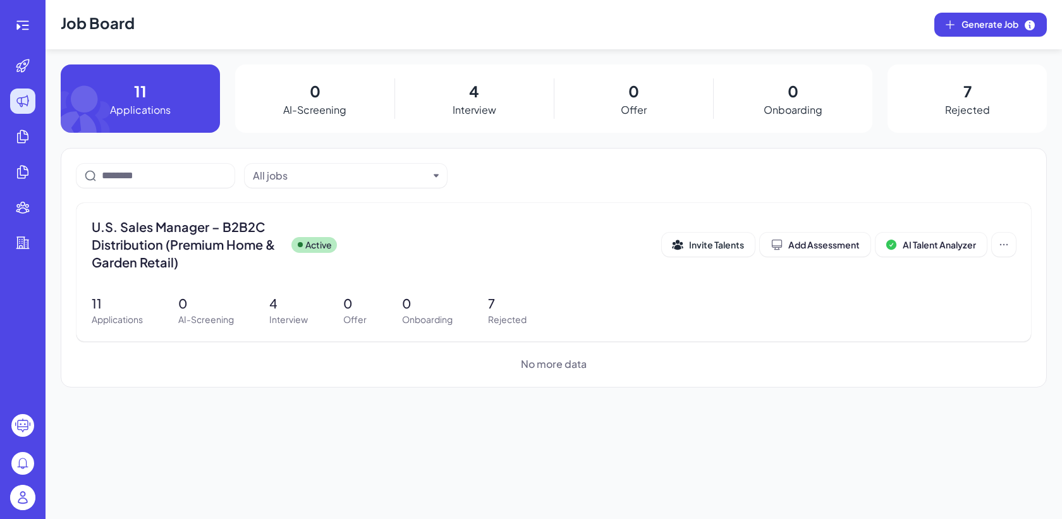
click at [32, 503] on img at bounding box center [22, 497] width 25 height 25
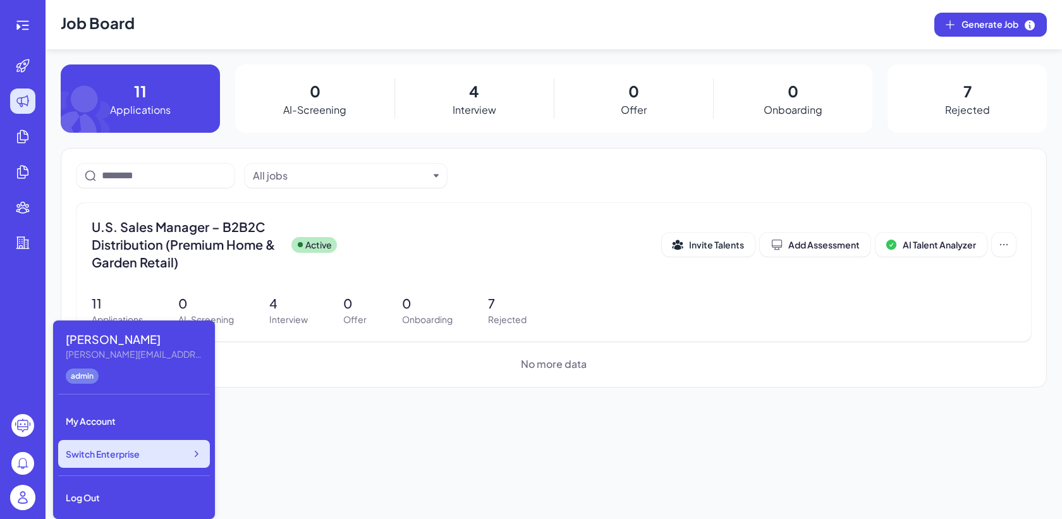
click at [130, 459] on span "Switch Enterprise" at bounding box center [103, 453] width 74 height 13
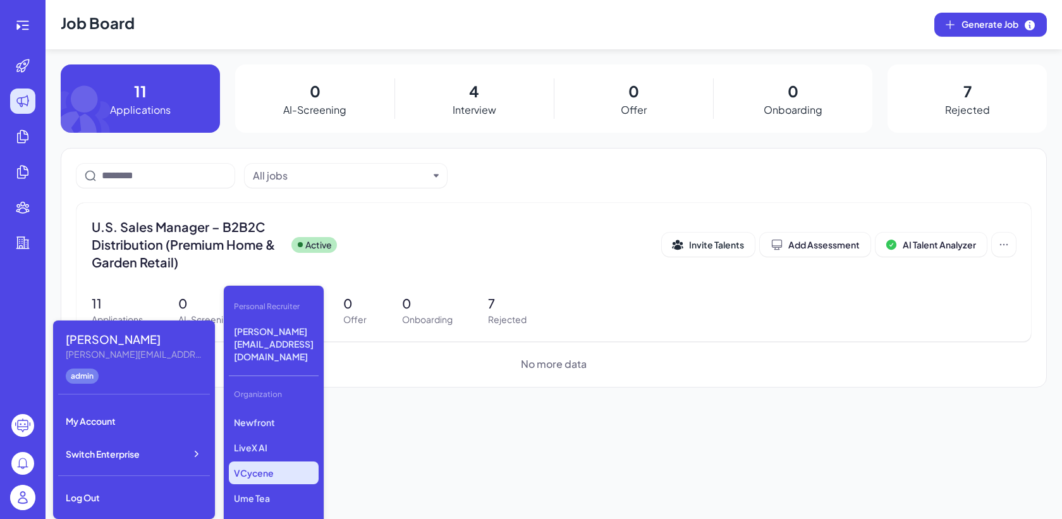
scroll to position [196, 0]
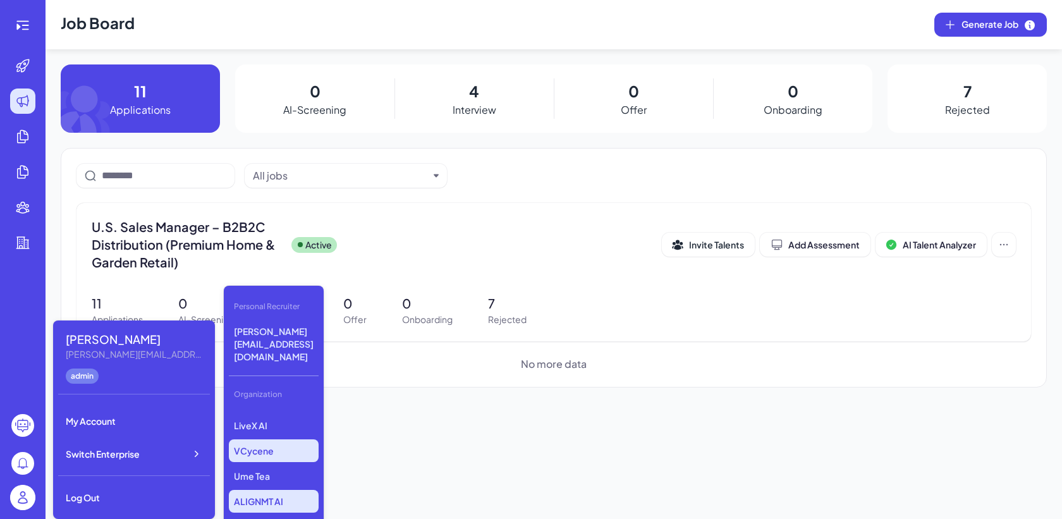
click at [281, 490] on p "ALIGNMT AI" at bounding box center [274, 501] width 90 height 23
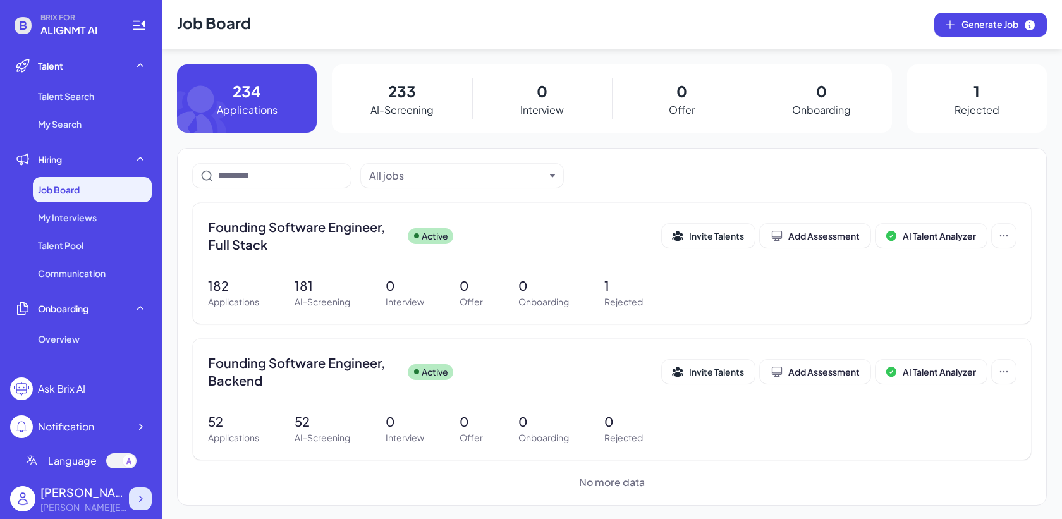
click at [139, 495] on icon at bounding box center [140, 498] width 13 height 13
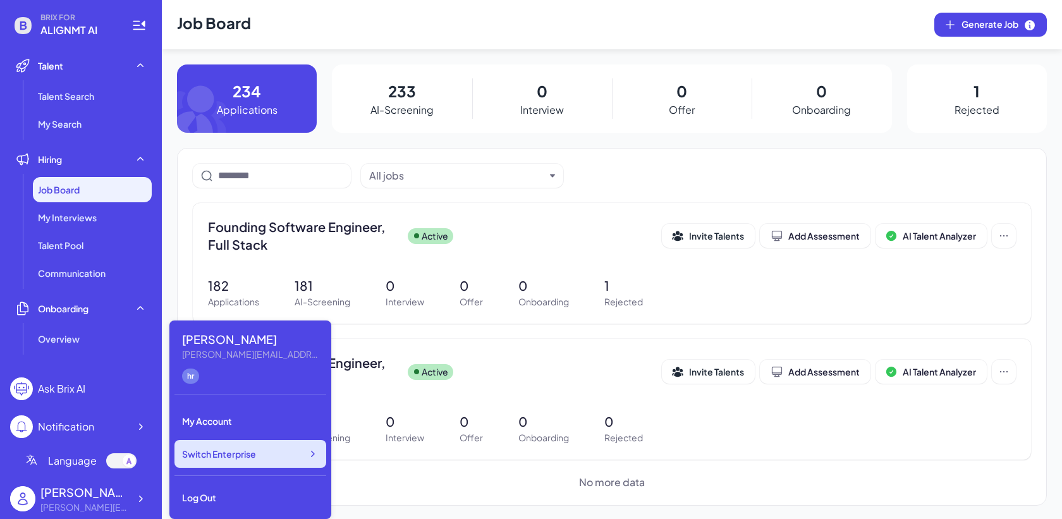
click at [239, 456] on span "Switch Enterprise" at bounding box center [219, 453] width 74 height 13
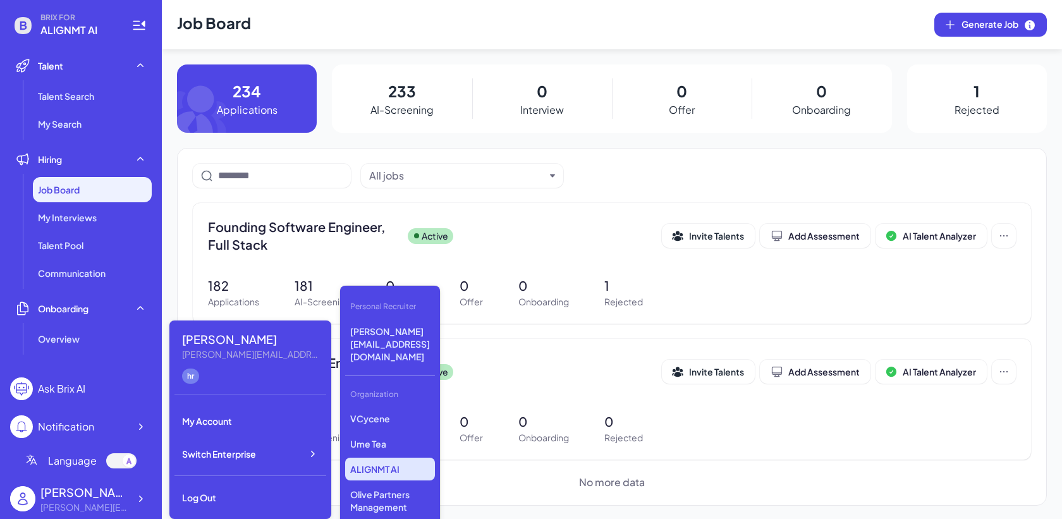
scroll to position [238, 0]
click at [390, 473] on p "Olive Partners Management" at bounding box center [390, 490] width 90 height 35
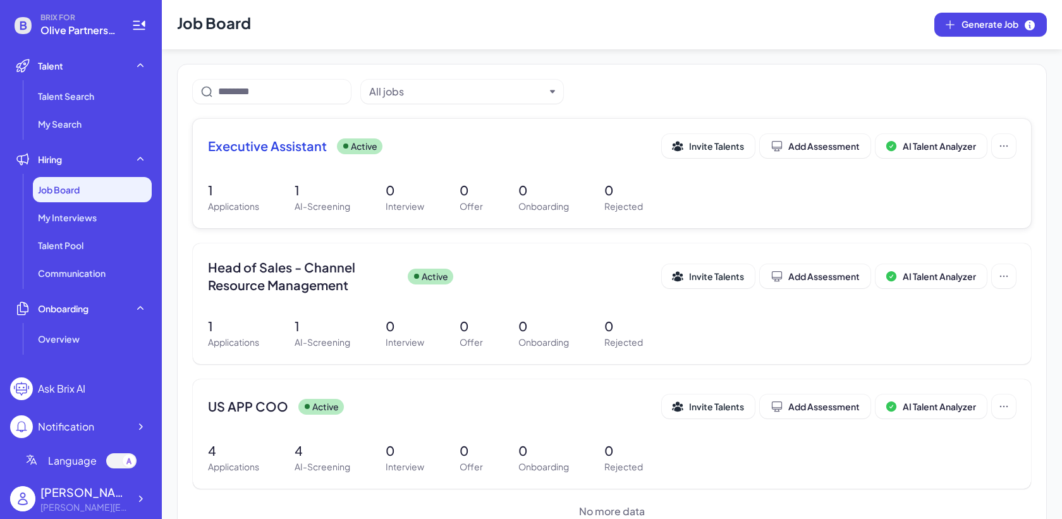
scroll to position [115, 0]
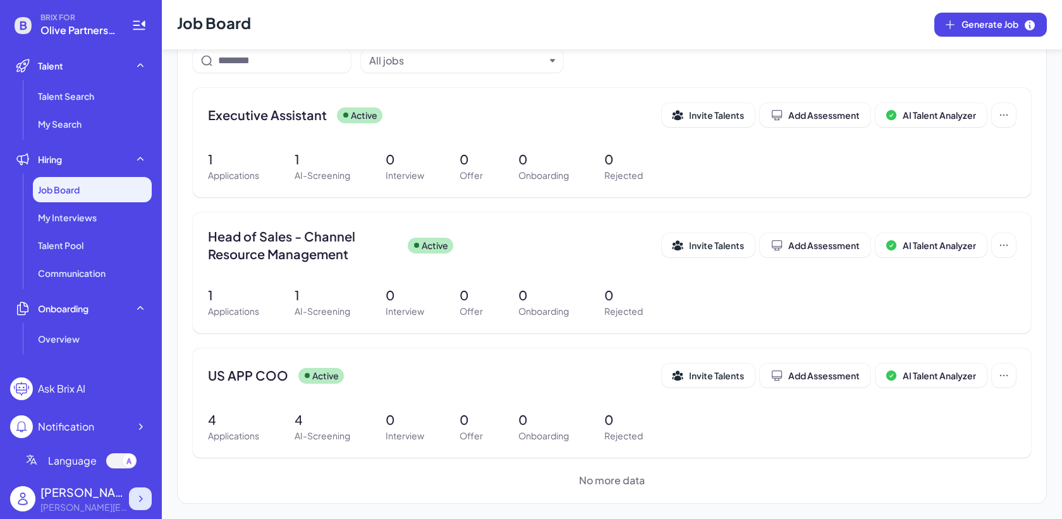
click at [140, 502] on icon at bounding box center [140, 498] width 13 height 13
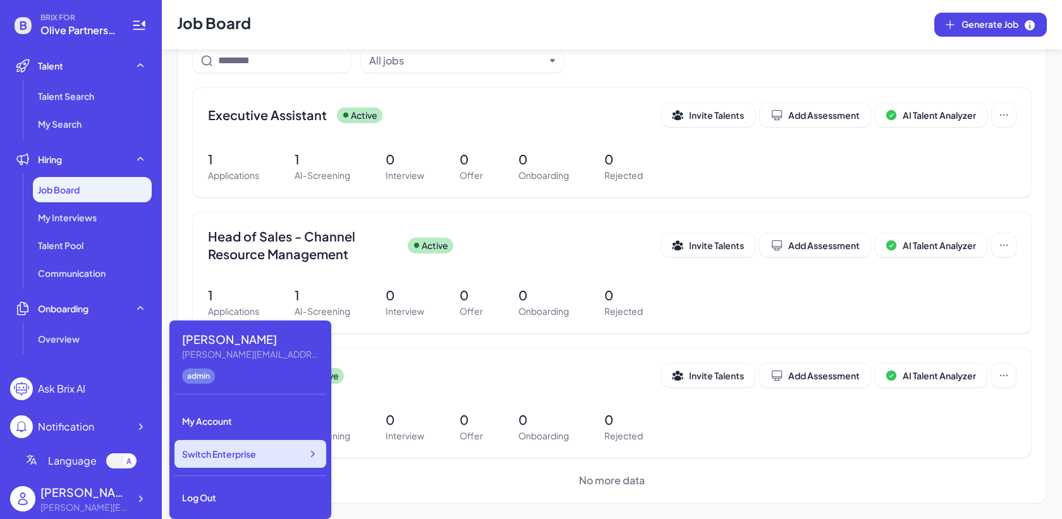
click at [209, 457] on span "Switch Enterprise" at bounding box center [219, 453] width 74 height 13
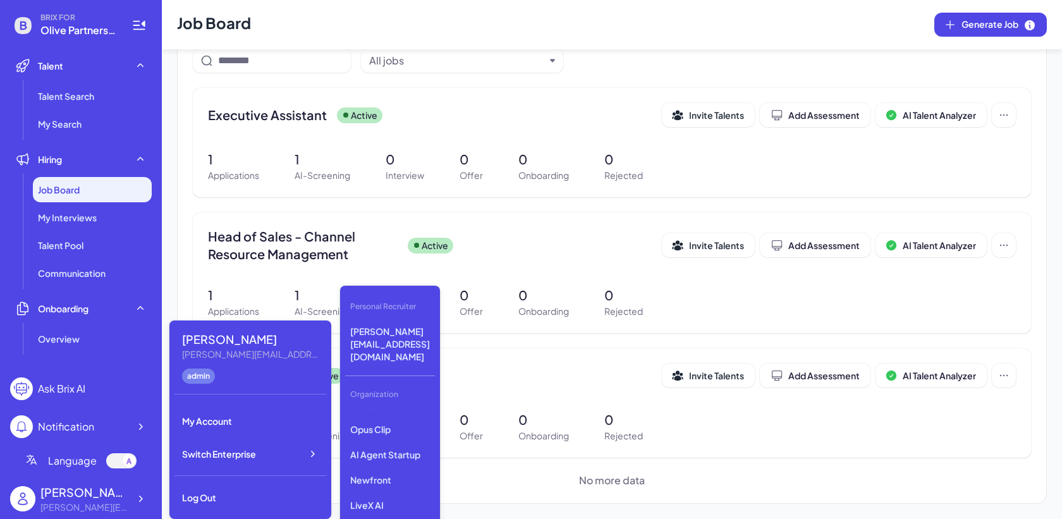
scroll to position [238, 0]
